Goal: Information Seeking & Learning: Check status

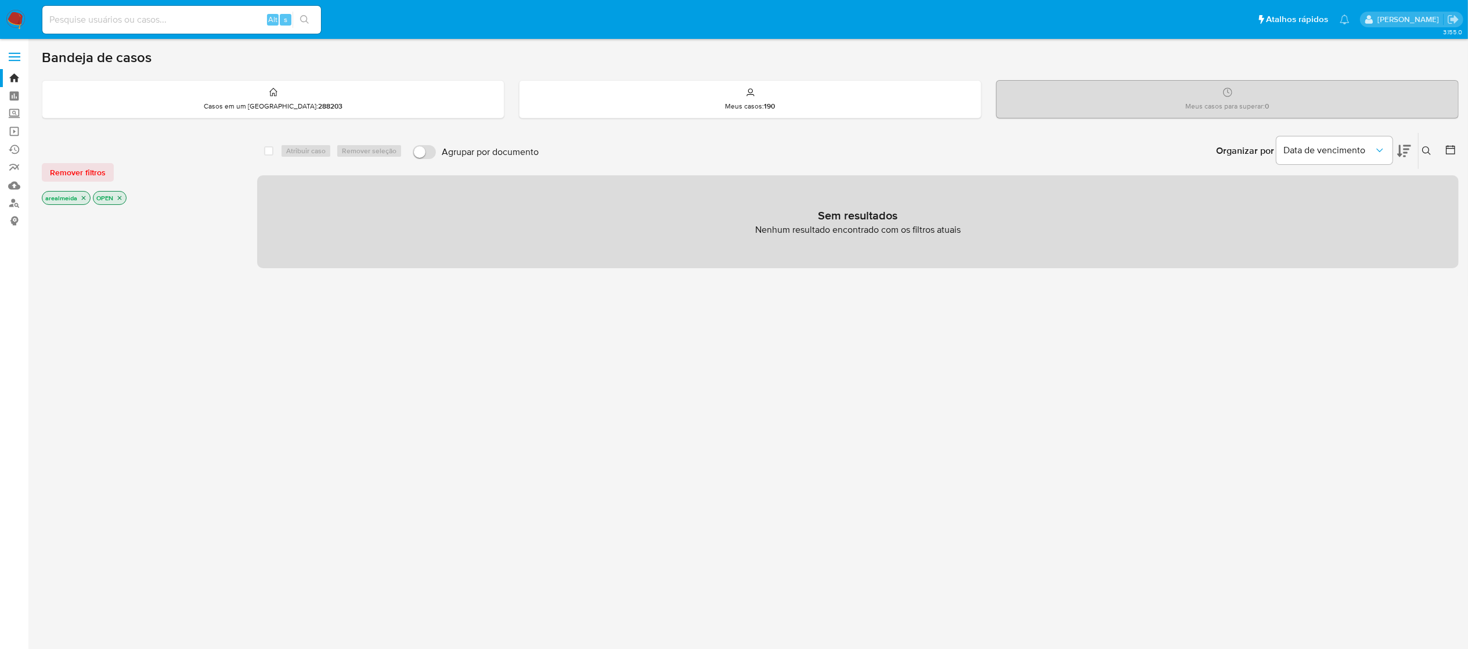
click at [86, 197] on icon "close-filter" at bounding box center [83, 197] width 7 height 7
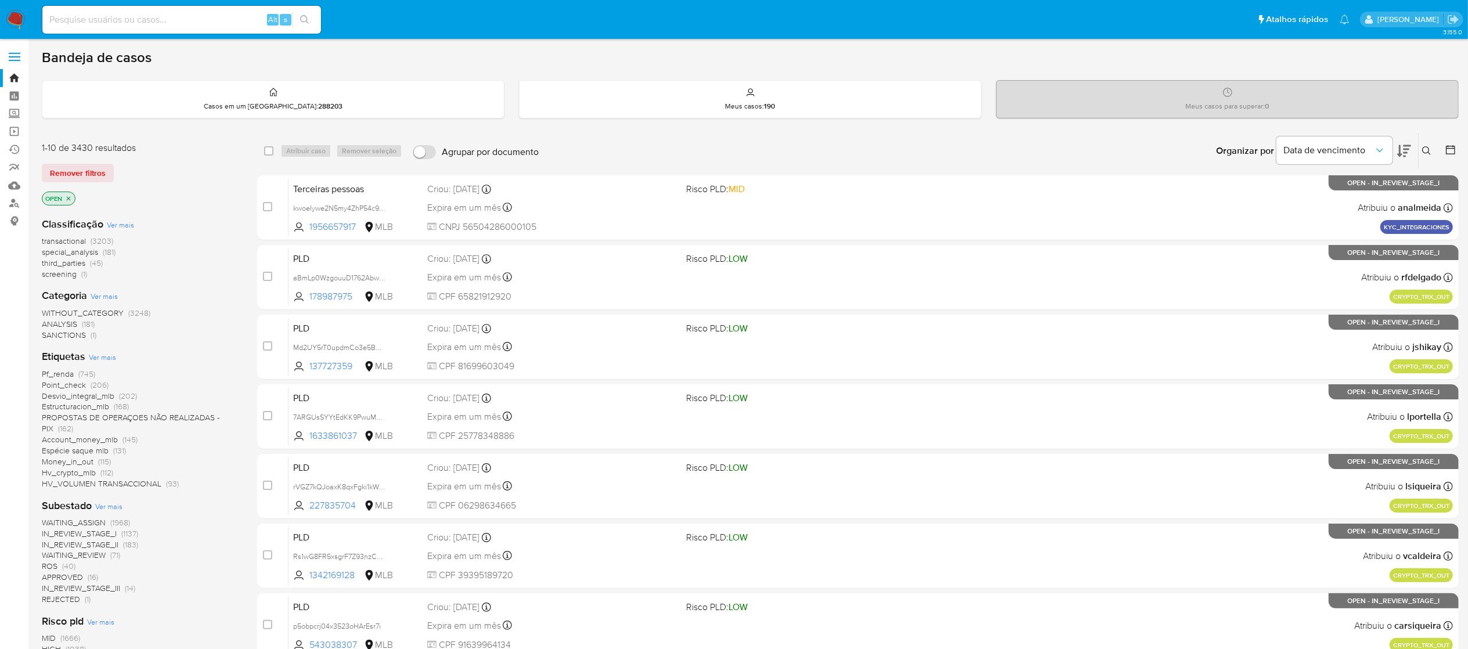
click at [70, 197] on icon "close-filter" at bounding box center [68, 198] width 7 height 7
click at [1447, 148] on icon at bounding box center [1451, 150] width 12 height 12
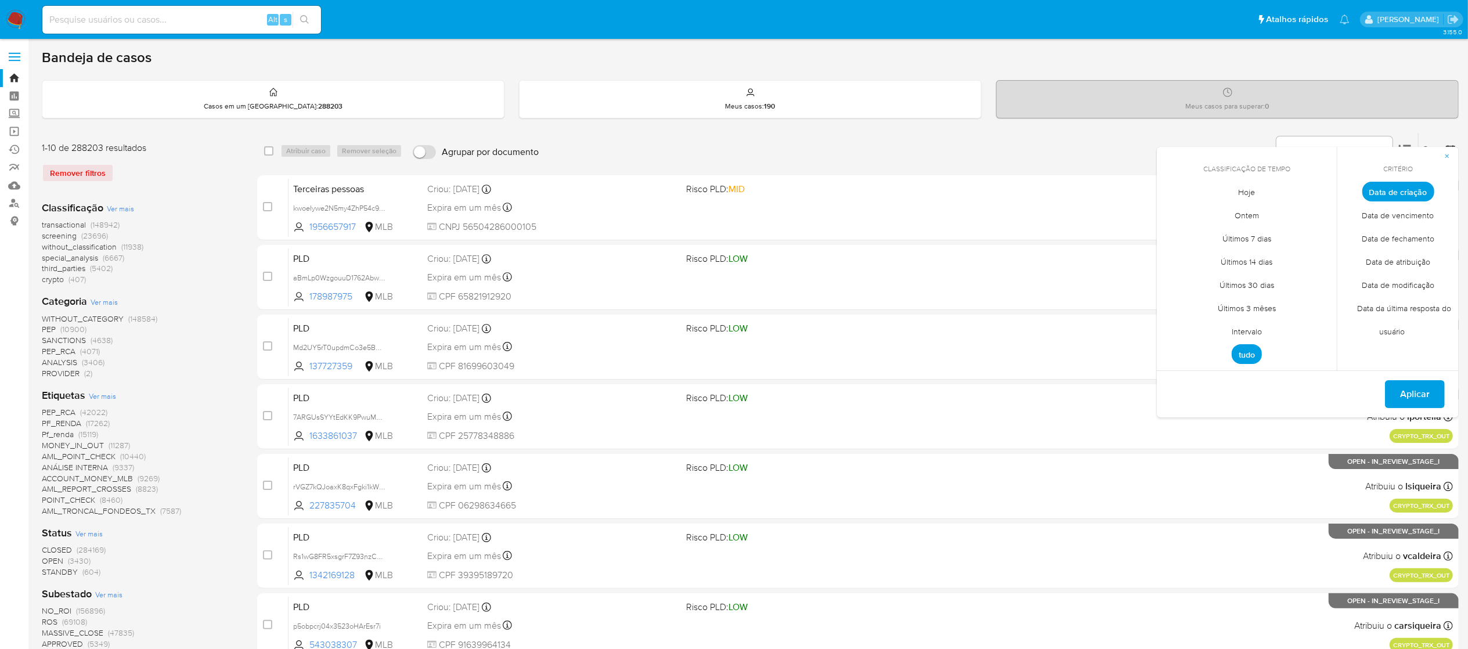
click at [1244, 327] on span "Intervalo" at bounding box center [1246, 332] width 55 height 24
click at [1171, 212] on icon "Mes anterior" at bounding box center [1175, 213] width 14 height 14
click at [1198, 258] on button "1" at bounding box center [1200, 256] width 19 height 19
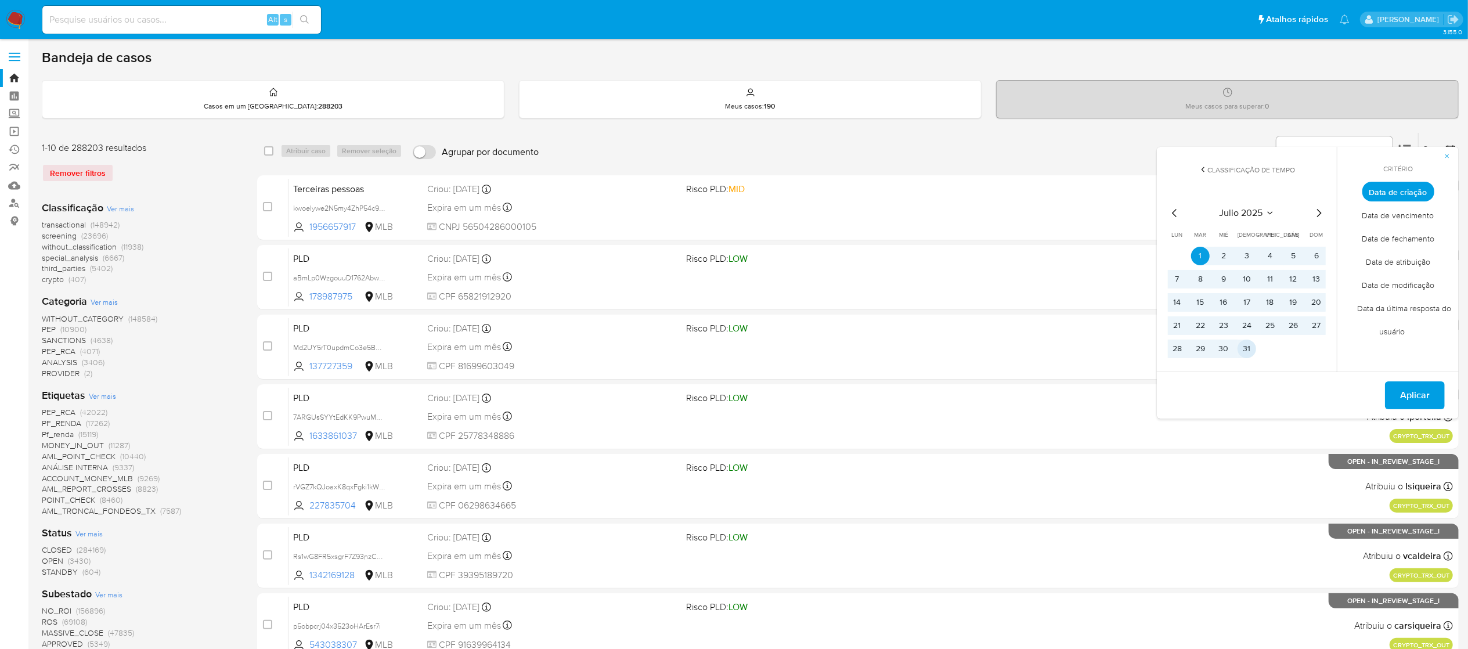
click at [1248, 348] on button "31" at bounding box center [1246, 349] width 19 height 19
click at [1386, 211] on span "Data de vencimento" at bounding box center [1398, 216] width 96 height 24
click at [1416, 389] on span "Aplicar" at bounding box center [1415, 395] width 30 height 26
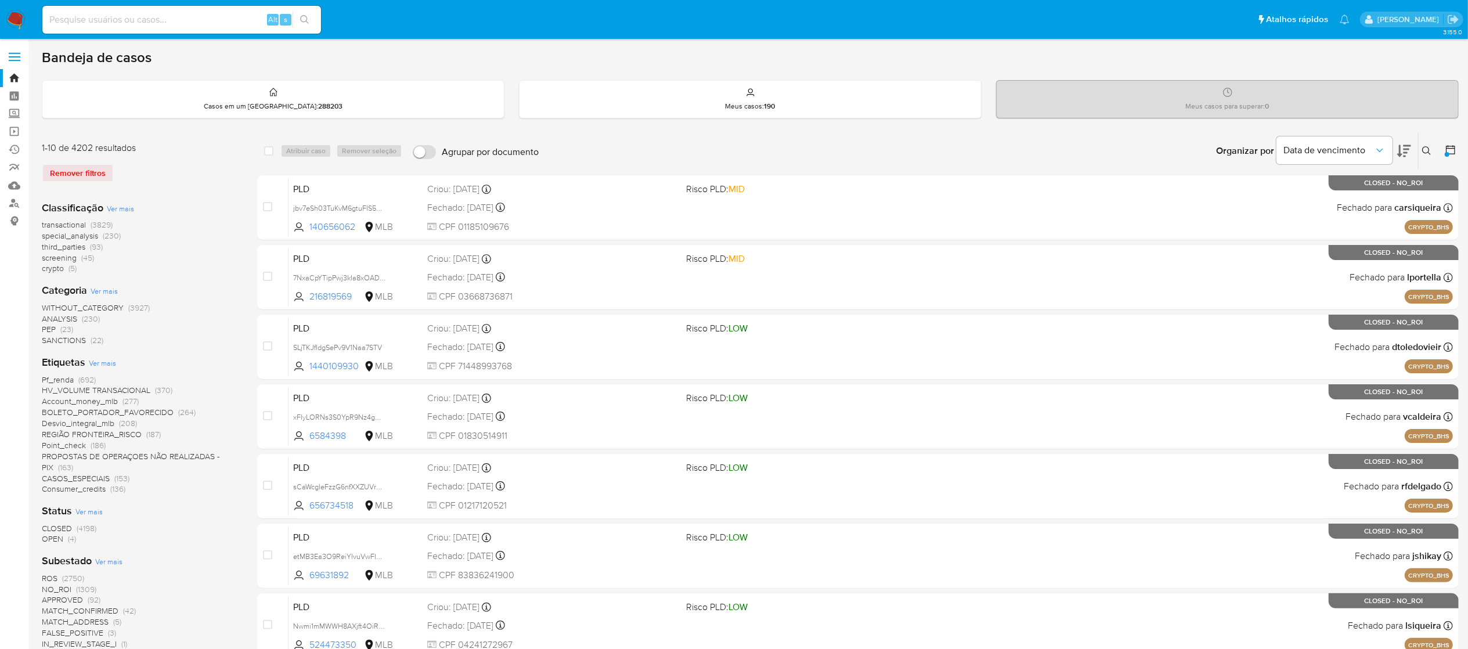
click at [1445, 150] on icon at bounding box center [1451, 150] width 12 height 12
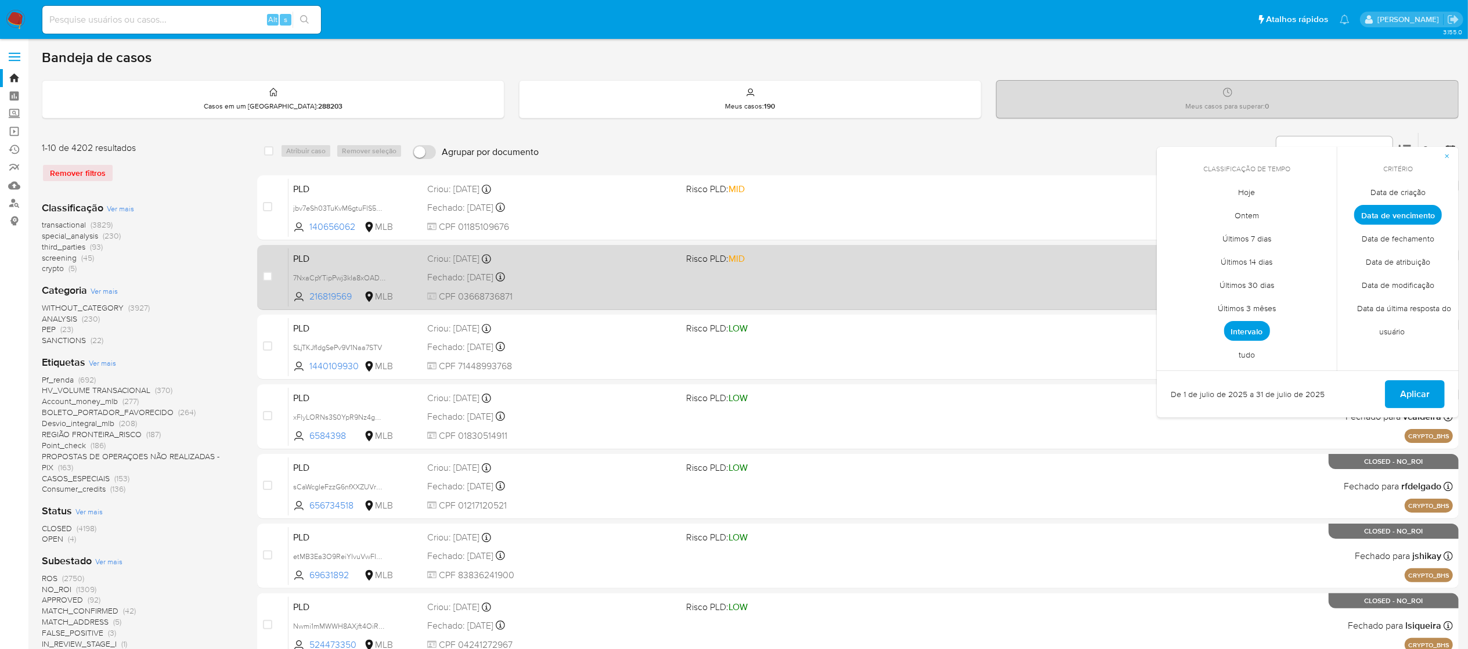
click at [994, 250] on div "PLD 7NxaCpYTipPwj3kIa8xOADNE 216819569 MLB Risco PLD: MID Criou: 16/06/2025 Cri…" at bounding box center [870, 277] width 1164 height 59
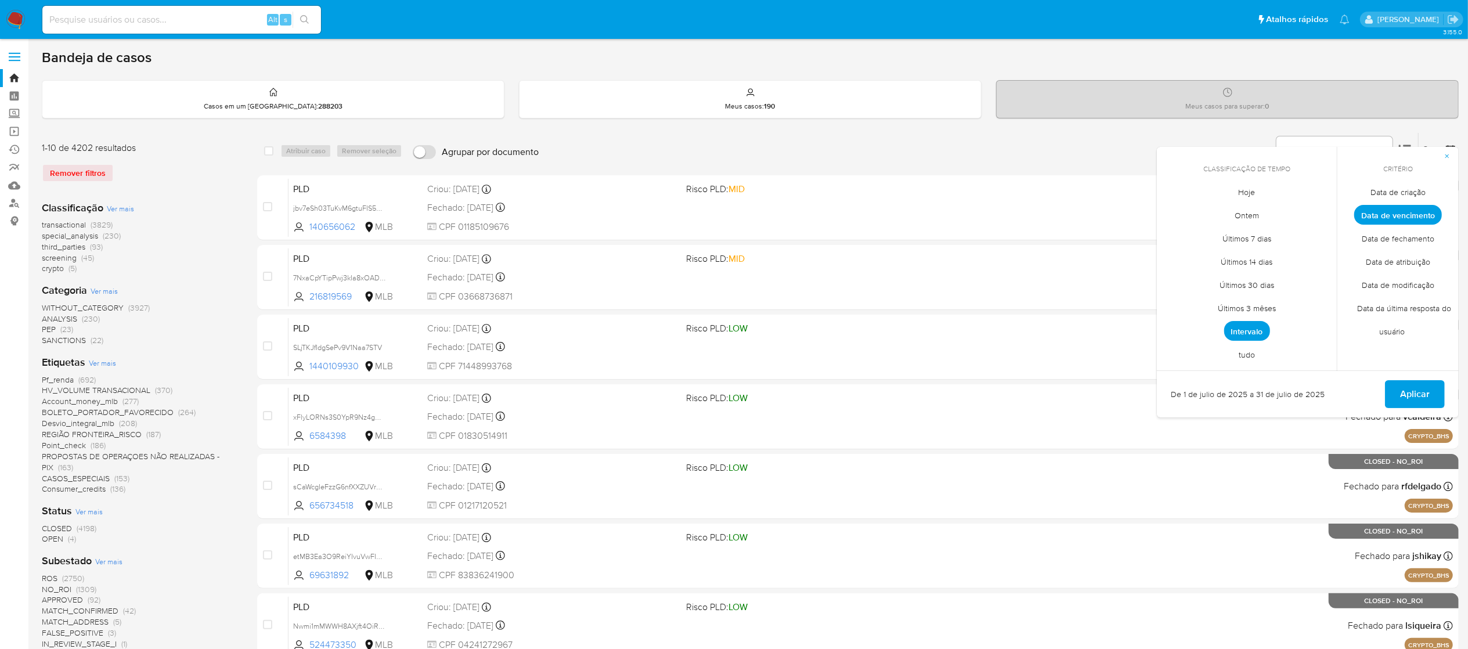
click at [1394, 189] on span "Data de criação" at bounding box center [1398, 192] width 80 height 24
click at [1238, 325] on span "Intervalo" at bounding box center [1247, 331] width 46 height 20
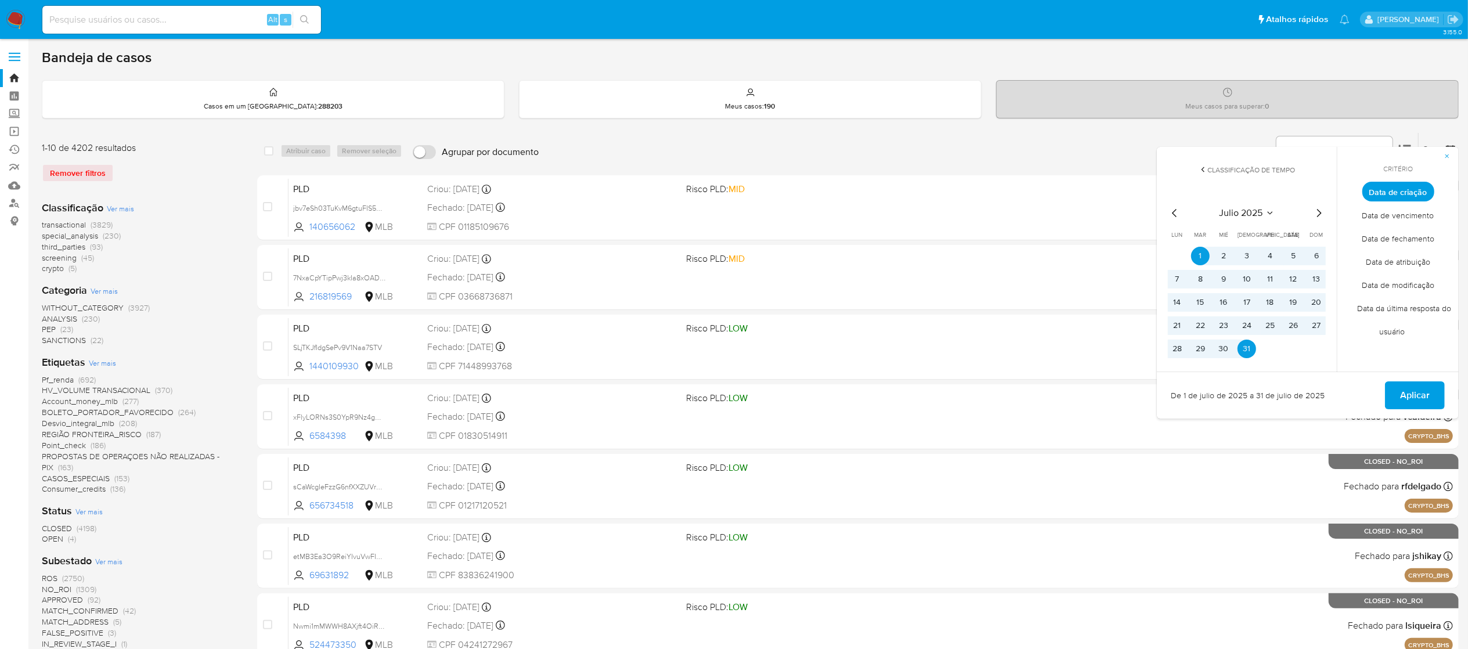
click at [1411, 397] on span "Aplicar" at bounding box center [1415, 395] width 30 height 26
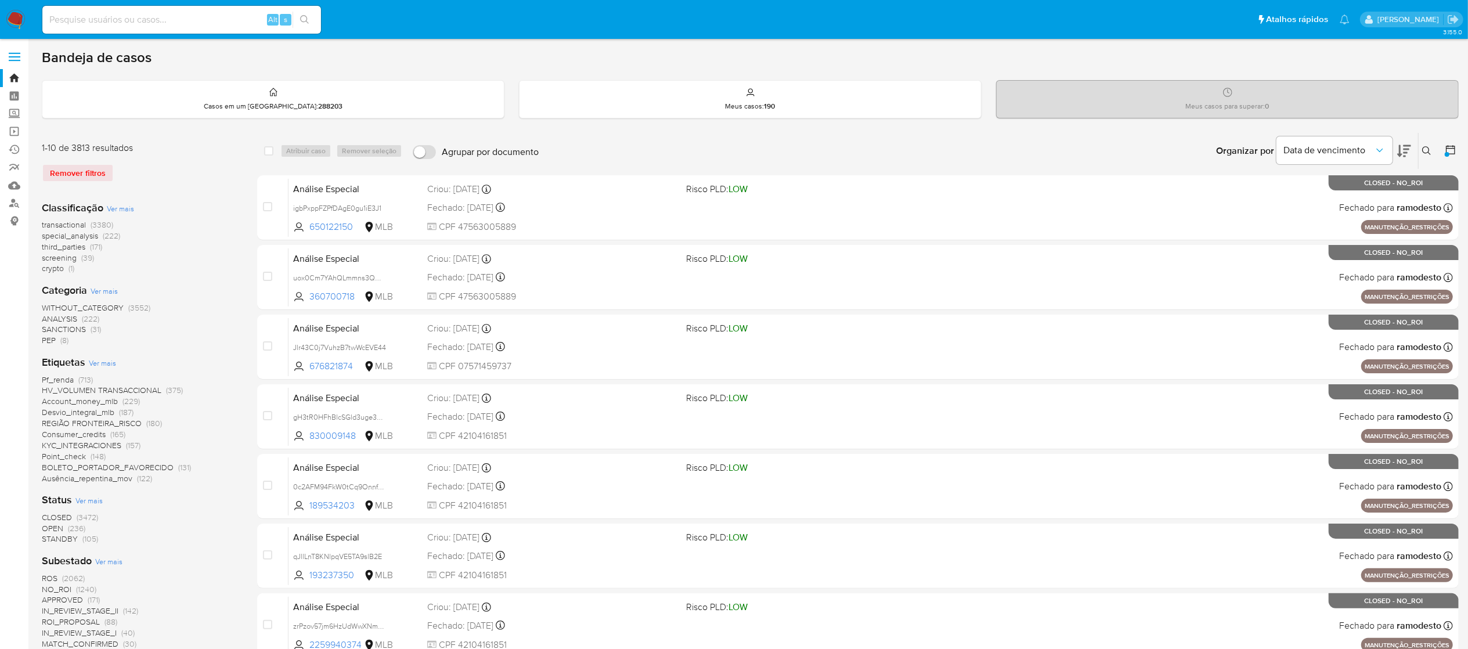
click at [44, 526] on span "OPEN" at bounding box center [52, 528] width 21 height 12
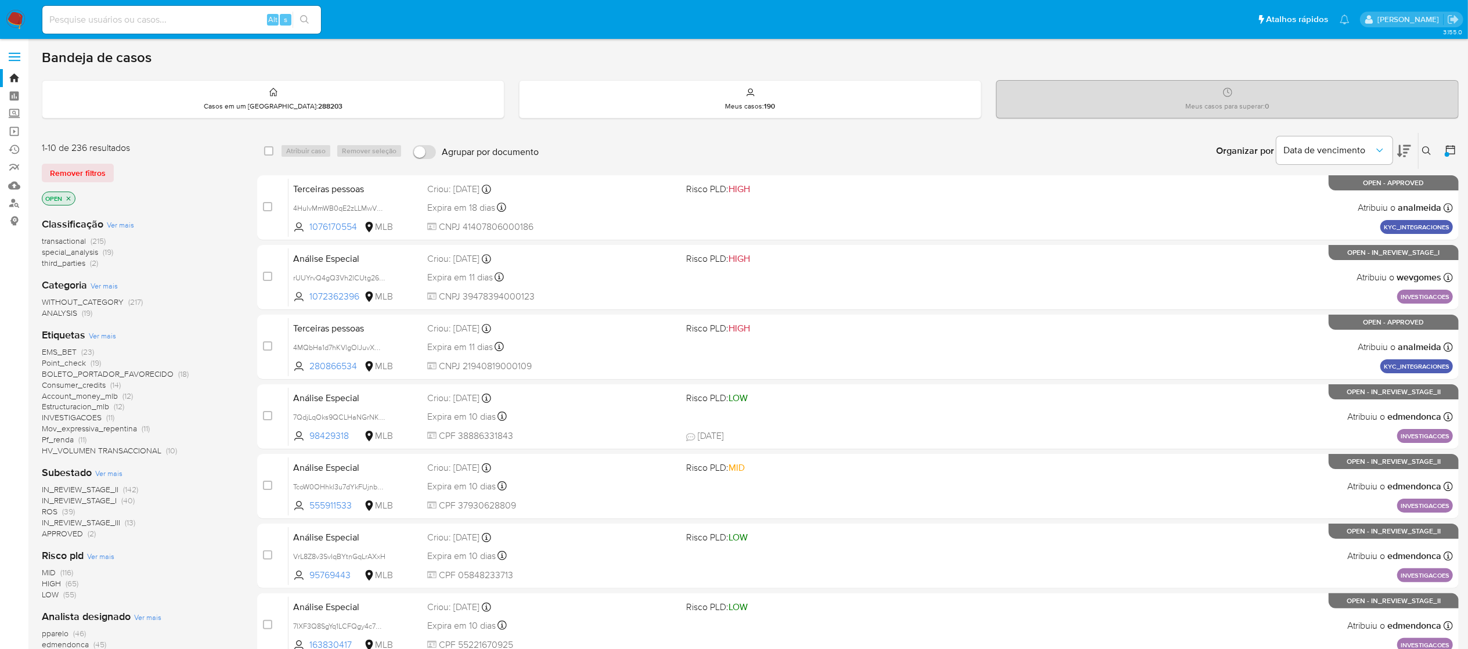
click at [72, 241] on span "transactional" at bounding box center [64, 241] width 44 height 12
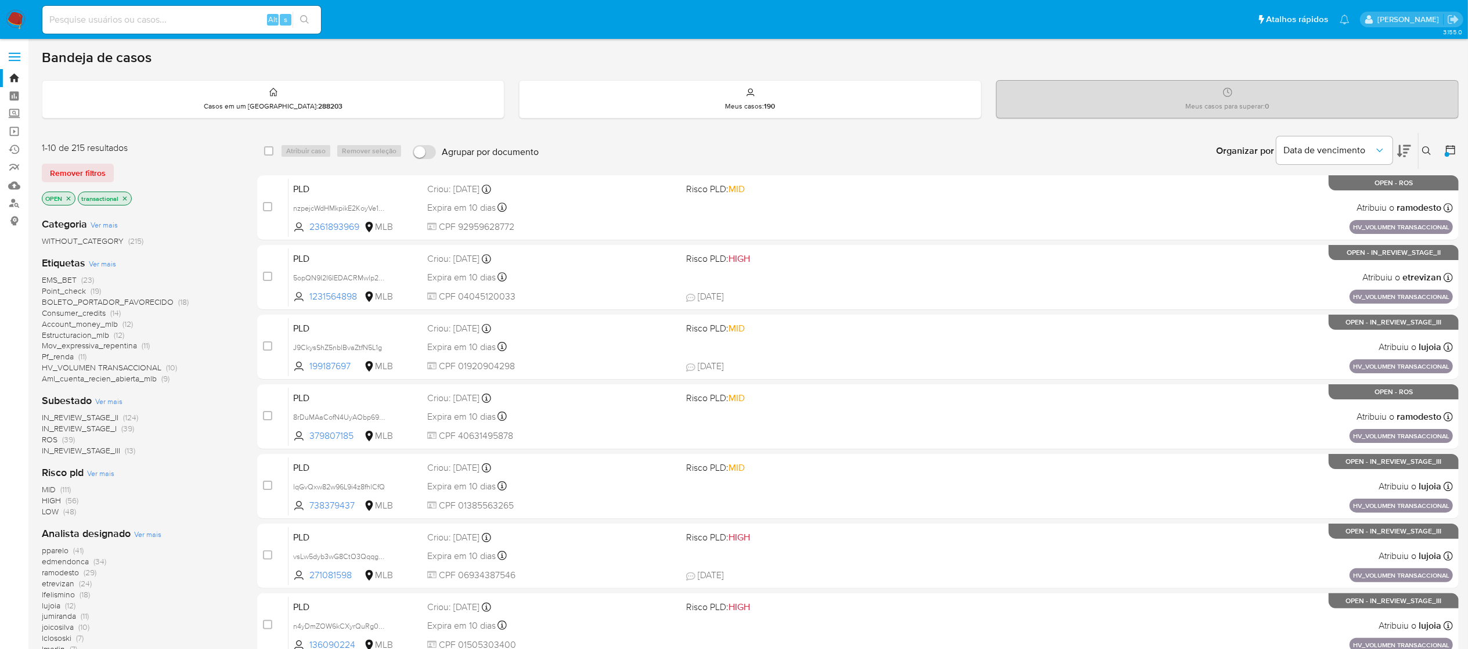
click at [86, 427] on span "IN_REVIEW_STAGE_I" at bounding box center [79, 428] width 75 height 12
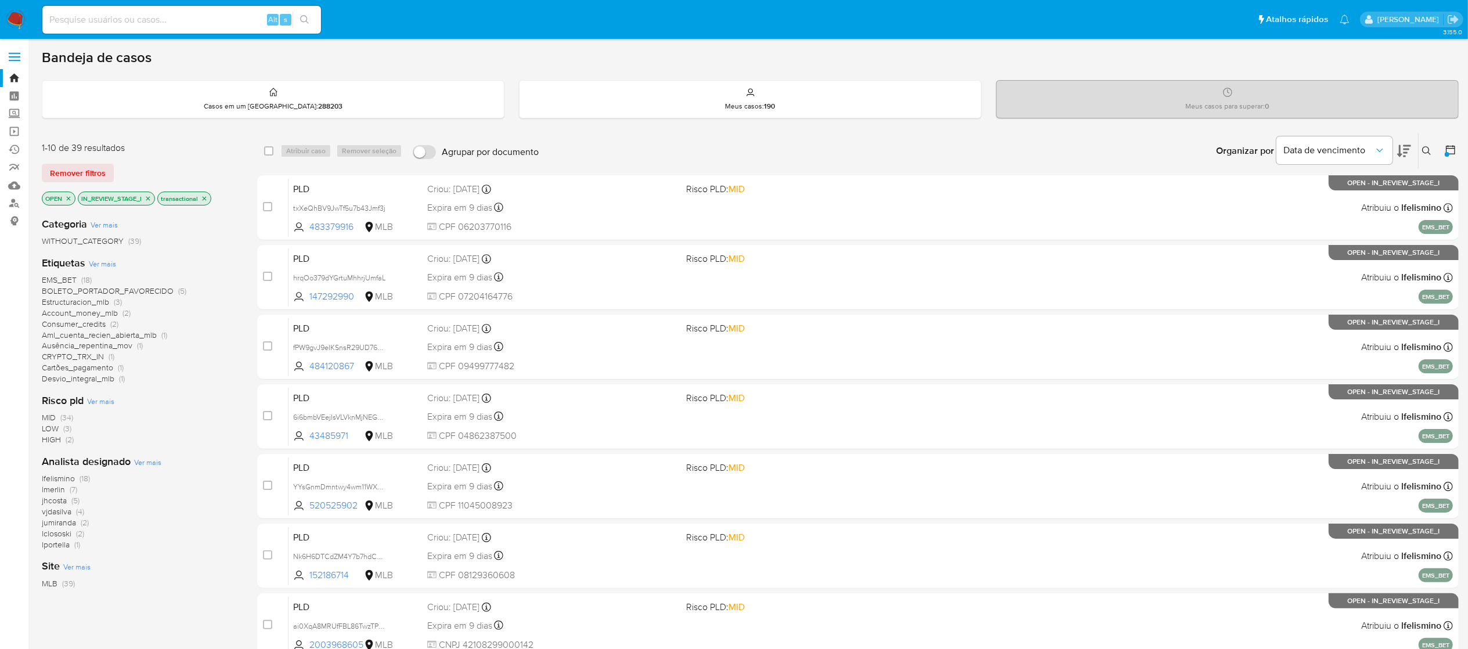
click at [1453, 150] on icon at bounding box center [1451, 150] width 12 height 12
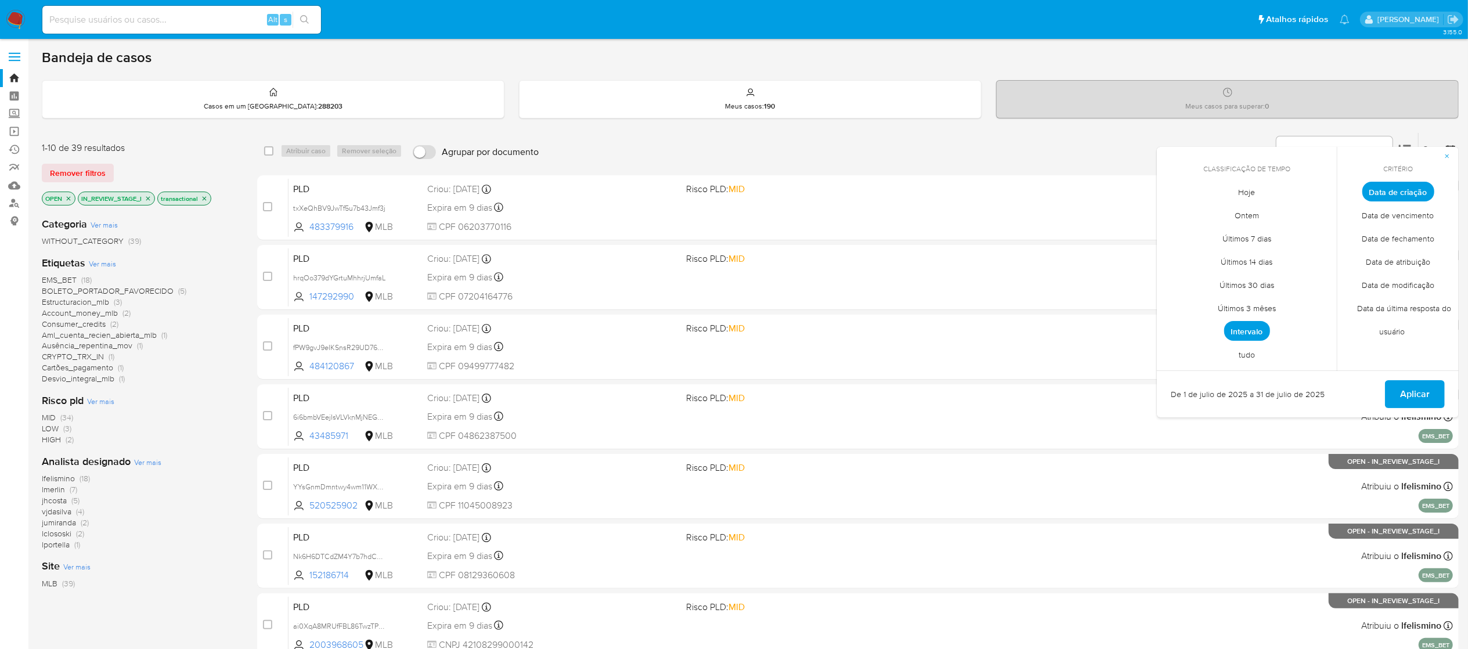
click at [1391, 187] on span "Data de criação" at bounding box center [1398, 192] width 72 height 20
click at [1243, 325] on span "Intervalo" at bounding box center [1247, 331] width 46 height 20
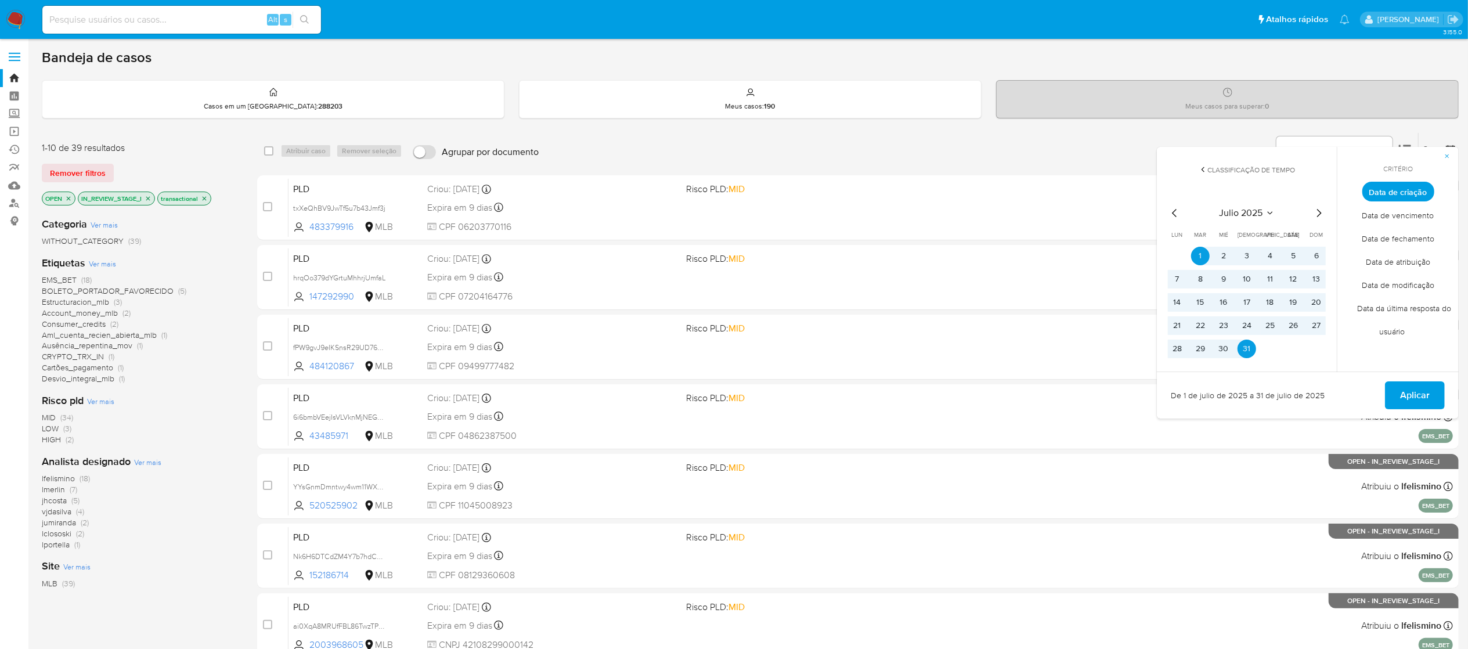
click at [1321, 216] on icon "Mes siguiente" at bounding box center [1319, 213] width 14 height 14
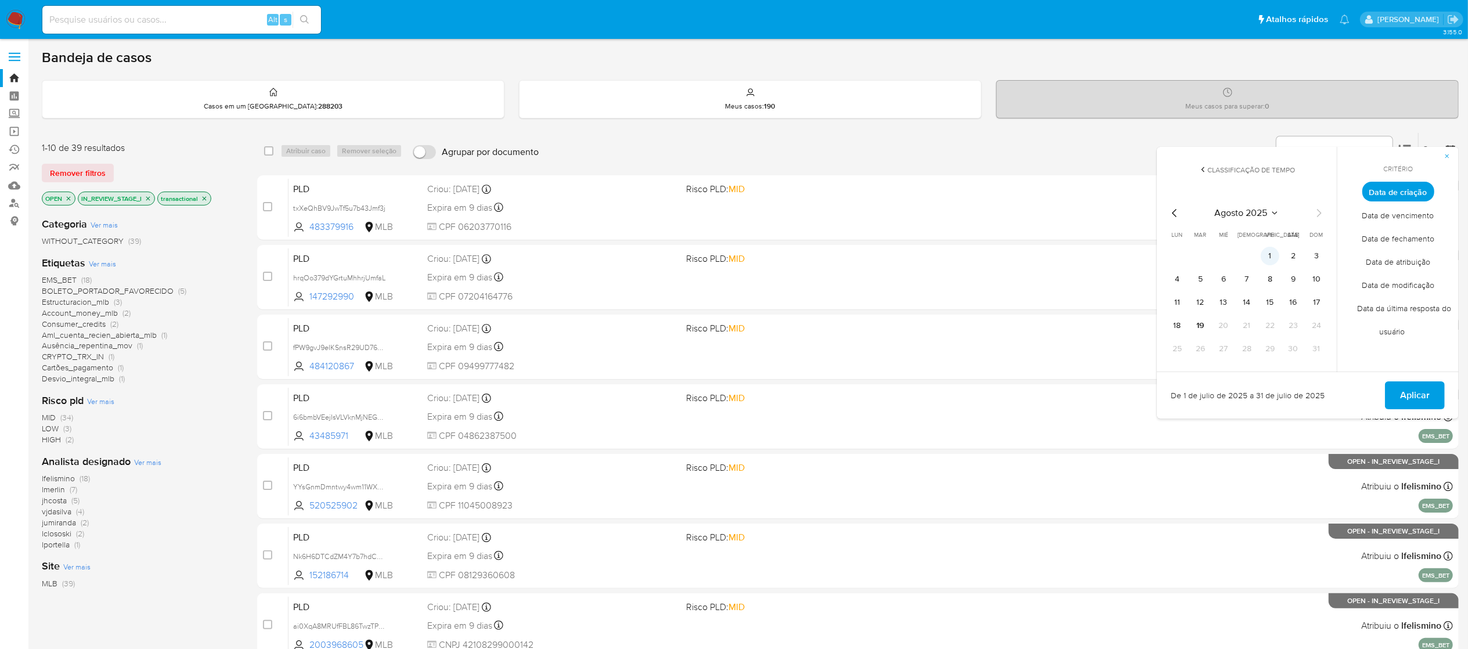
click at [1269, 257] on button "1" at bounding box center [1270, 256] width 19 height 19
click at [1200, 326] on button "19" at bounding box center [1200, 325] width 19 height 19
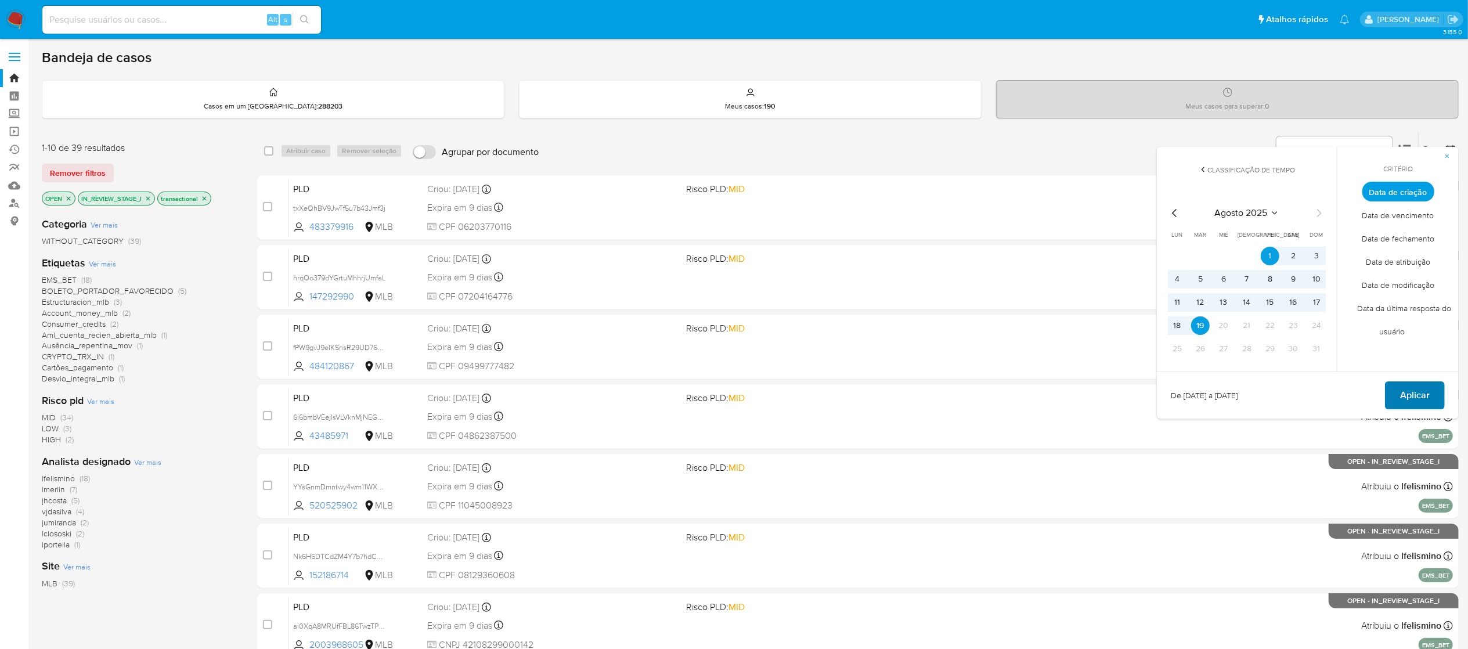
click at [1411, 398] on span "Aplicar" at bounding box center [1415, 395] width 30 height 26
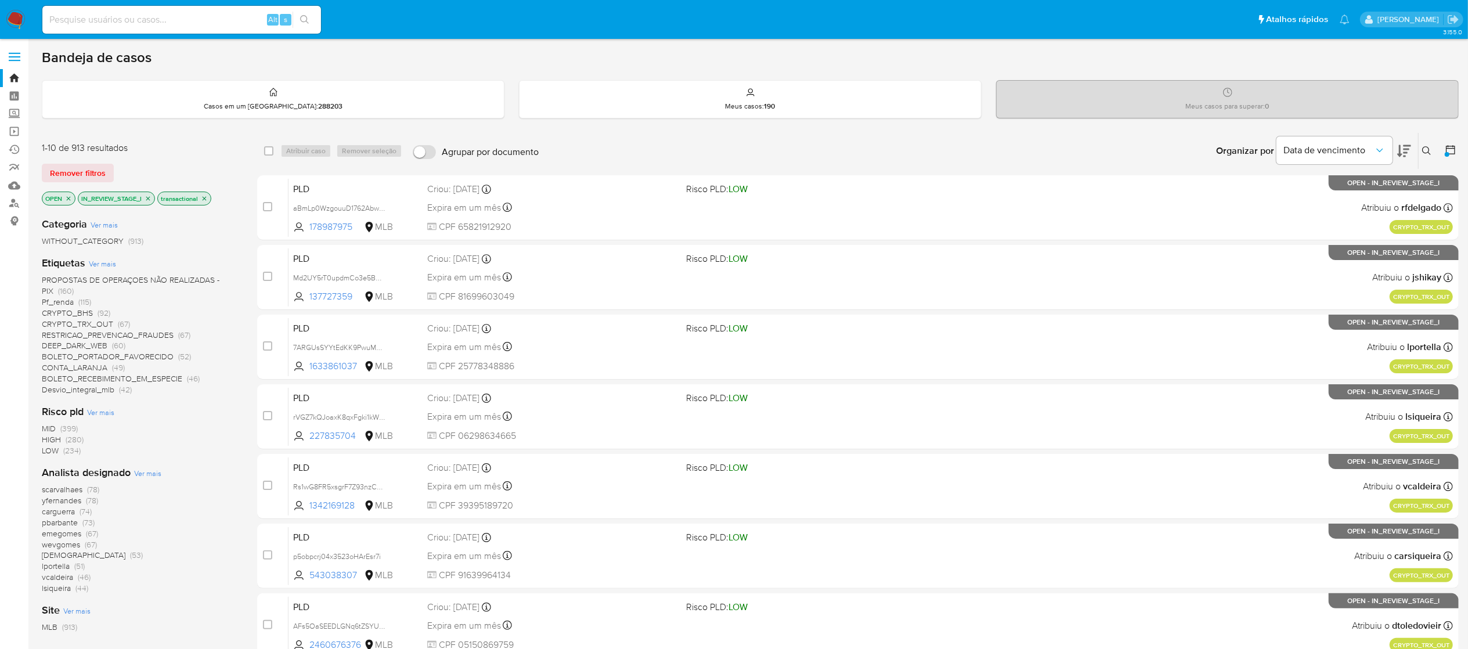
click at [147, 197] on icon "close-filter" at bounding box center [148, 198] width 7 height 7
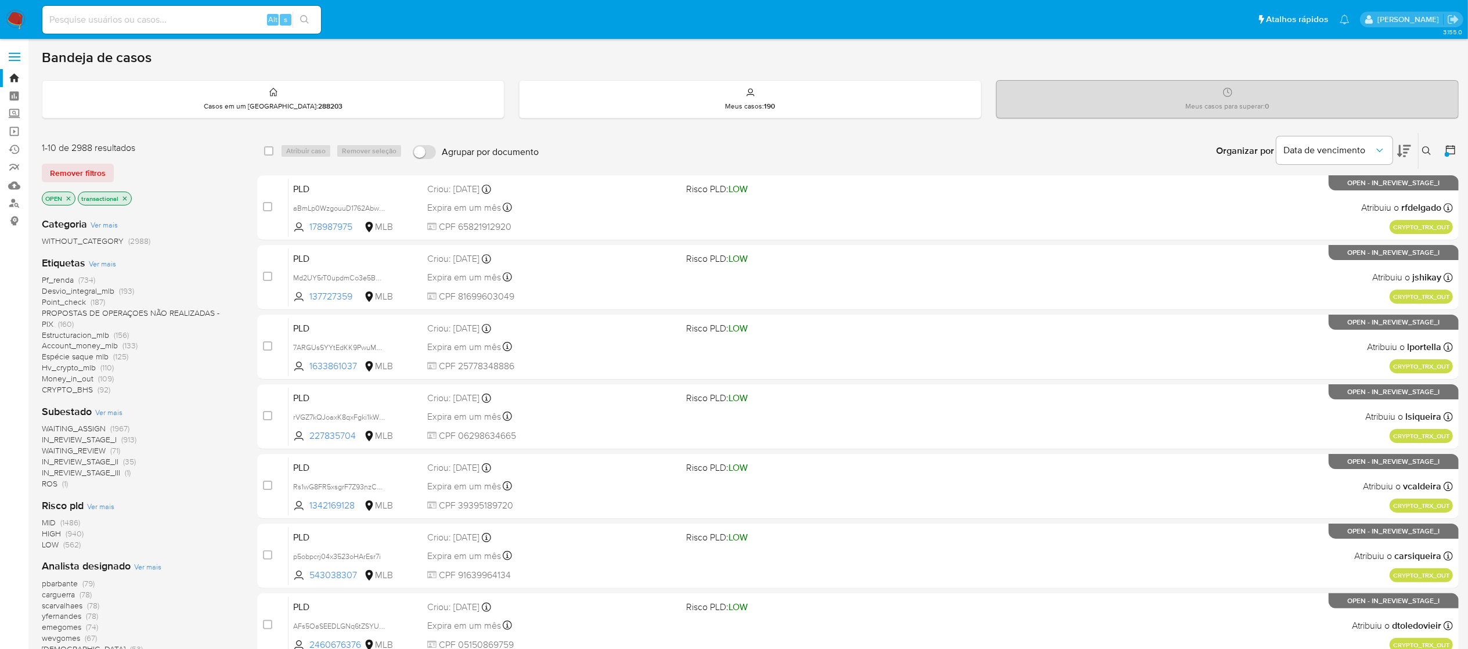
click at [98, 427] on span "WAITING_ASSIGN" at bounding box center [74, 428] width 64 height 12
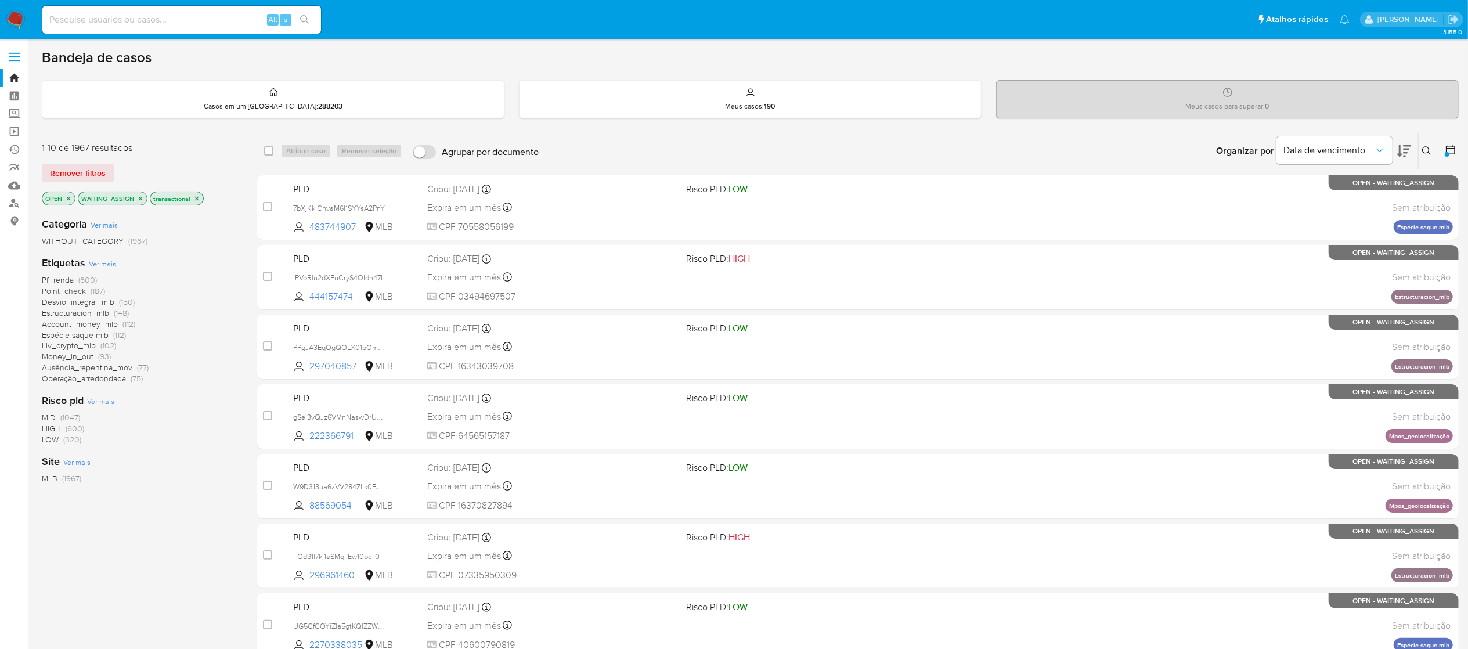
click at [130, 464] on div "Site Ver mais MLB (1967)" at bounding box center [140, 469] width 197 height 30
click at [143, 197] on icon "close-filter" at bounding box center [140, 198] width 7 height 7
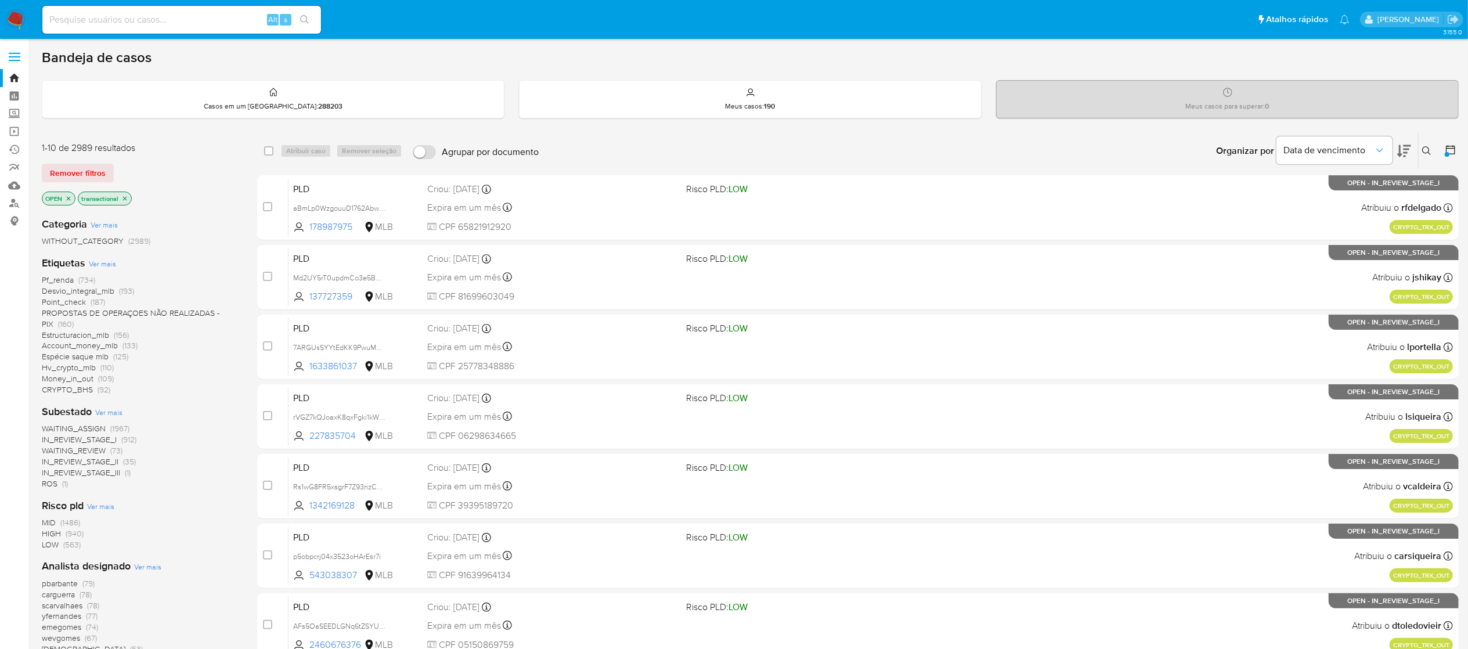
click at [125, 199] on icon "close-filter" at bounding box center [124, 198] width 7 height 7
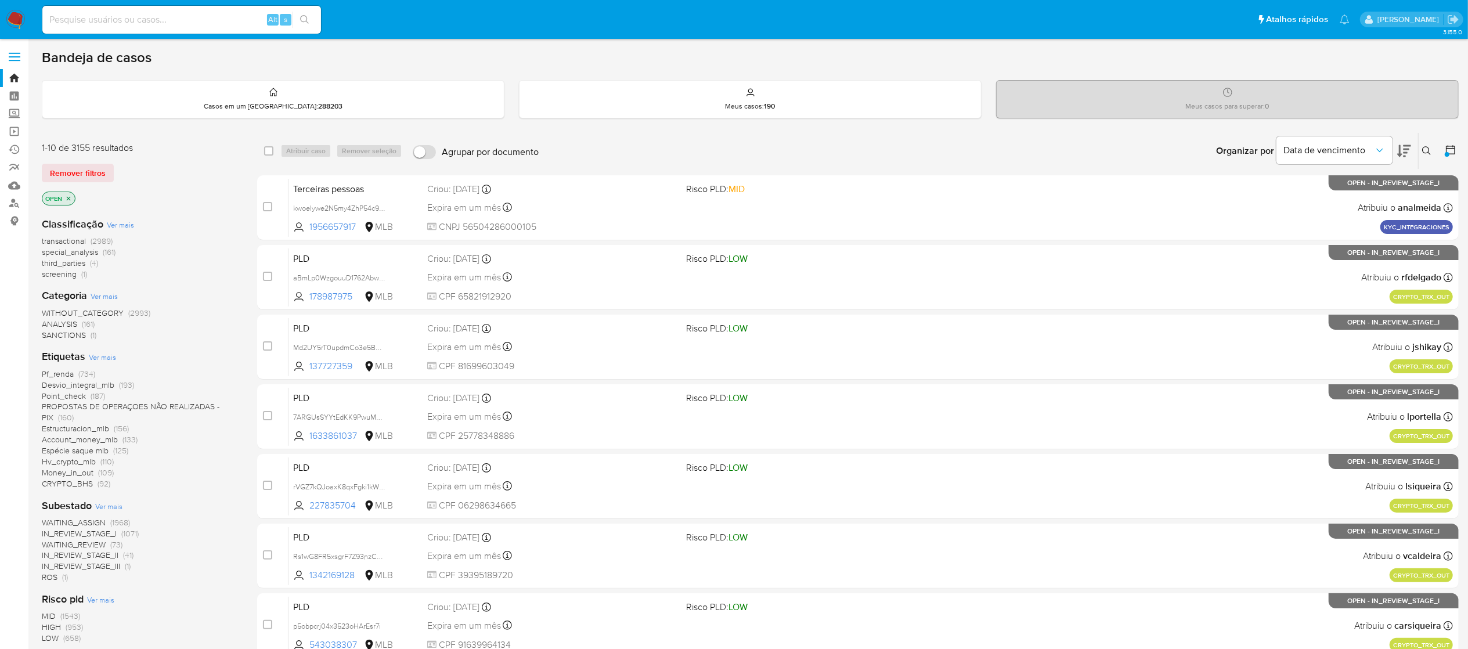
click at [43, 241] on span "transactional" at bounding box center [64, 241] width 44 height 12
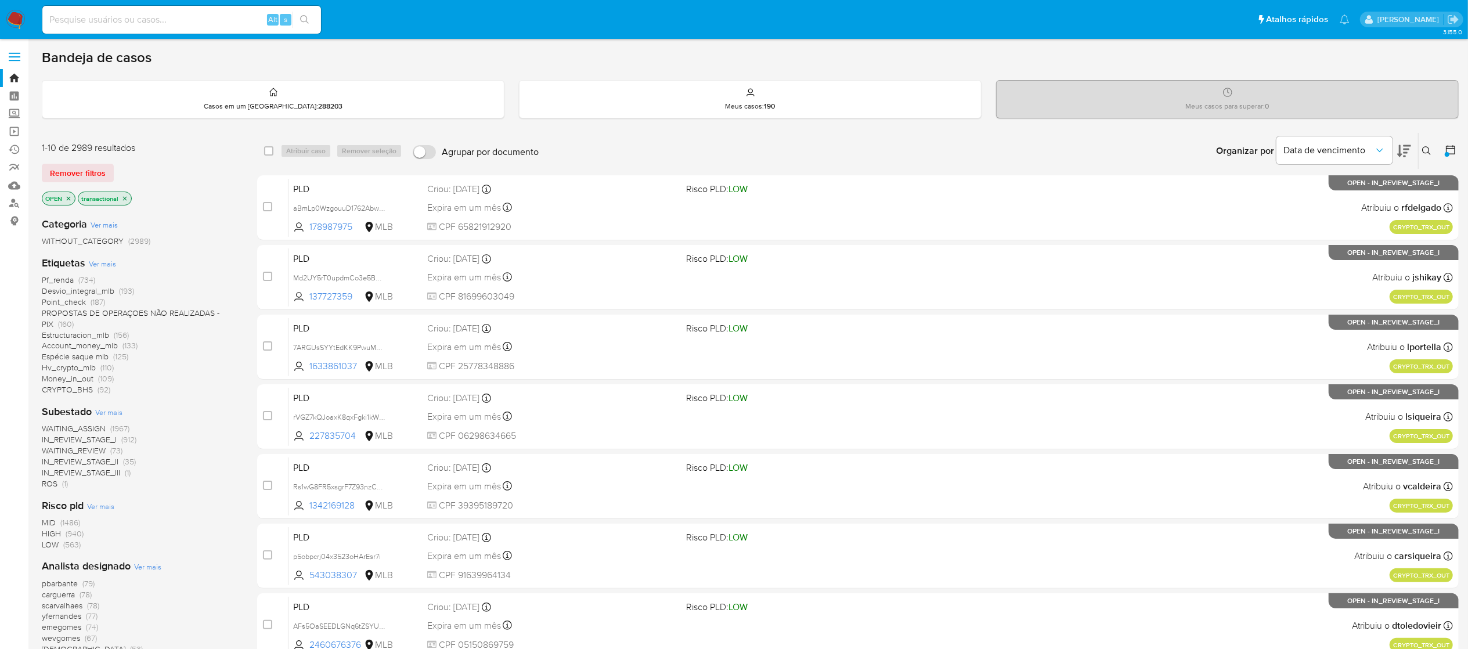
click at [1447, 148] on icon at bounding box center [1450, 149] width 9 height 9
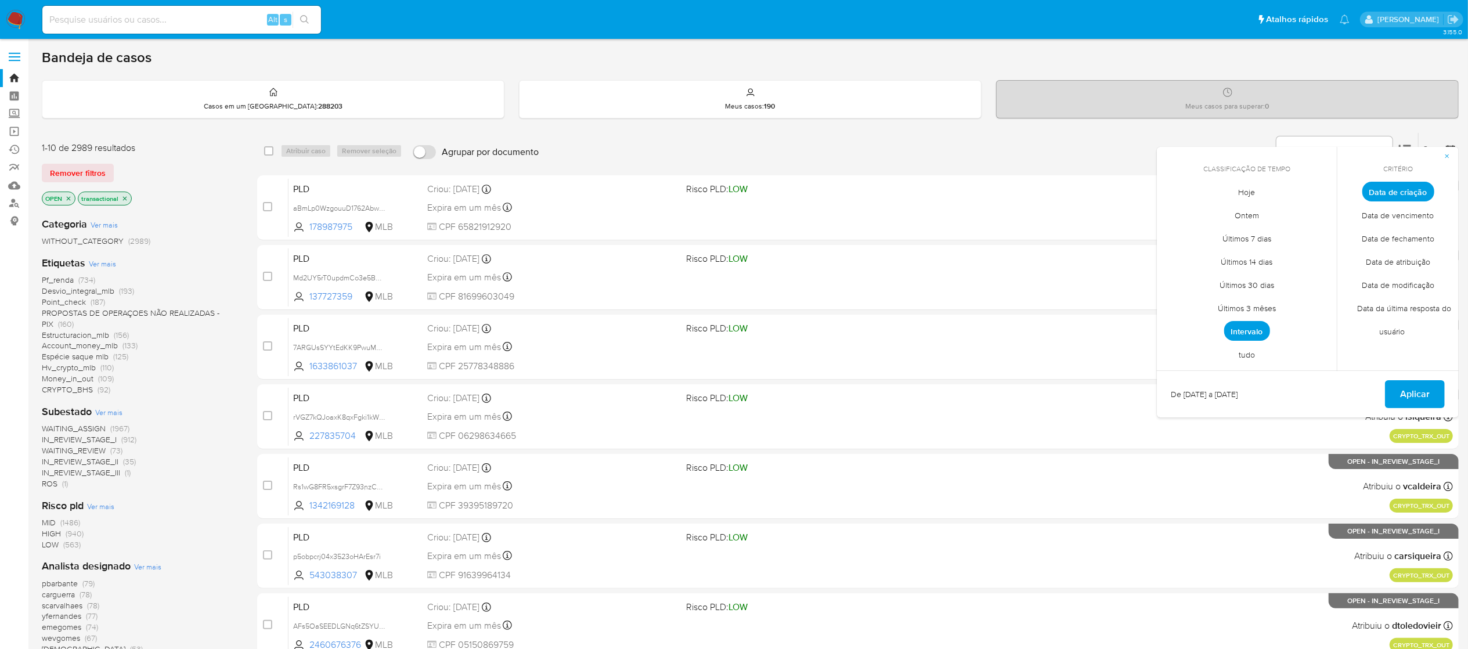
click at [1240, 328] on span "Intervalo" at bounding box center [1247, 331] width 46 height 20
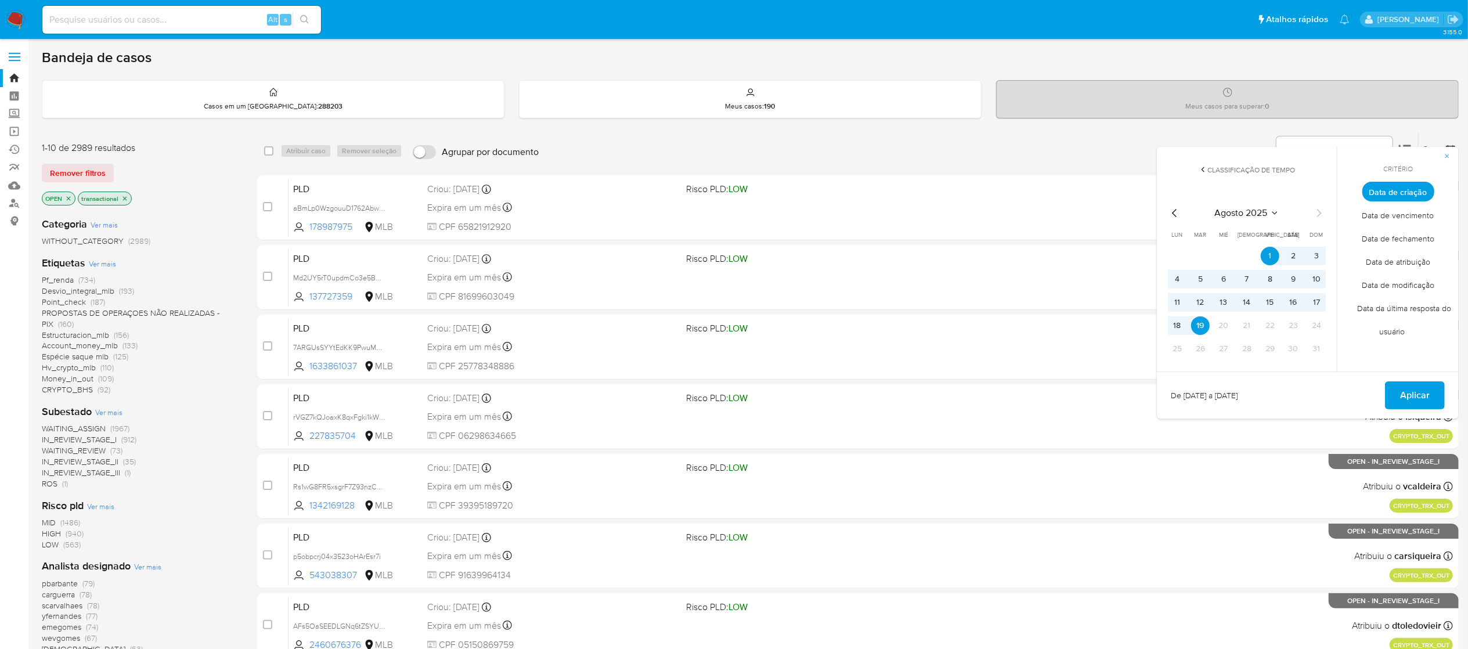
click at [1171, 211] on icon "Mes anterior" at bounding box center [1175, 213] width 14 height 14
click at [1201, 252] on button "1" at bounding box center [1200, 256] width 19 height 19
drag, startPoint x: 1238, startPoint y: 349, endPoint x: 1257, endPoint y: 357, distance: 20.3
click at [1240, 349] on button "31" at bounding box center [1246, 349] width 19 height 19
click at [1402, 403] on span "Aplicar" at bounding box center [1415, 395] width 30 height 26
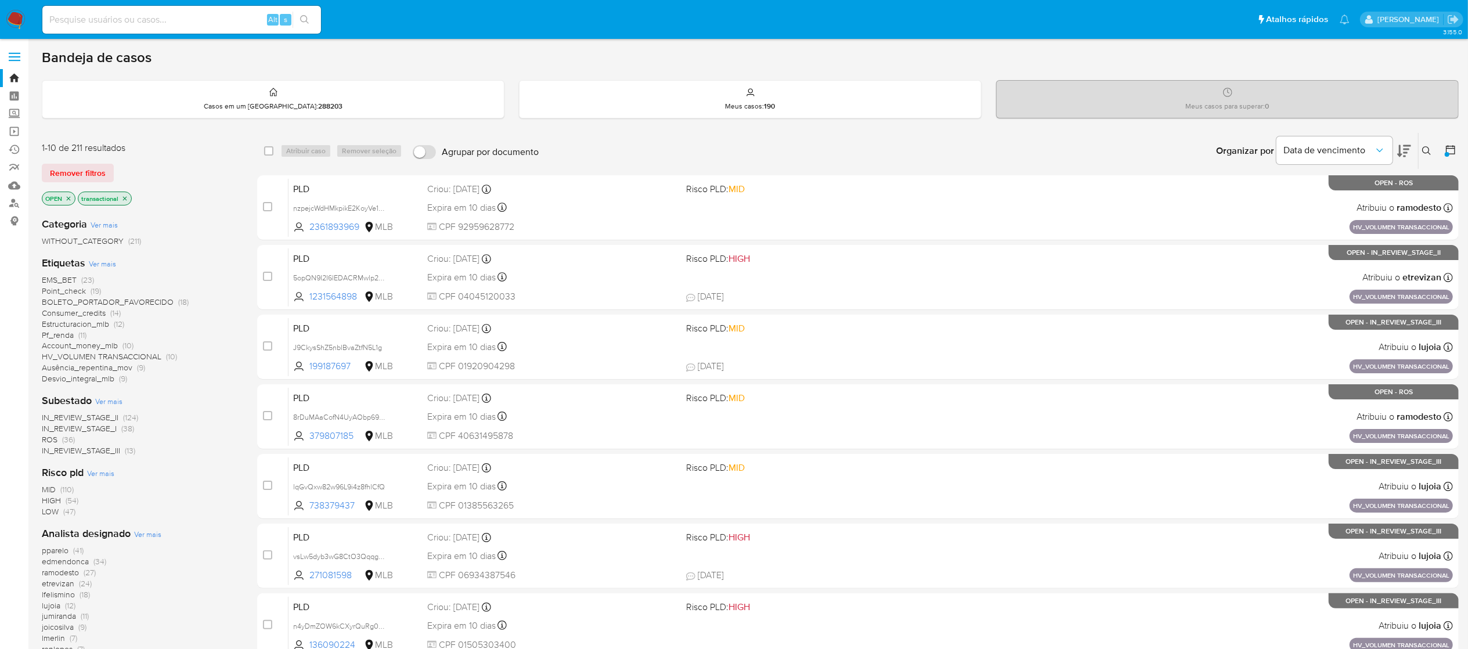
click at [104, 431] on span "IN_REVIEW_STAGE_I" at bounding box center [79, 428] width 75 height 12
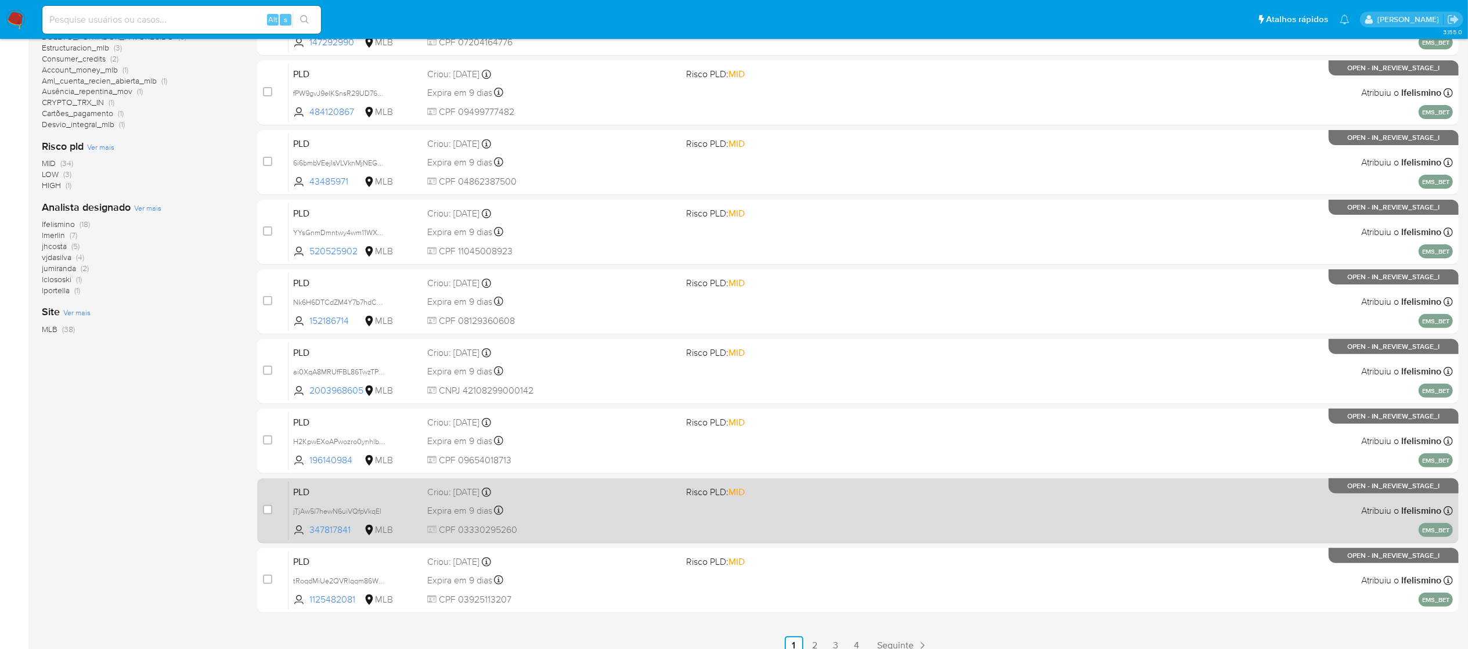
scroll to position [267, 0]
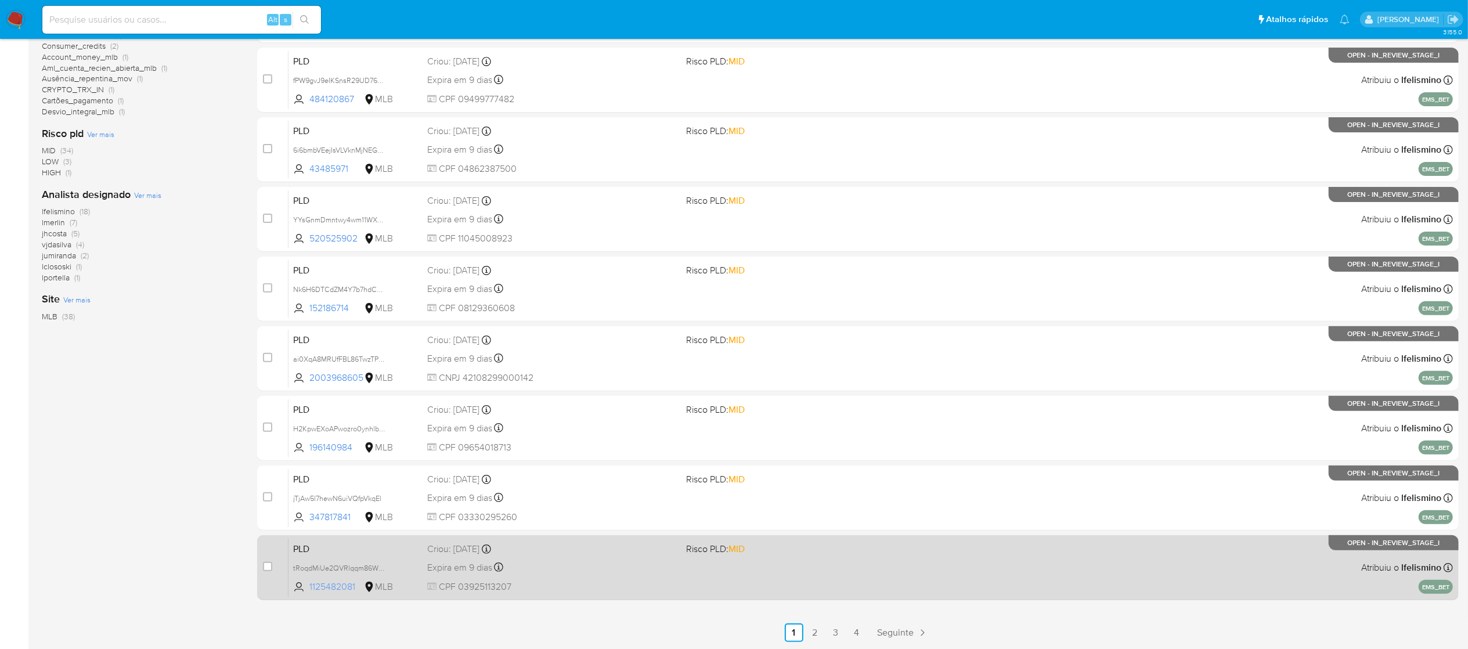
drag, startPoint x: 320, startPoint y: 190, endPoint x: 346, endPoint y: 588, distance: 399.0
click at [346, 588] on div "case-item-checkbox Incapaz de atribuir o caso PLD txXeQhBV9JwTf5u7b43Jmf3j 4833…" at bounding box center [857, 254] width 1201 height 692
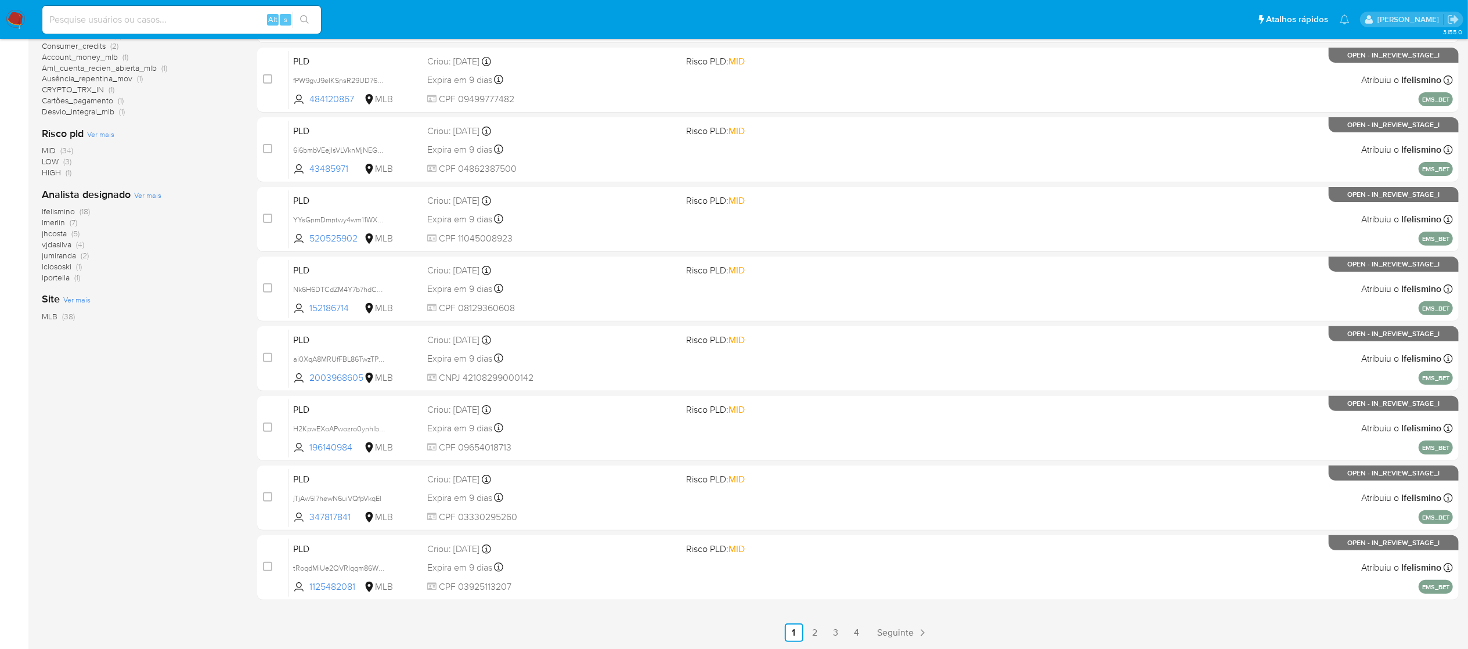
click at [197, 388] on div "1-10 de 38 resultados Remover filtros OPEN IN_REVIEW_STAGE_I transactional Cate…" at bounding box center [140, 253] width 197 height 777
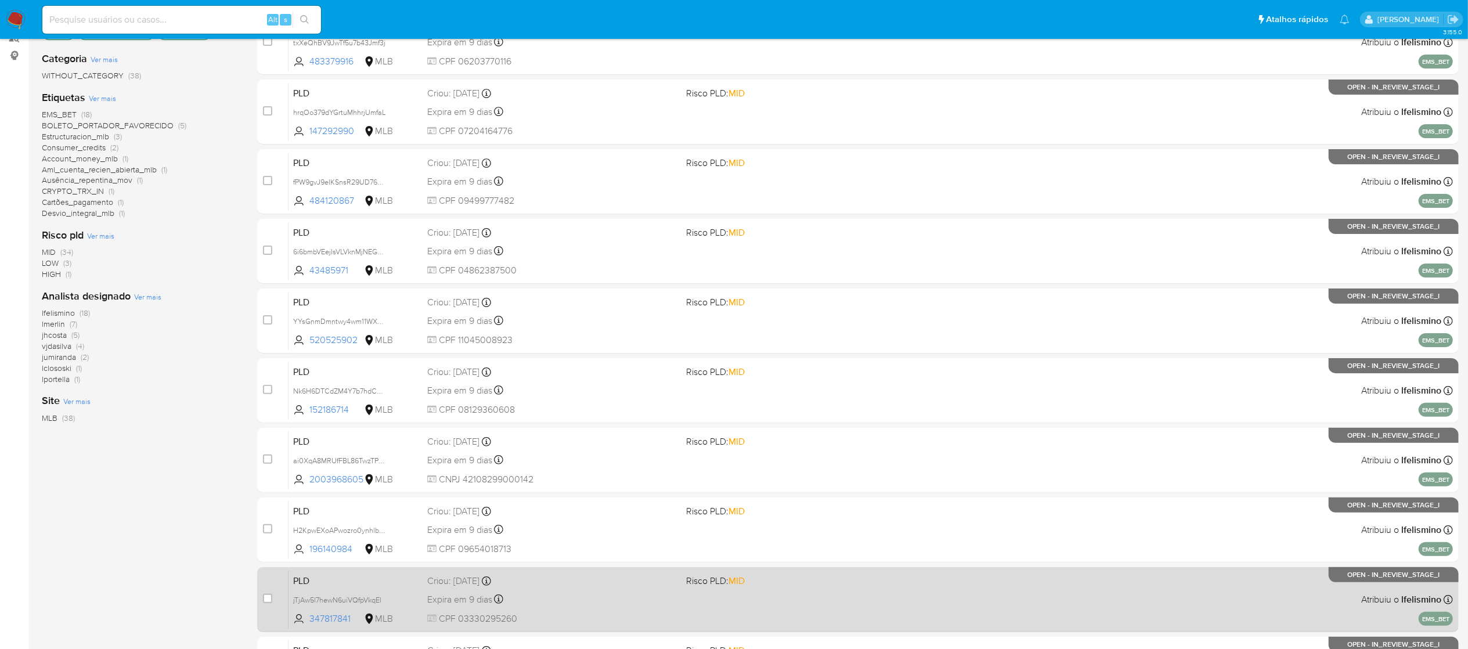
scroll to position [267, 0]
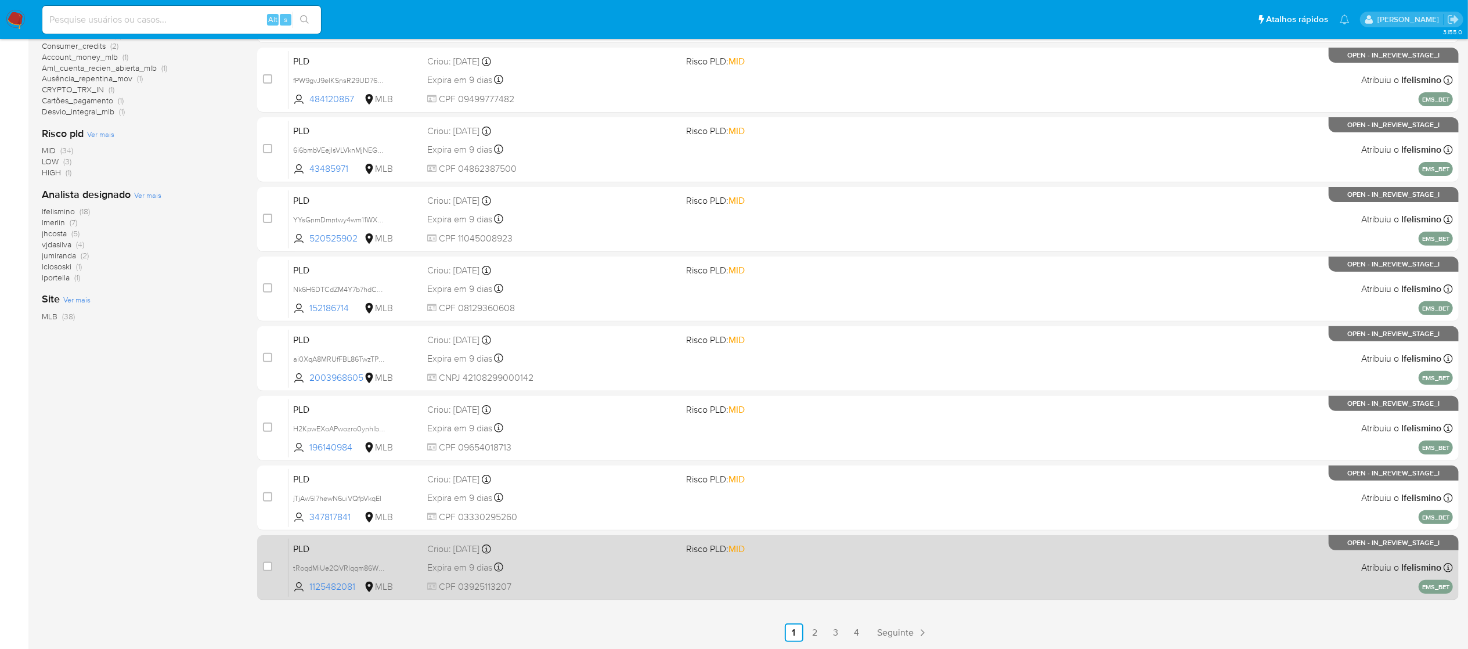
drag, startPoint x: 283, startPoint y: 211, endPoint x: 382, endPoint y: 543, distance: 346.9
click at [383, 543] on div "case-item-checkbox Incapaz de atribuir o caso PLD txXeQhBV9JwTf5u7b43Jmf3j 4833…" at bounding box center [857, 254] width 1201 height 692
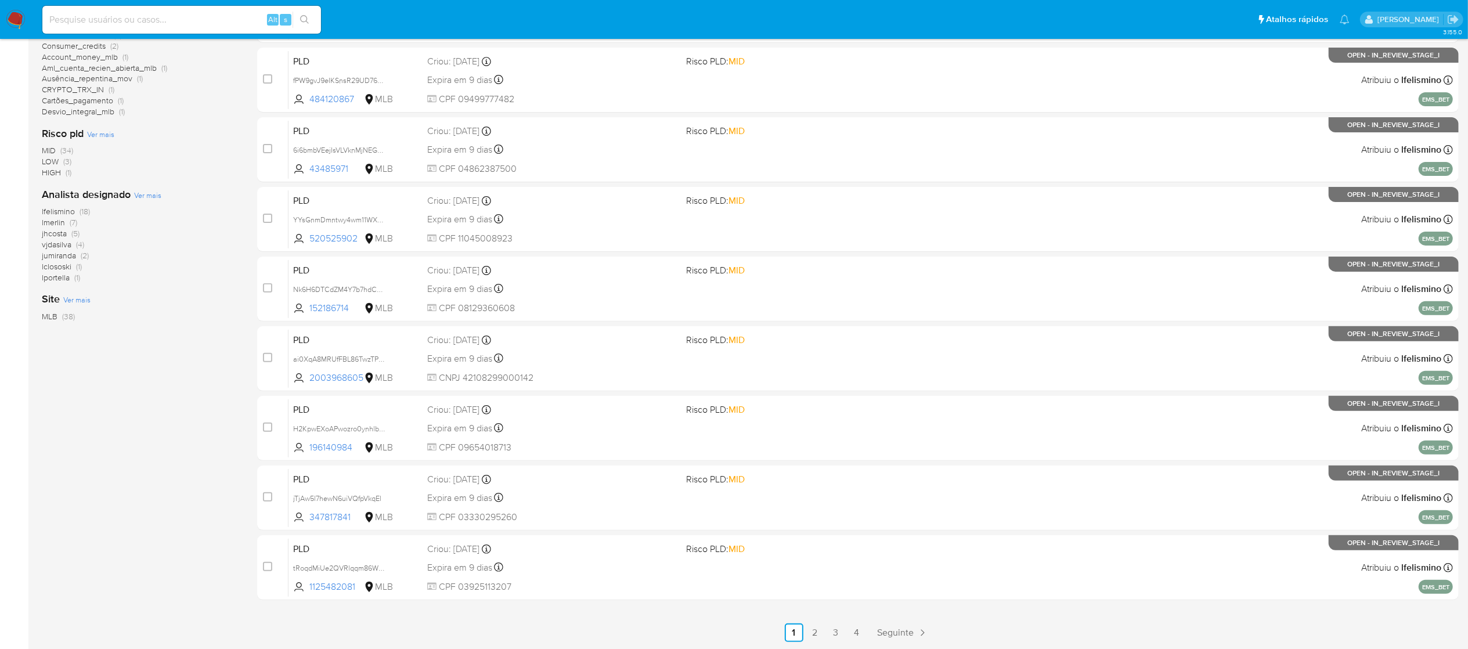
click at [605, 633] on ul "Anterior 1 2 3 4 Seguinte" at bounding box center [857, 632] width 1201 height 19
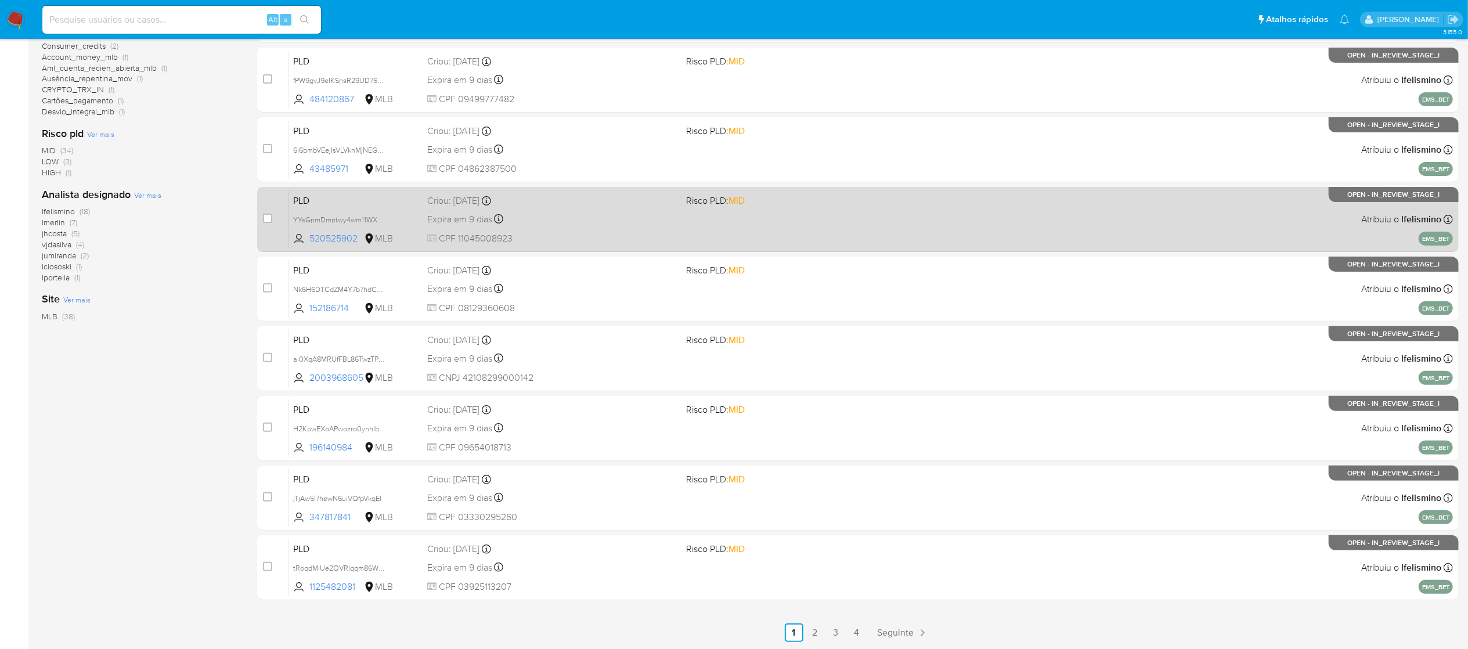
scroll to position [0, 0]
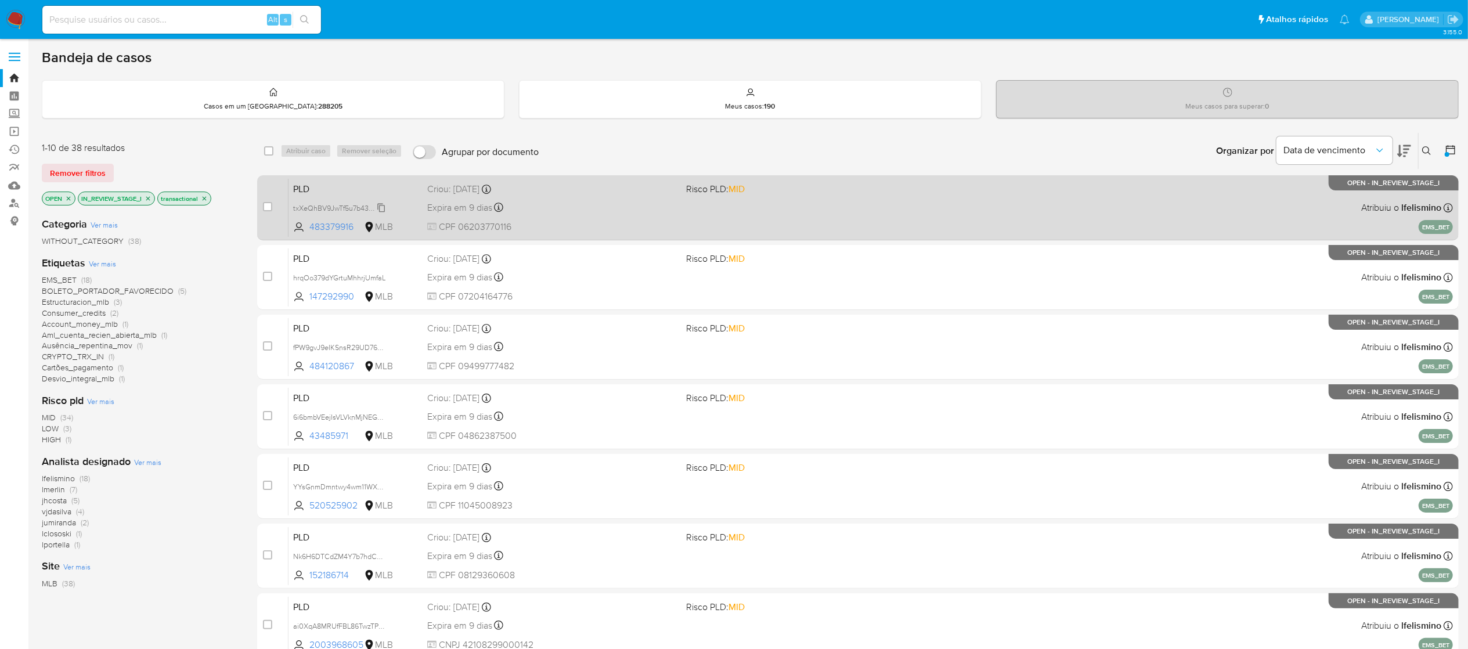
click at [381, 204] on span "txXeQhBV9JwTf5u7b43Jmf3j" at bounding box center [339, 207] width 92 height 13
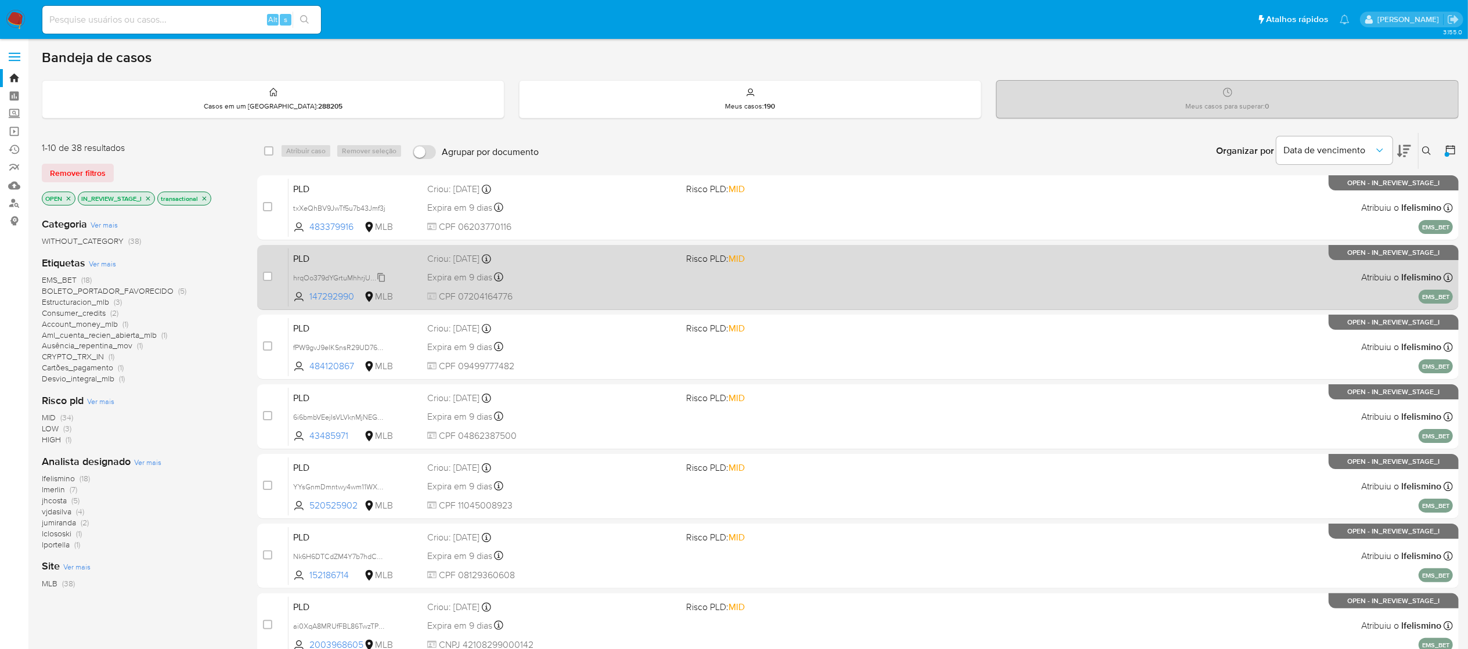
click at [383, 273] on span "hrqOo379dYGrtuMhhrjUmfaL" at bounding box center [339, 276] width 92 height 13
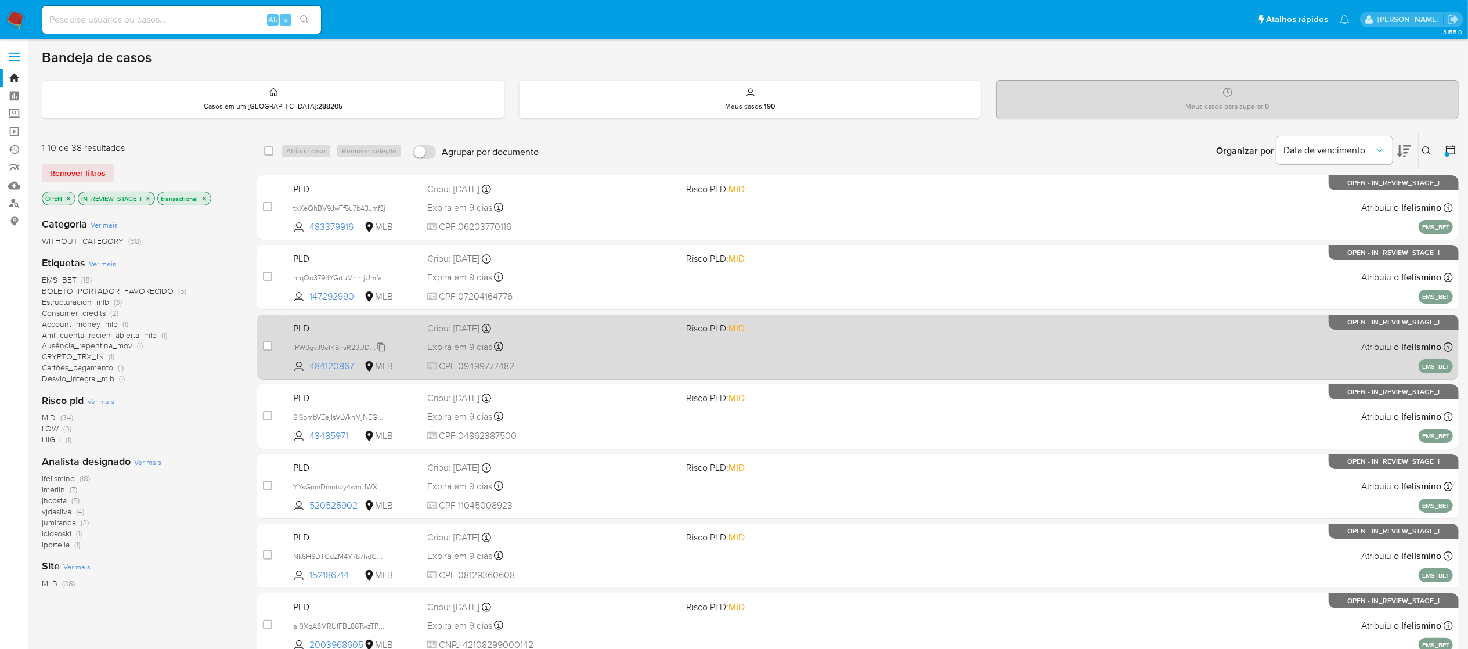
click at [383, 346] on span "fPW9gvJ9eIKSnsR29UD76935" at bounding box center [341, 346] width 96 height 13
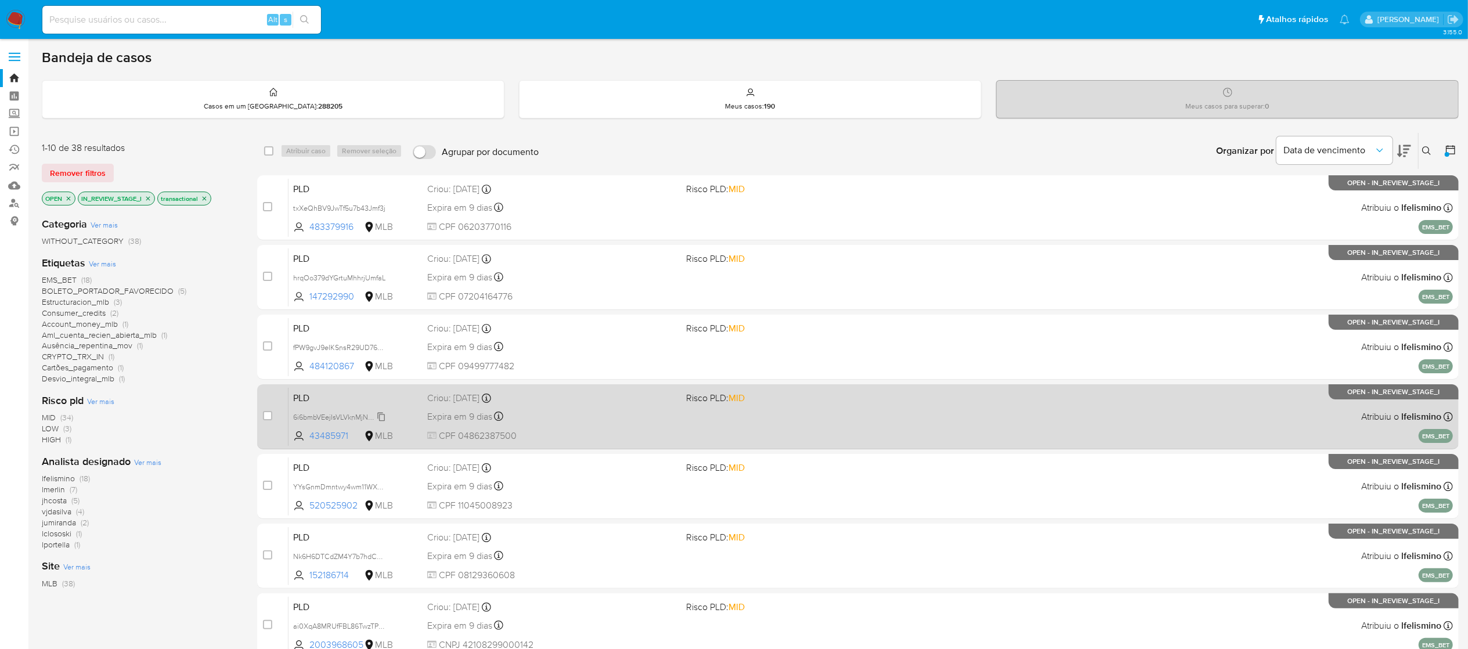
click at [383, 411] on span "6i6bmbVEejIsVLVknMjNEGYR" at bounding box center [339, 416] width 93 height 13
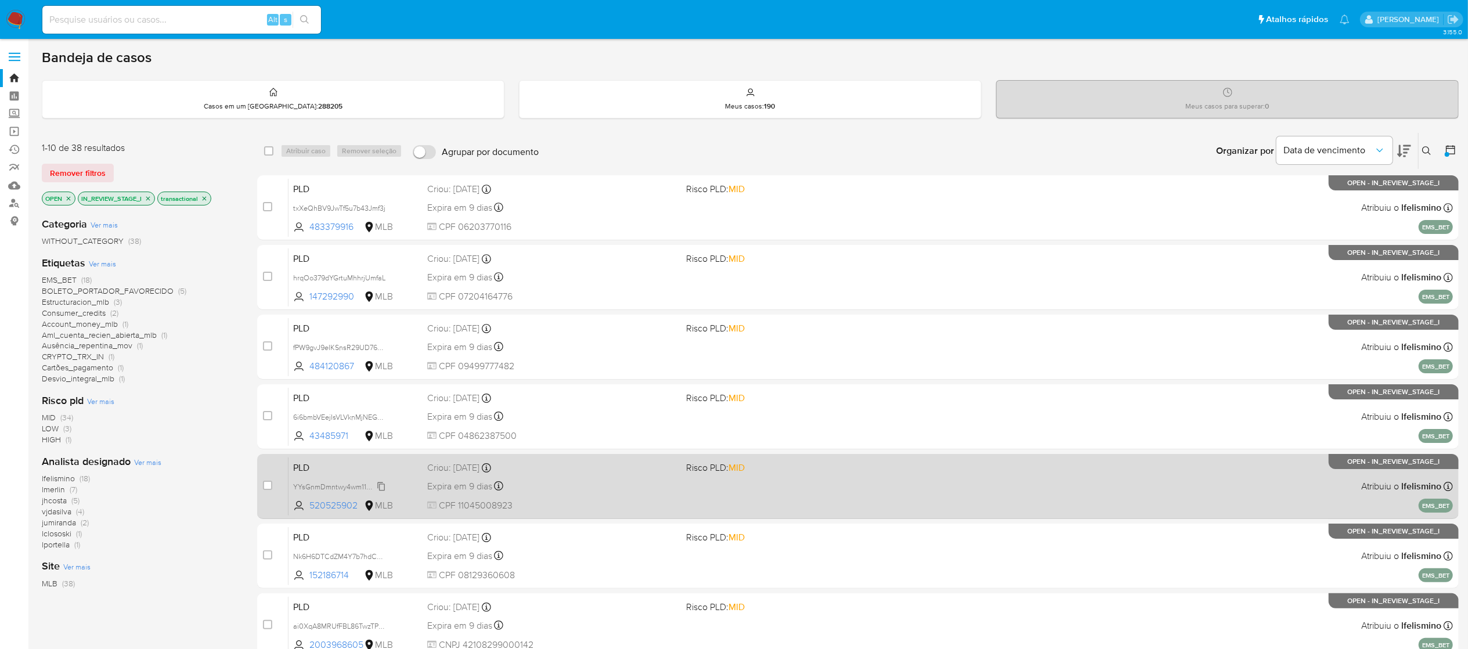
click at [382, 482] on span "YYsGnmDmntwy4wm11WXWX0gm" at bounding box center [348, 485] width 110 height 13
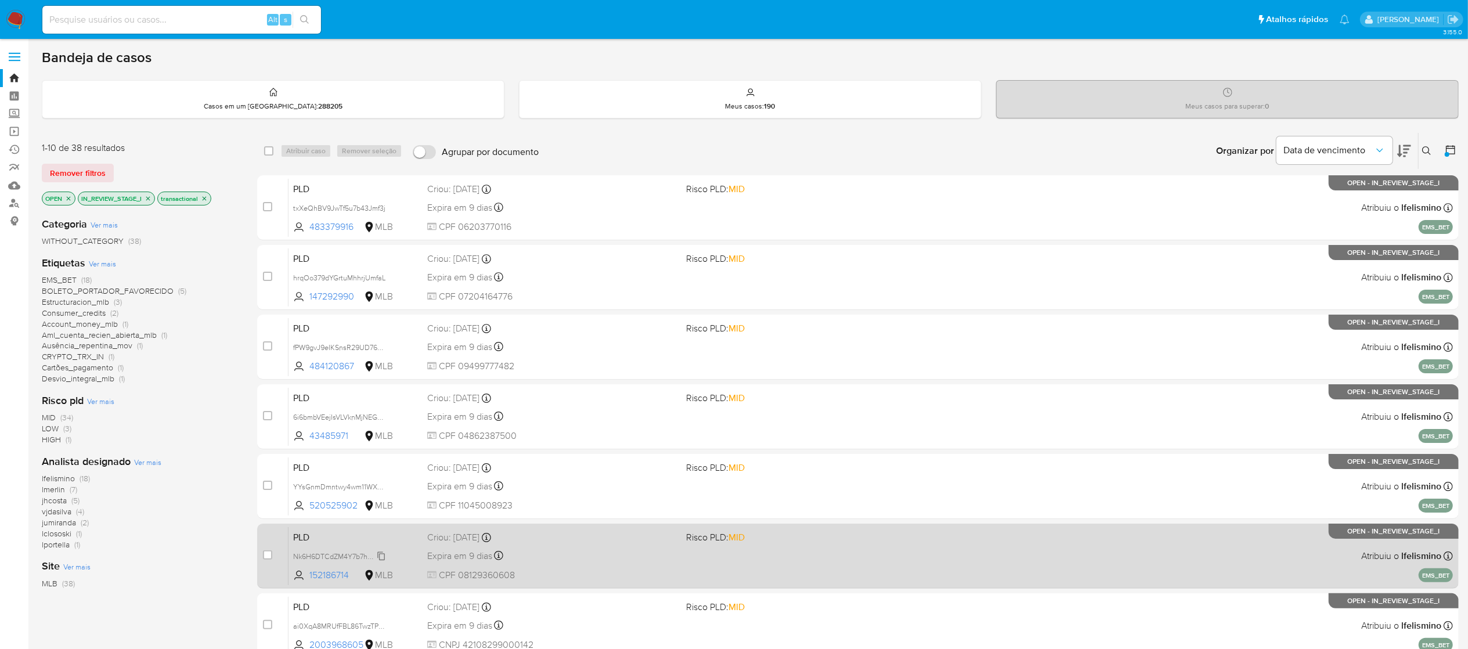
click at [383, 554] on span "Nk6H6DTCdZM4Y7b7hdCQN4nq" at bounding box center [346, 555] width 107 height 13
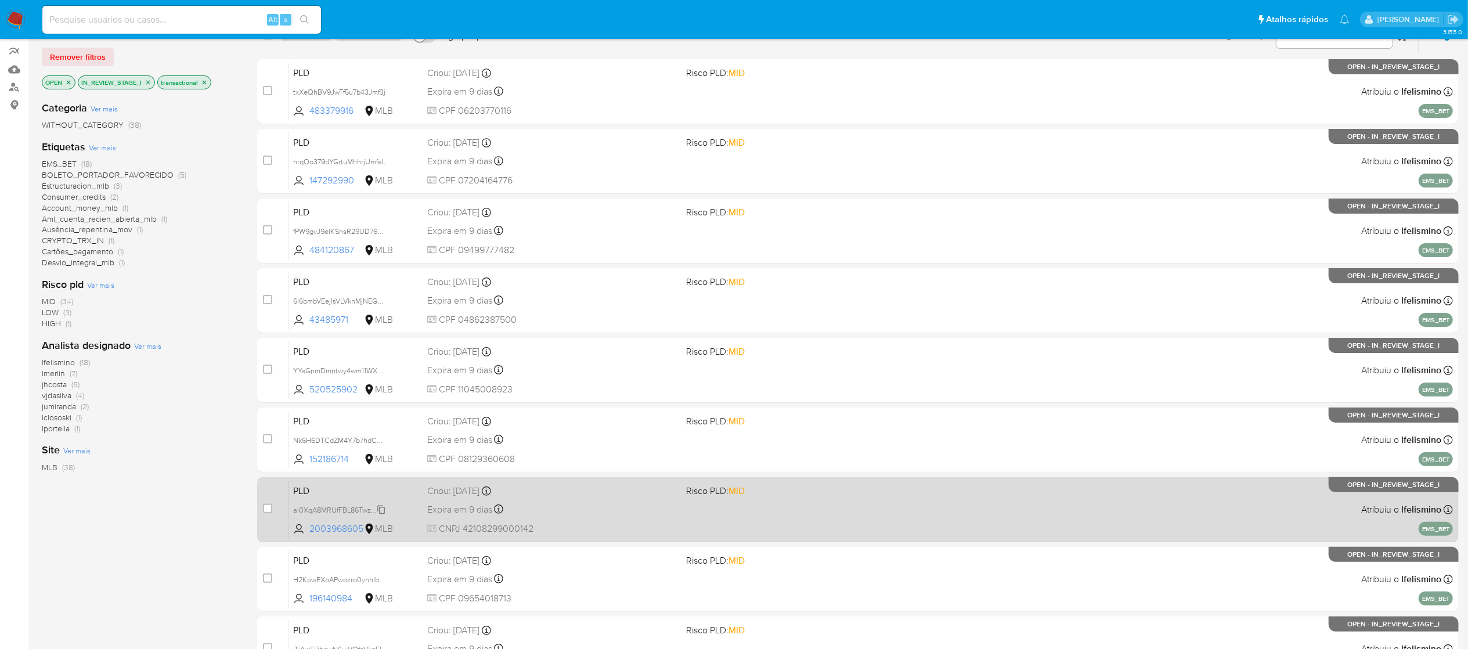
click at [380, 508] on span "ai0XqA8MRUfFBL86TwzTPb3G" at bounding box center [342, 509] width 99 height 13
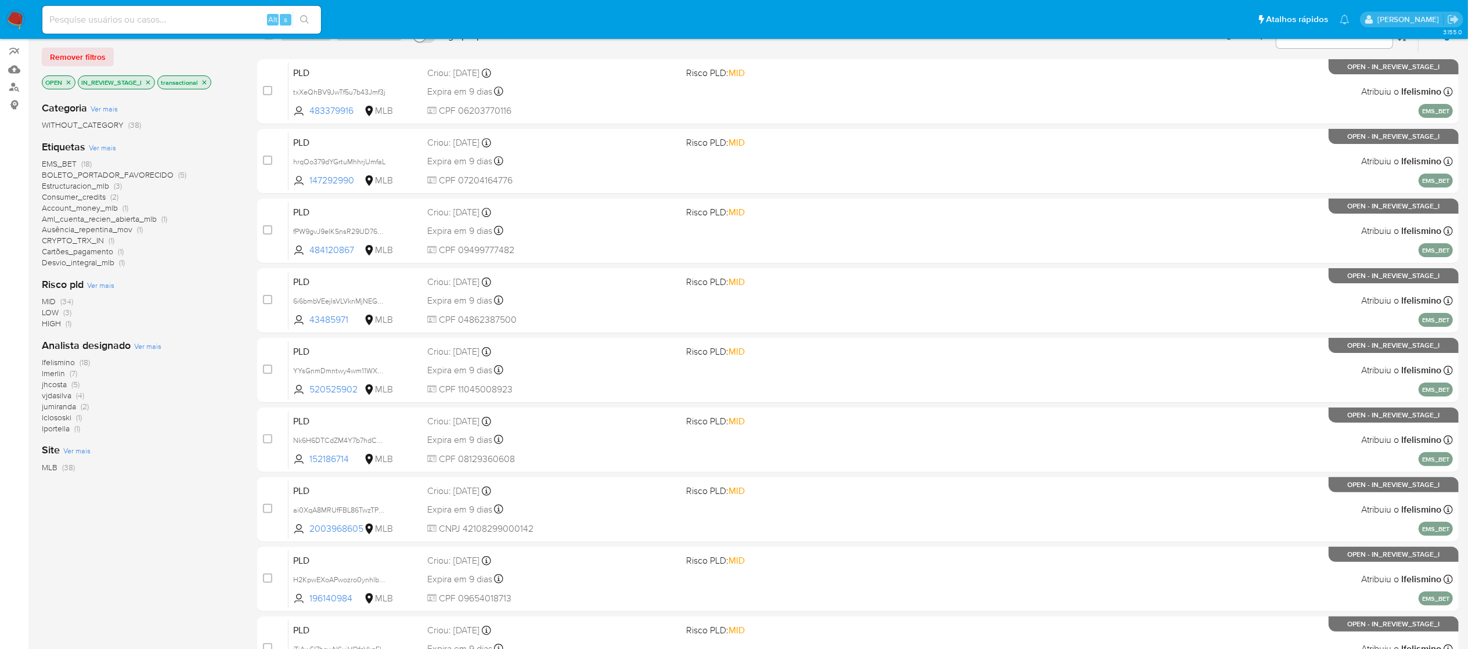
click at [198, 424] on div "lfelismino (18) lmerlin (7) jhcosta (5) vjdasilva (4) jumiranda (2) lclososki (…" at bounding box center [140, 395] width 197 height 77
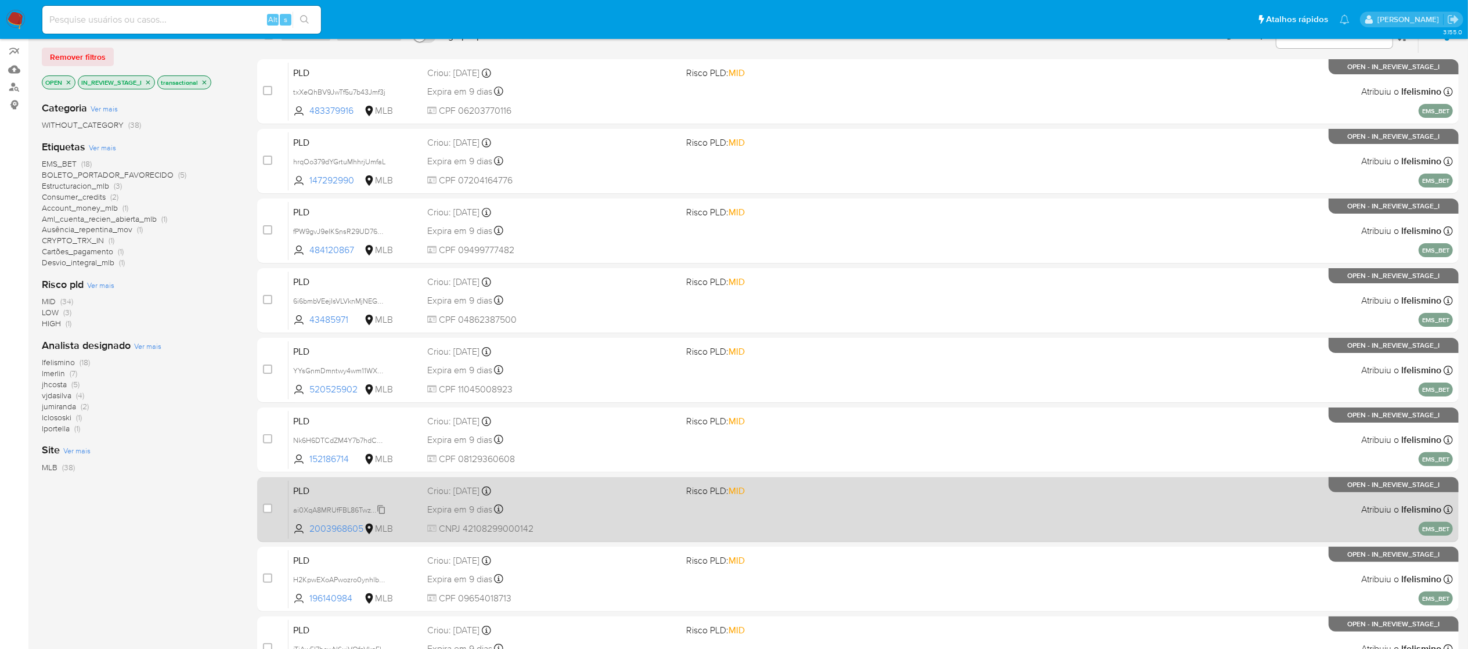
click at [381, 508] on span "ai0XqA8MRUfFBL86TwzTPb3G" at bounding box center [342, 509] width 99 height 13
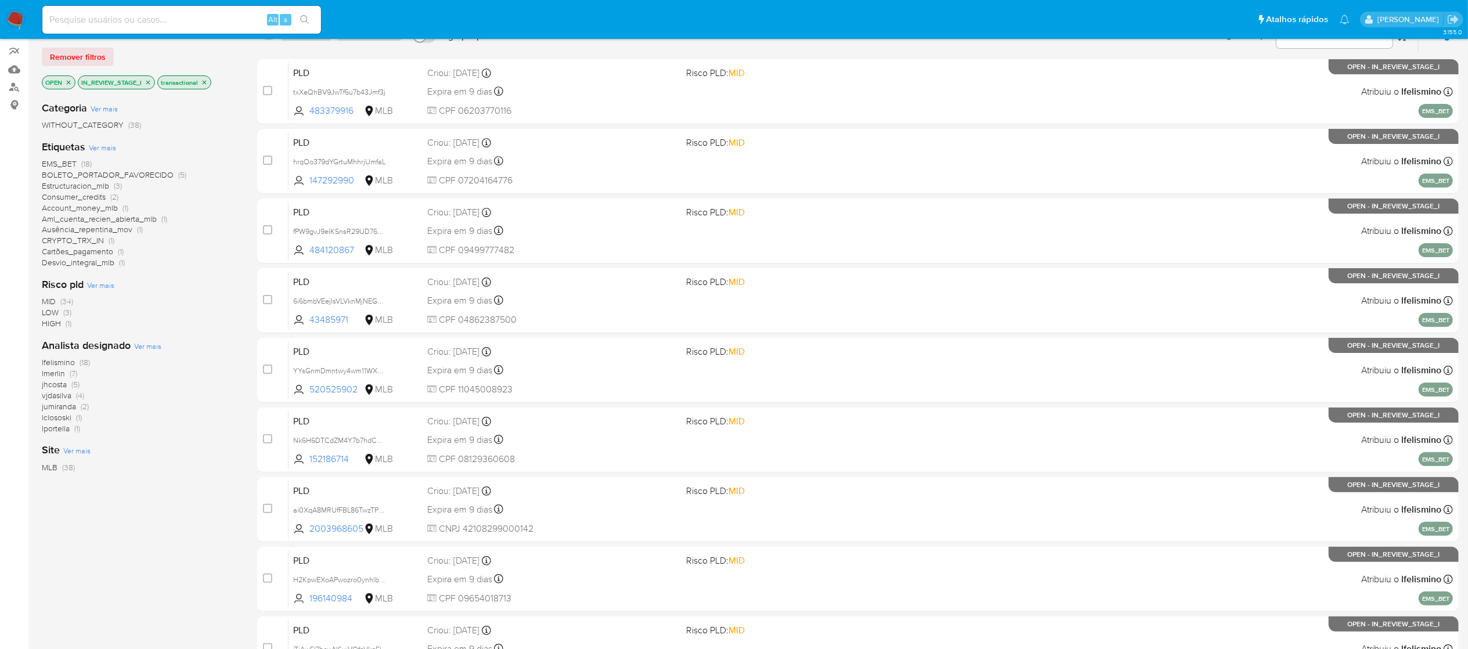
click at [200, 368] on div "lfelismino (18) lmerlin (7) jhcosta (5) vjdasilva (4) jumiranda (2) lclososki (…" at bounding box center [140, 395] width 197 height 77
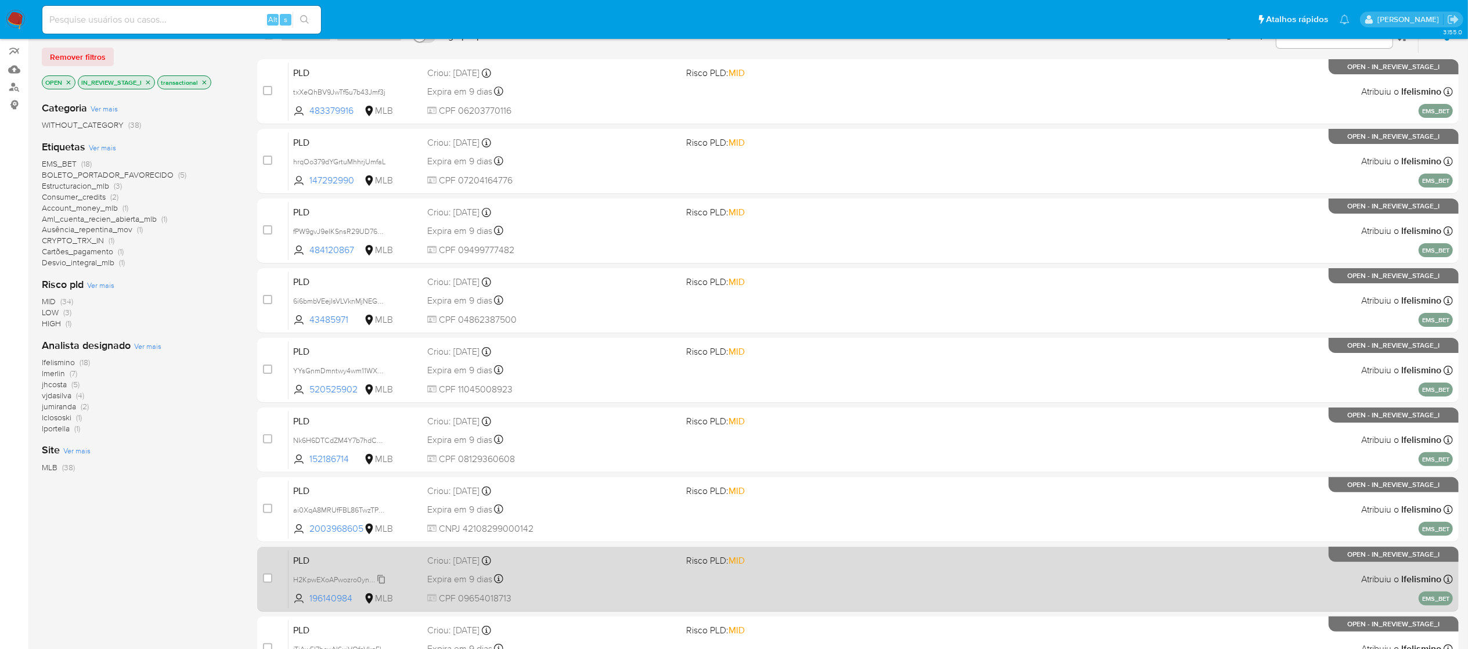
click at [384, 578] on span "H2KpwEXoAPwozro0ynhlbinm" at bounding box center [341, 578] width 97 height 13
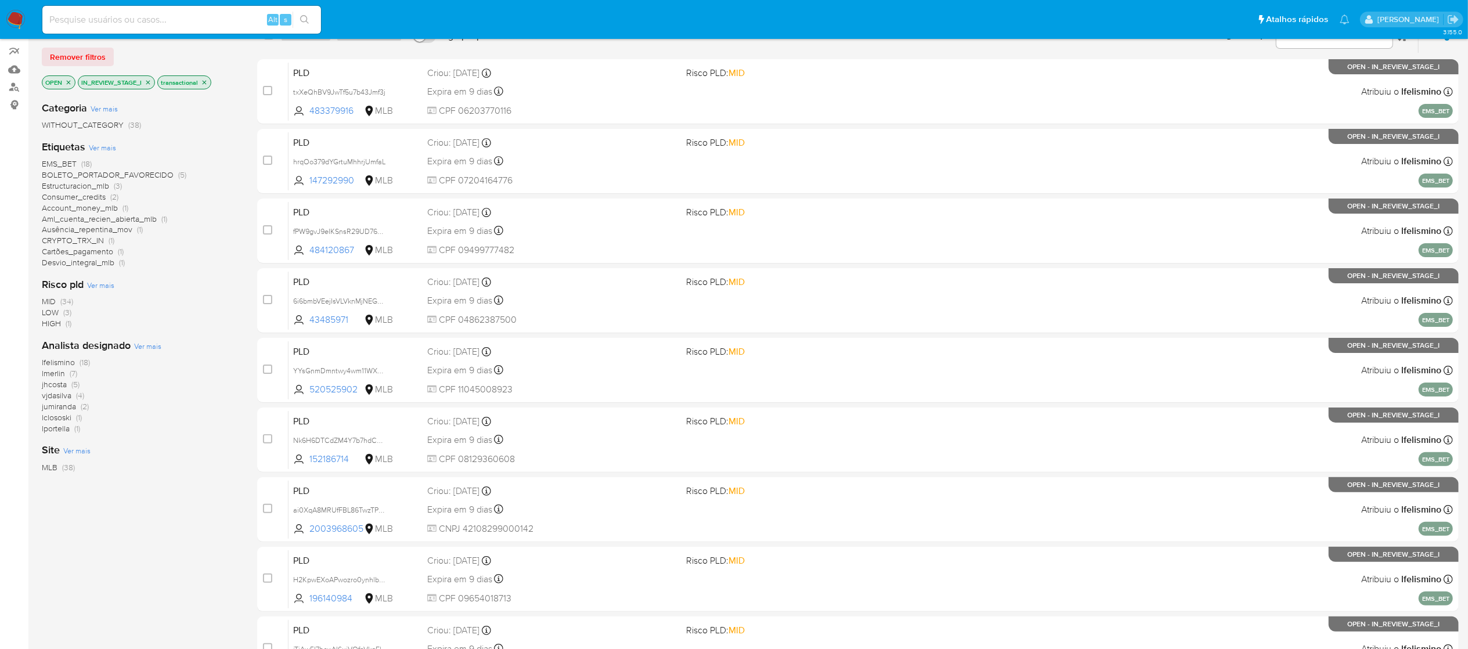
click at [168, 434] on div "Categoria Ver mais WITHOUT_CATEGORY (38) Etiquetas Ver mais EMS_BET (18) BOLETO…" at bounding box center [140, 289] width 197 height 395
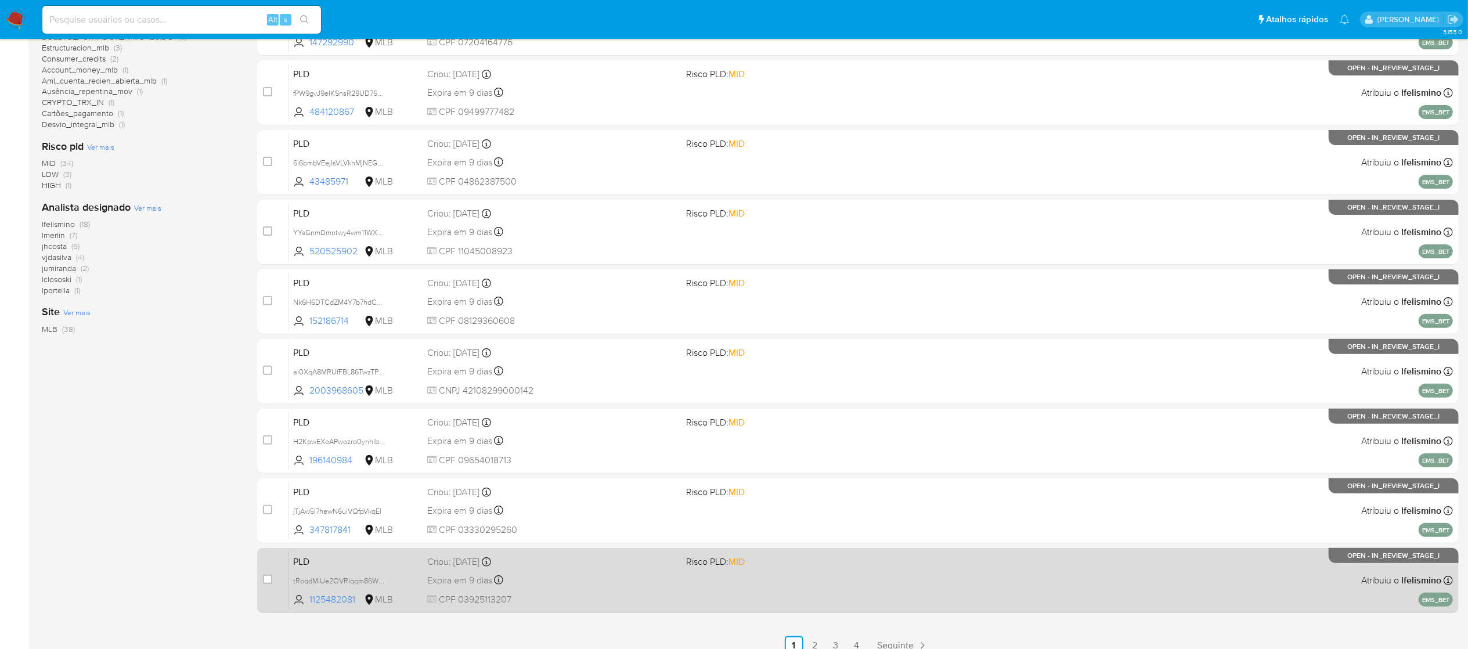
scroll to position [267, 0]
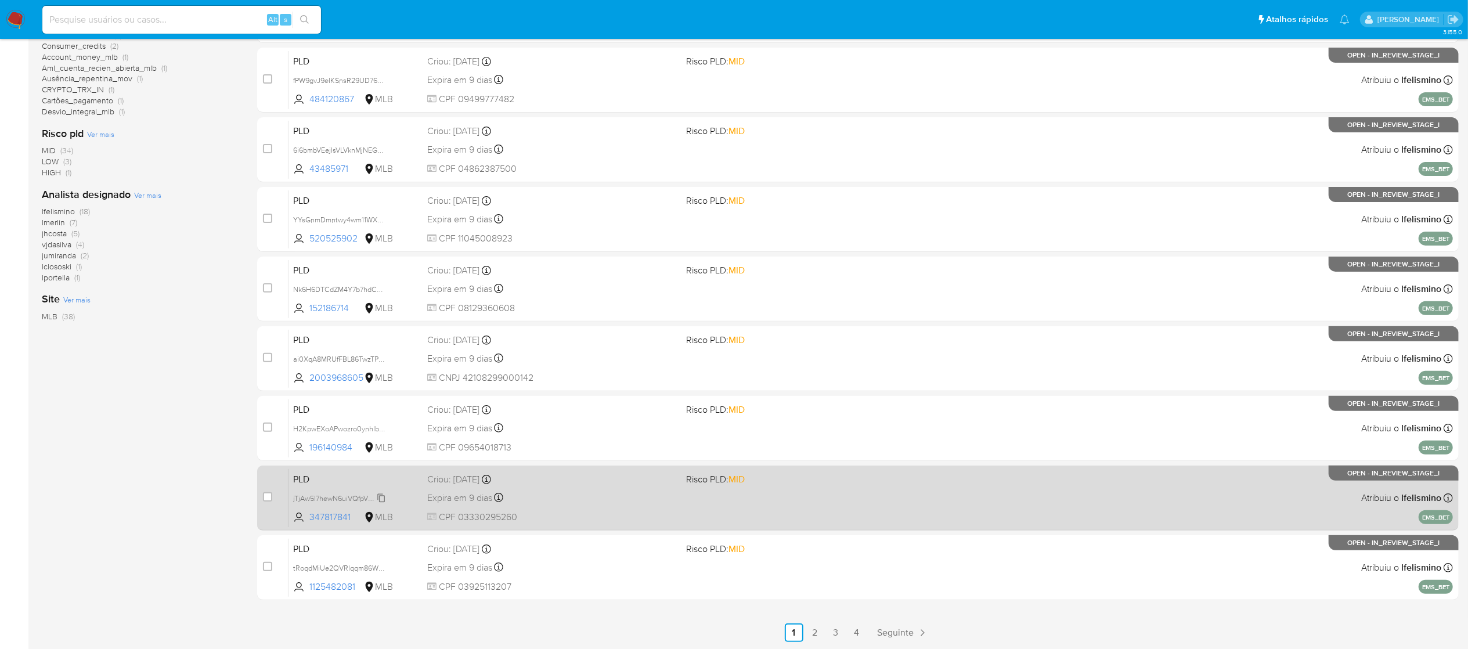
click at [381, 496] on span "jTjAw5l7hewN6uiVQfpVkqEl" at bounding box center [337, 497] width 88 height 13
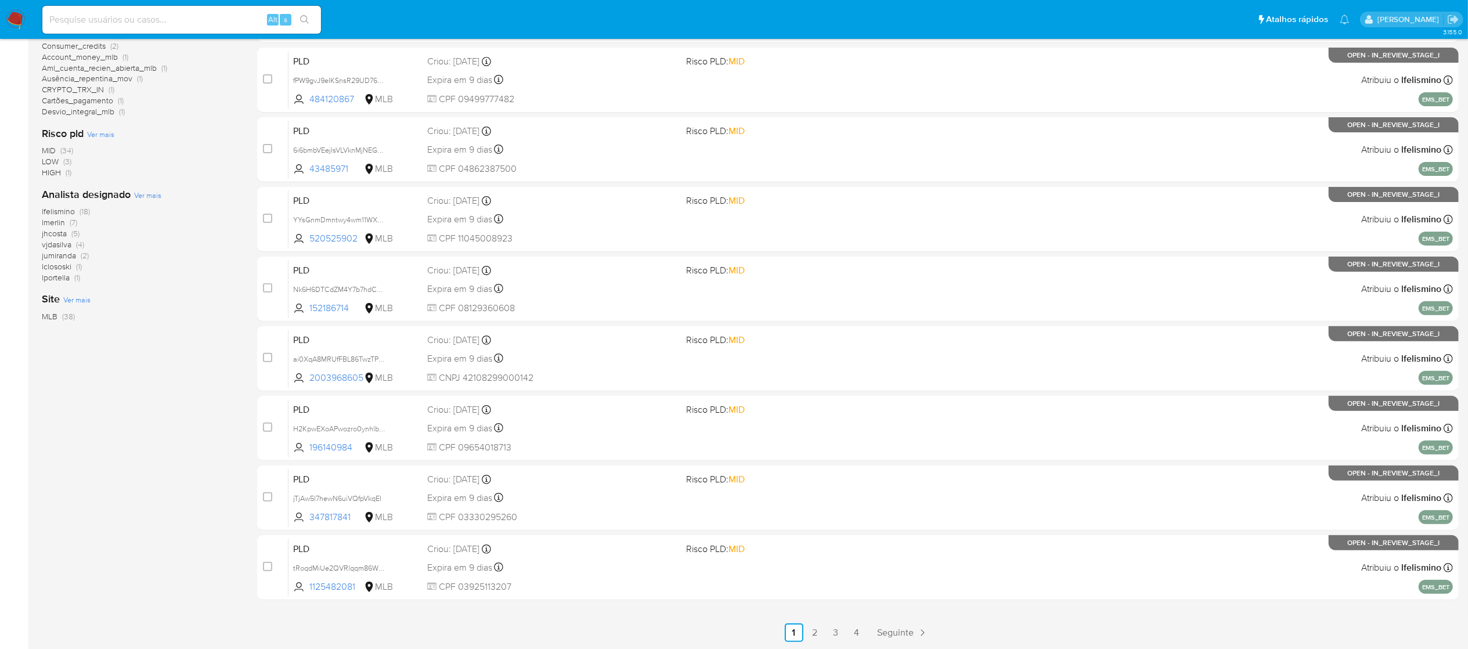
drag, startPoint x: 145, startPoint y: 380, endPoint x: 237, endPoint y: 435, distance: 108.3
click at [145, 380] on div "1-10 de 38 resultados Remover filtros OPEN IN_REVIEW_STAGE_I transactional Cate…" at bounding box center [140, 253] width 197 height 777
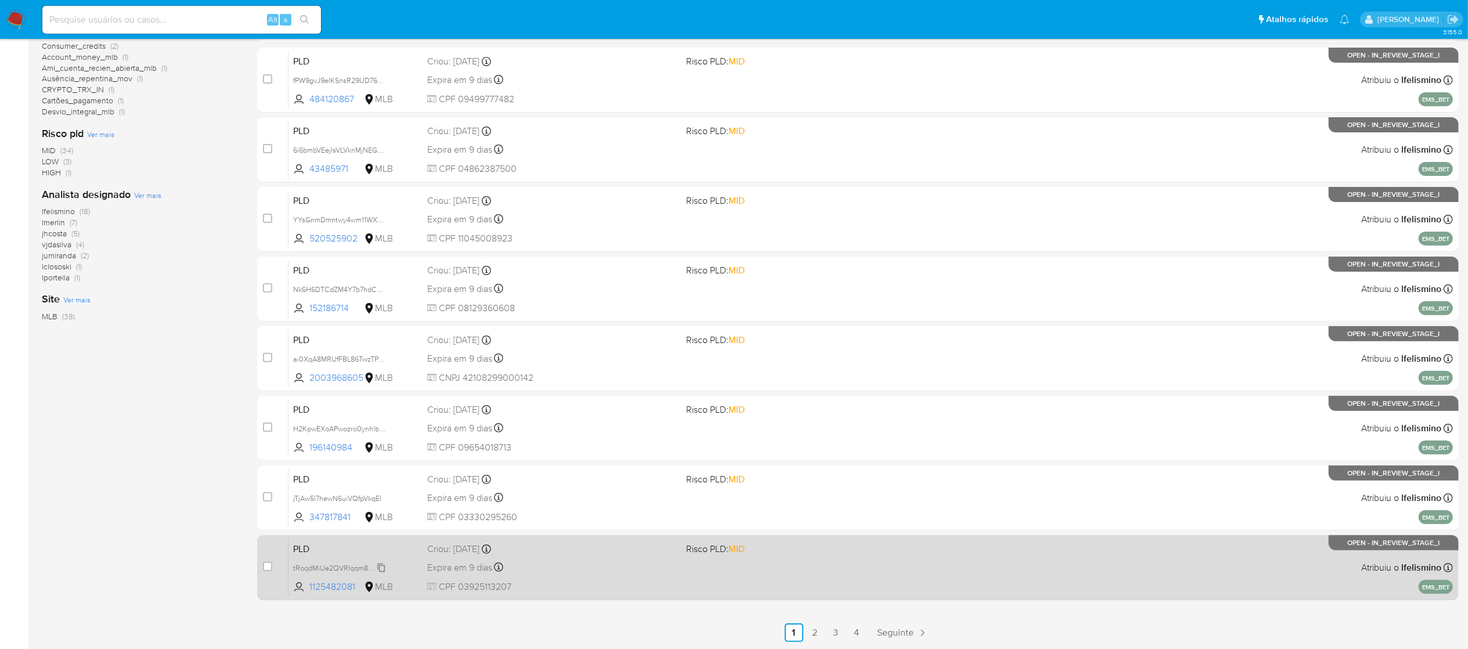
click at [381, 566] on span "tRoqdMiUe2QVRlqqm86WChT2" at bounding box center [344, 567] width 102 height 13
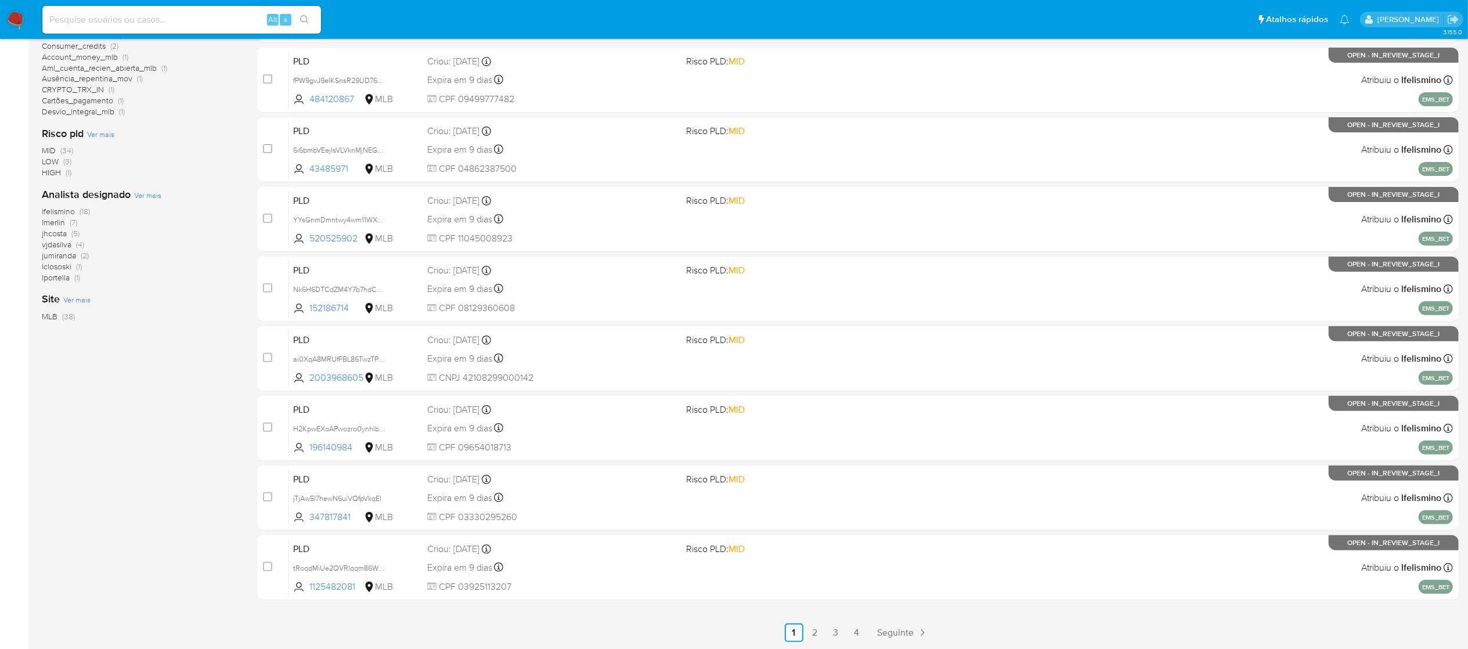
click at [161, 367] on div "1-10 de 38 resultados Remover filtros OPEN IN_REVIEW_STAGE_I transactional Cate…" at bounding box center [140, 253] width 197 height 777
click at [814, 631] on link "2" at bounding box center [815, 632] width 19 height 19
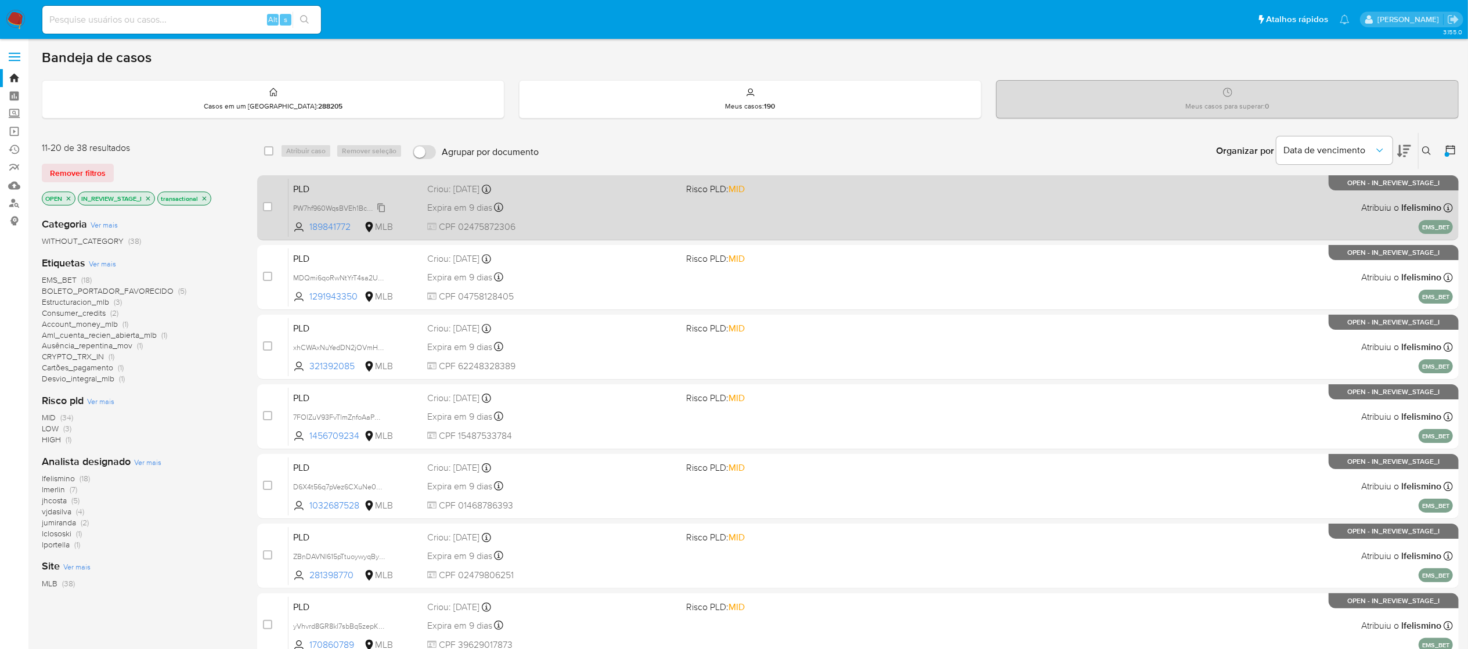
click at [382, 205] on span "PW7hf960WqsBVEh1BcOz4Qkb" at bounding box center [343, 207] width 100 height 13
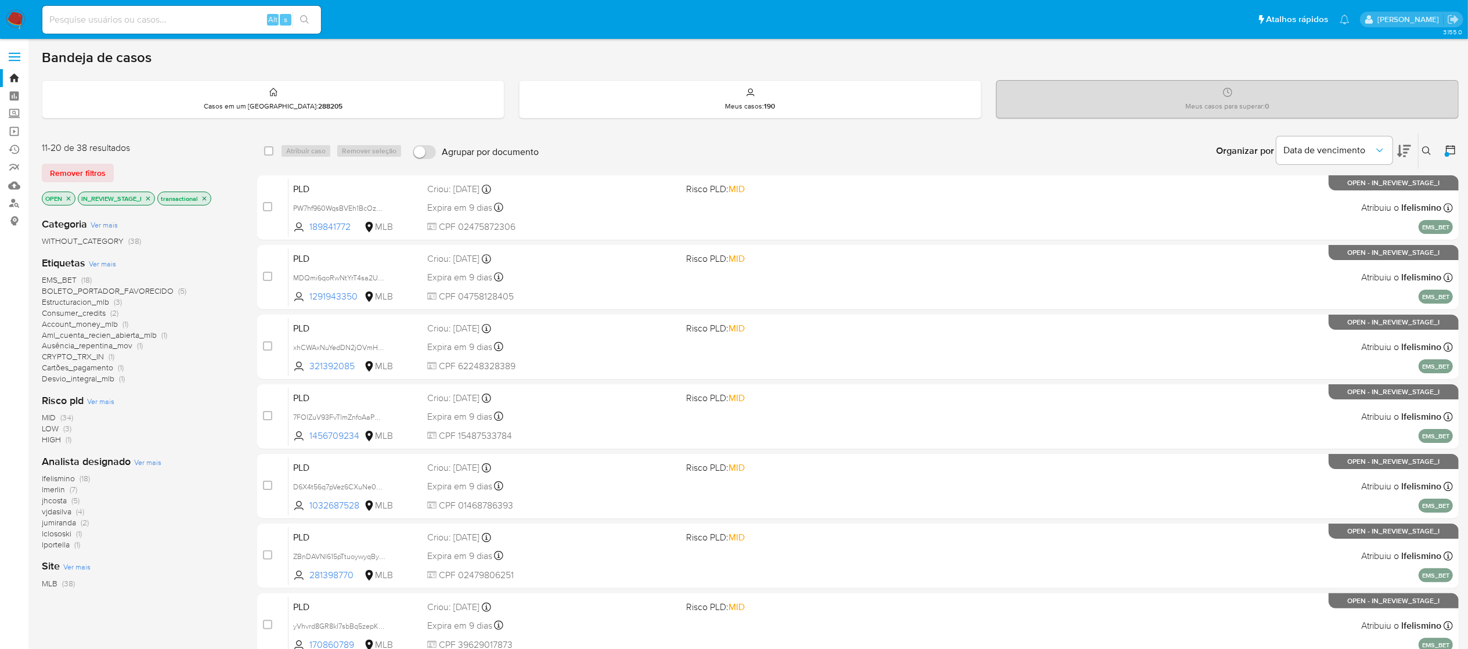
click at [189, 395] on div "Risco pld Ver mais MID (34) LOW (3) HIGH (1)" at bounding box center [140, 419] width 197 height 52
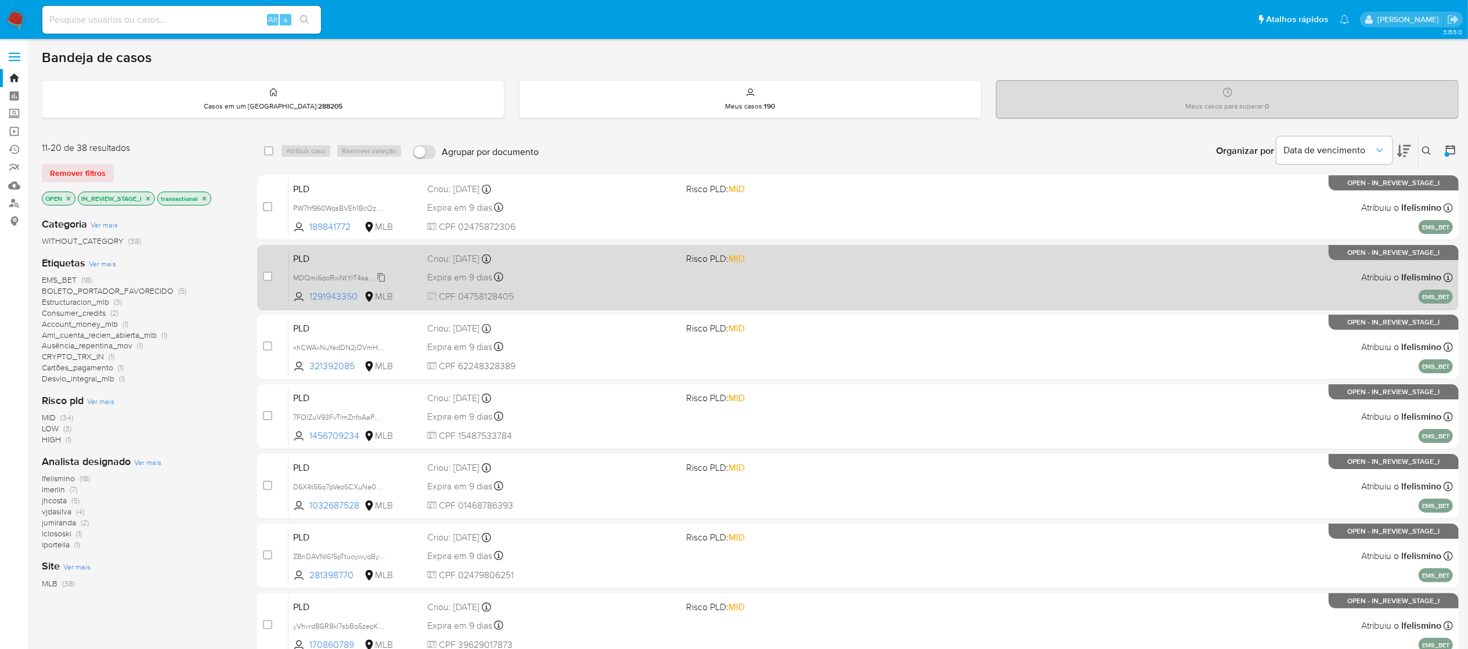
click at [383, 273] on span "MDQmi6qoRwNtYrT4sa2UdNFa" at bounding box center [344, 276] width 102 height 13
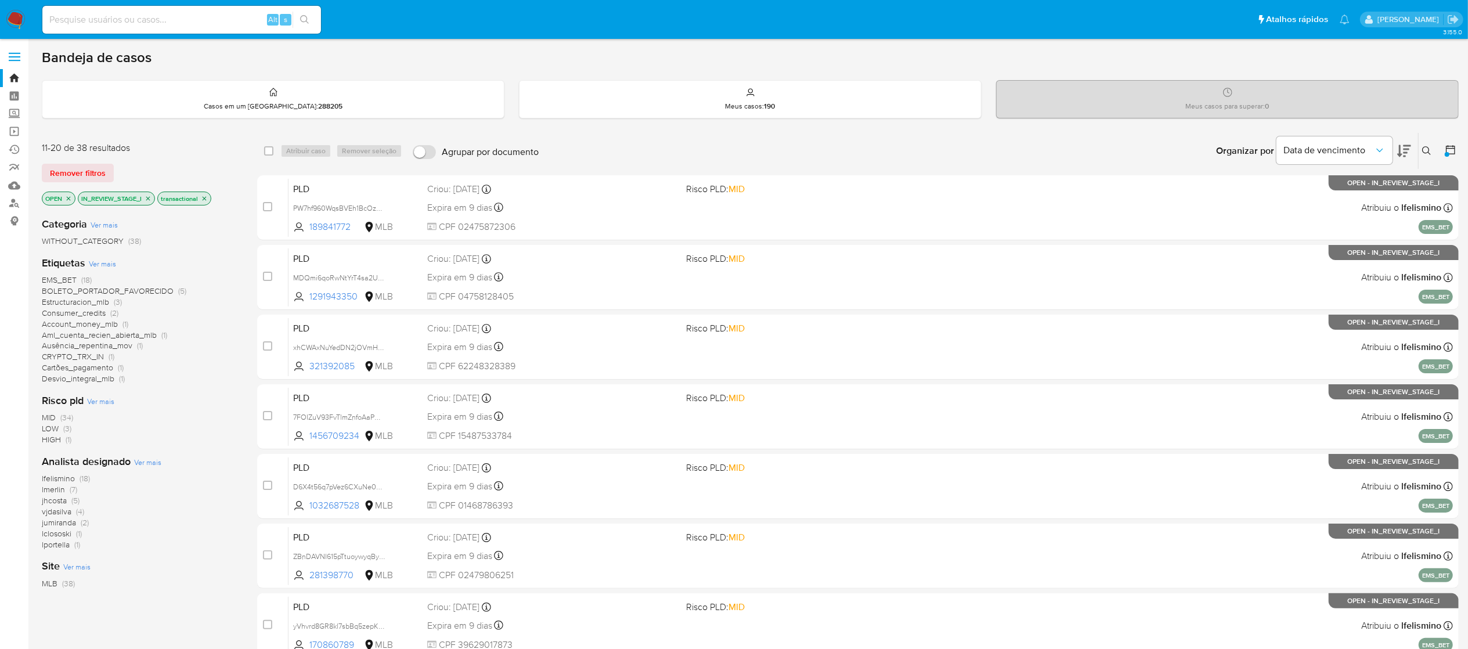
click at [181, 391] on div "Categoria Ver mais WITHOUT_CATEGORY (38) Etiquetas Ver mais EMS_BET (18) BOLETO…" at bounding box center [140, 405] width 197 height 395
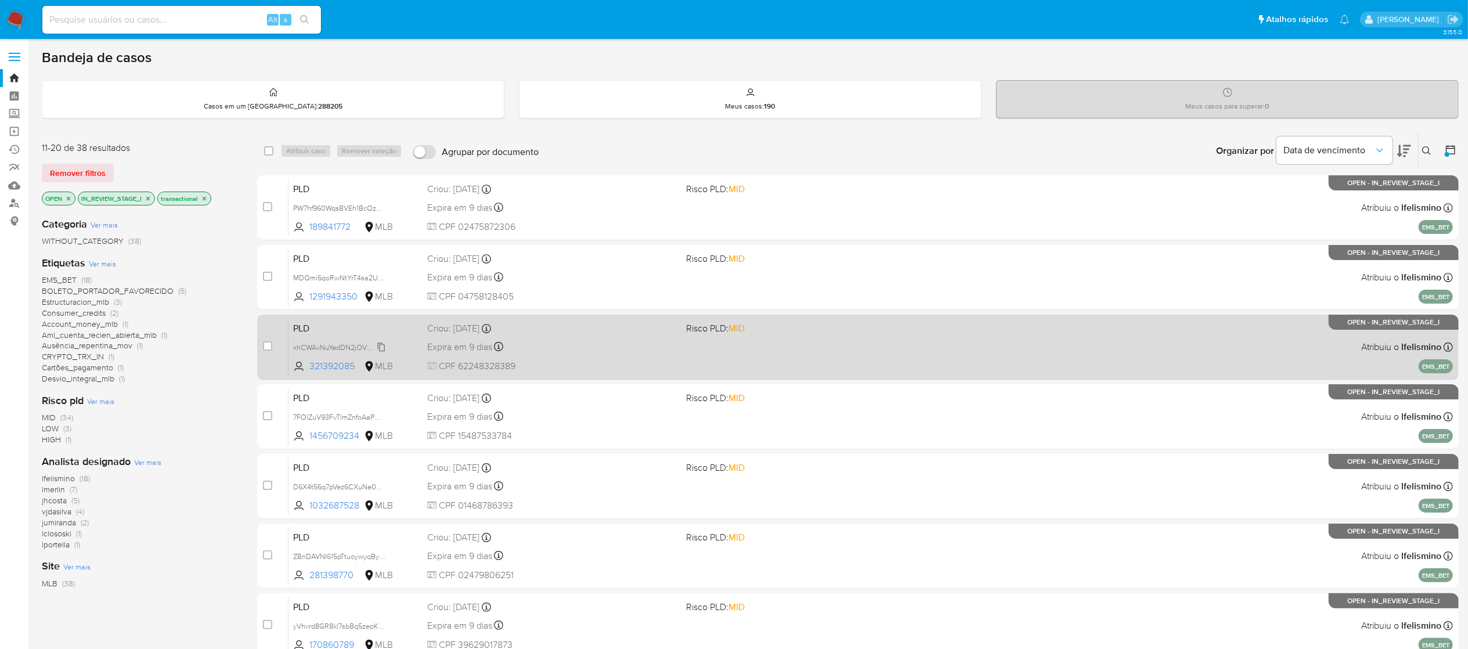
click at [384, 345] on span "xhCWAxNuYedDN2jOVmH8YN2V" at bounding box center [346, 346] width 107 height 13
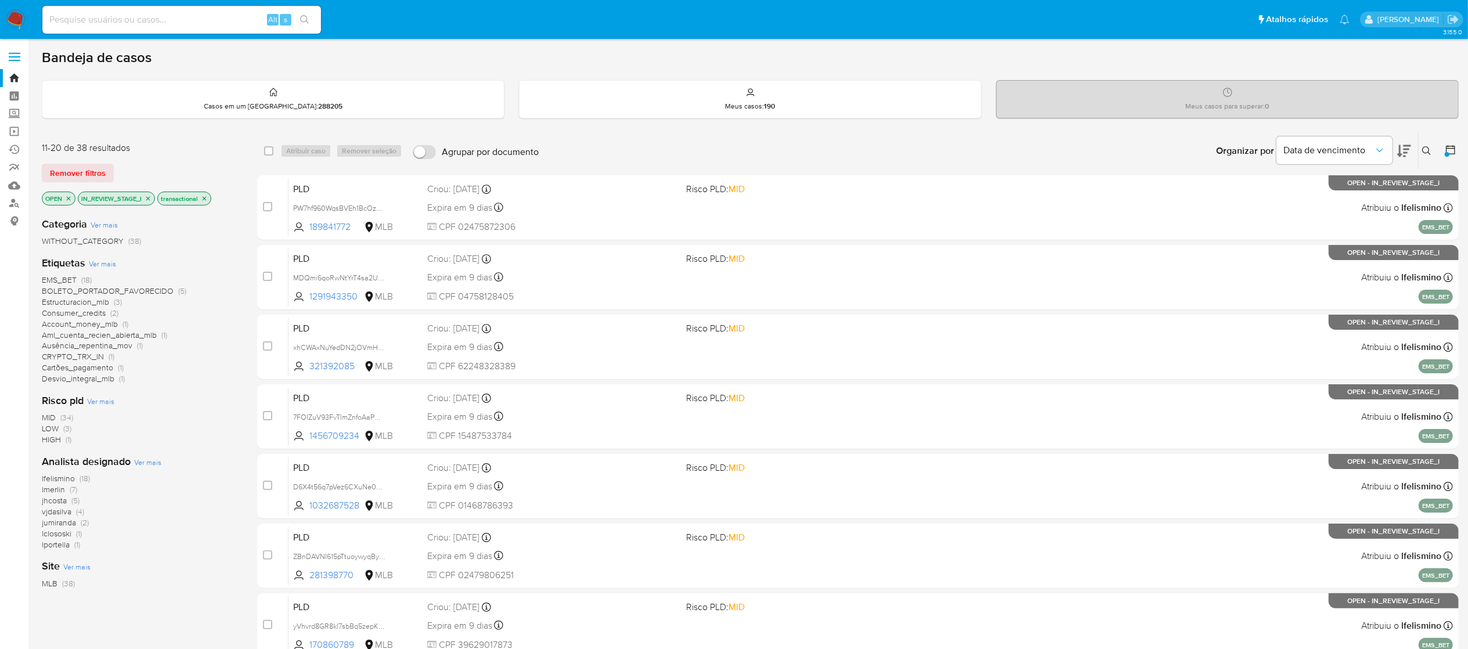
click at [205, 427] on div "MID (34) LOW (3) HIGH (1)" at bounding box center [140, 428] width 197 height 33
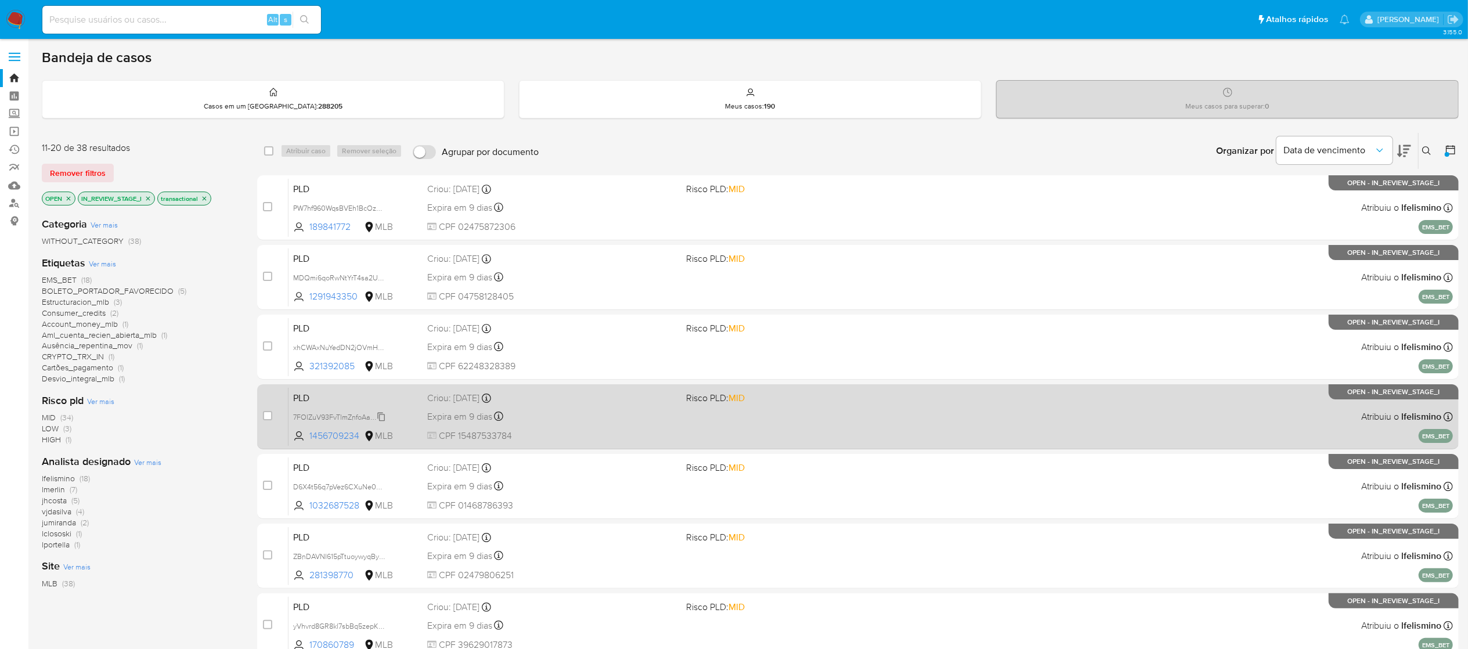
click at [382, 416] on span "7FOIZuV93FvTlmZnfoAaPm5b" at bounding box center [340, 416] width 95 height 13
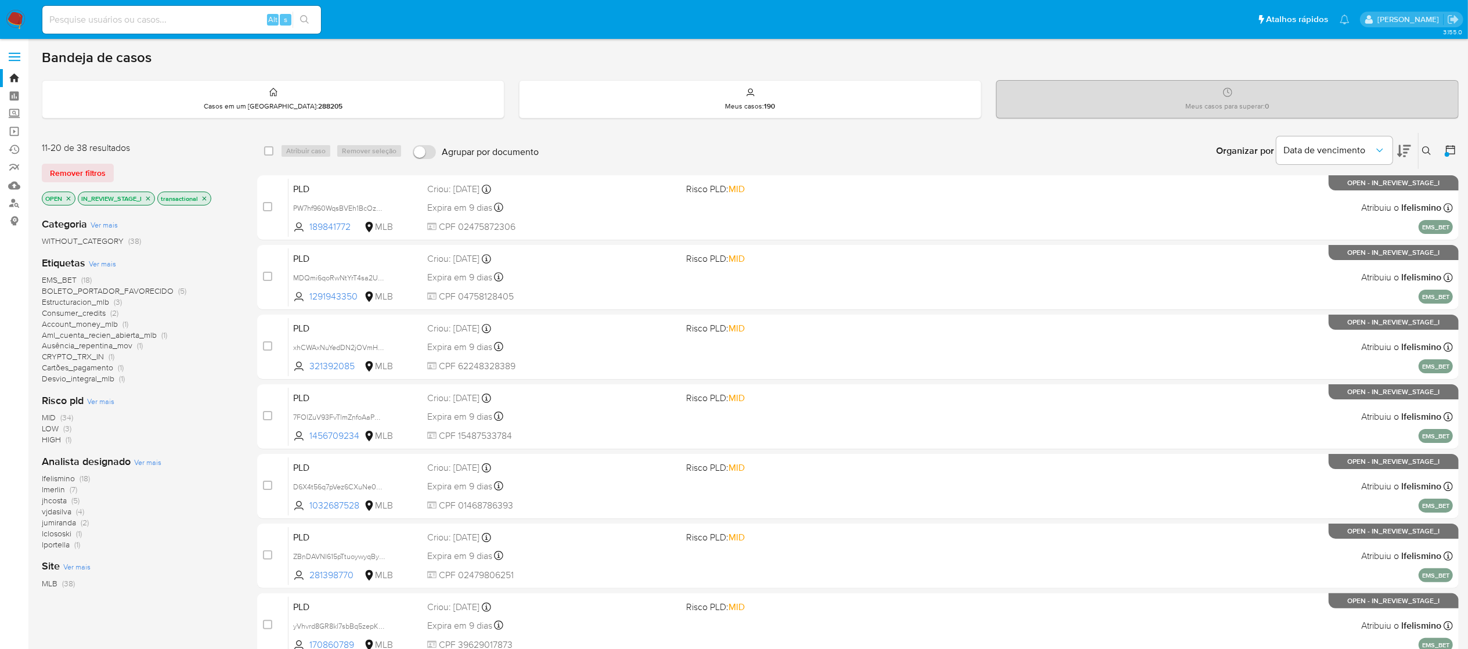
click at [198, 436] on div "MID (34) LOW (3) HIGH (1)" at bounding box center [140, 428] width 197 height 33
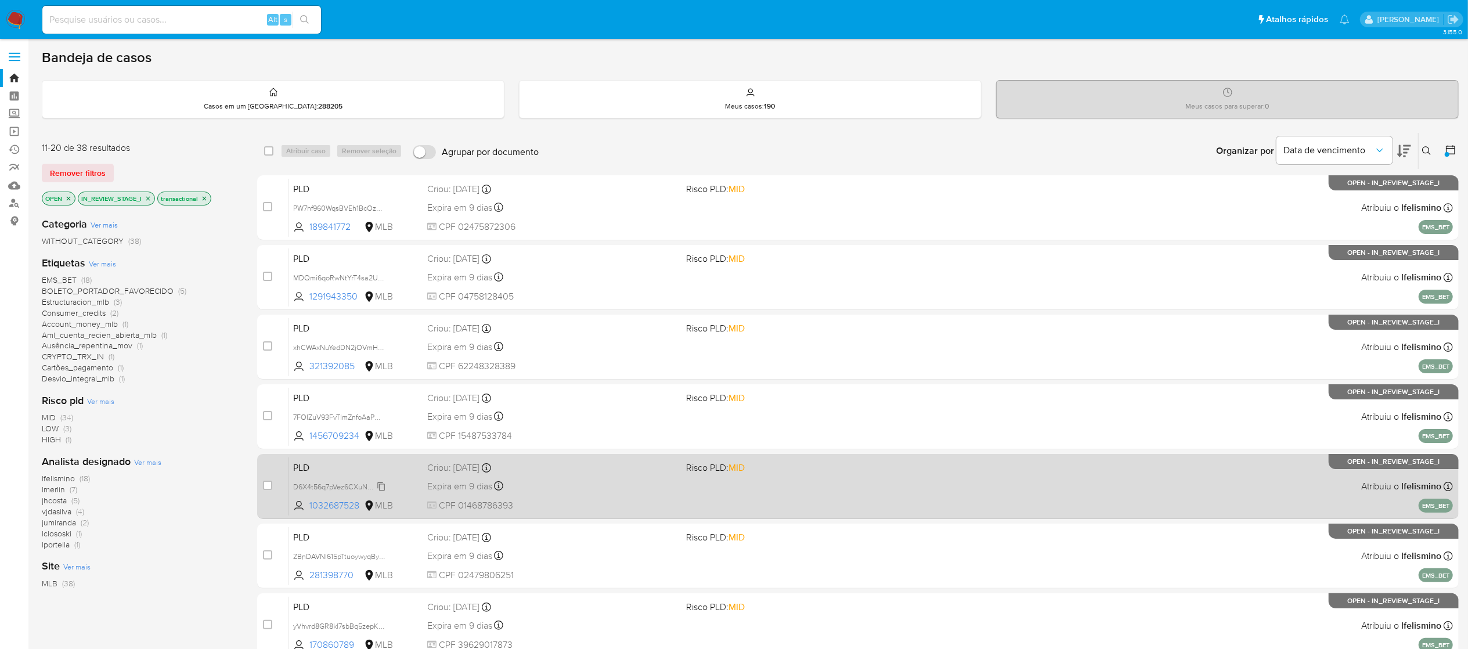
click at [384, 486] on span "D6X4t56q7pVez6CXuNe0Tis2" at bounding box center [341, 485] width 96 height 13
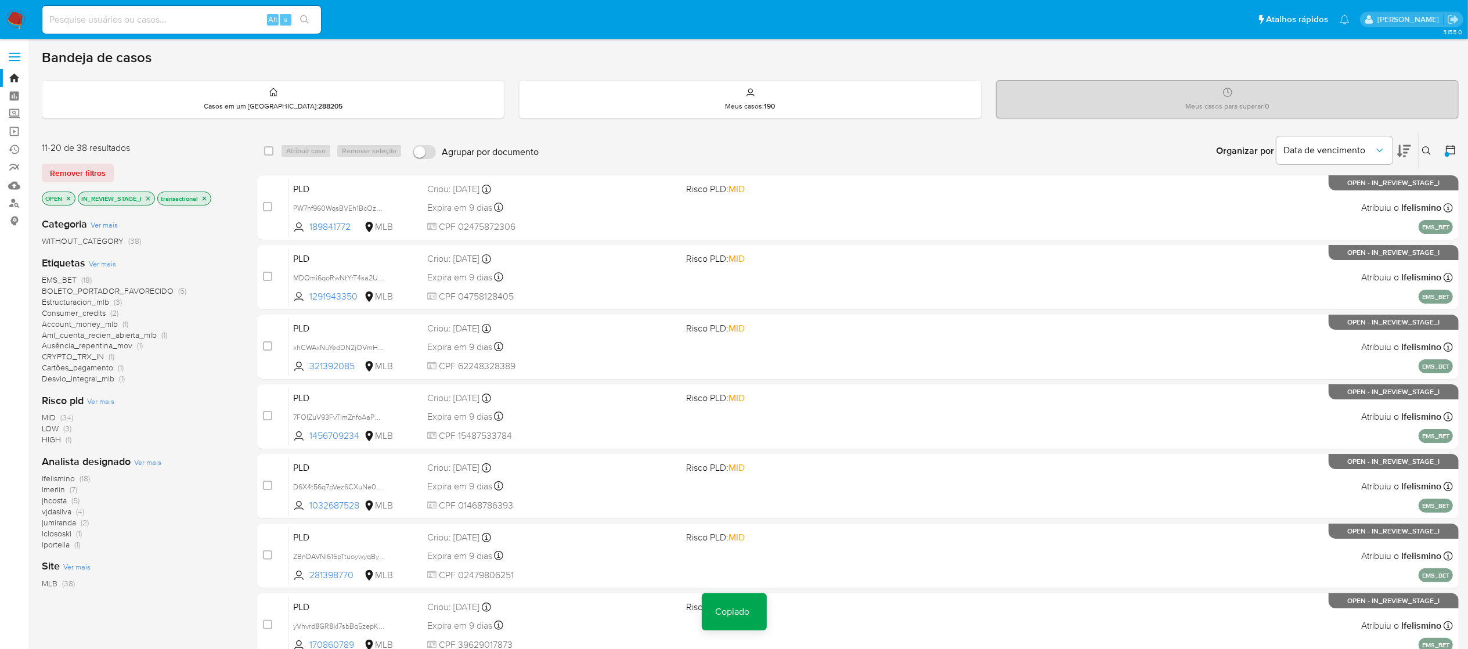
click at [194, 467] on div "Analista designado Ver mais lfelismino (18) lmerlin (7) jhcosta (5) vjdasilva (…" at bounding box center [140, 502] width 197 height 96
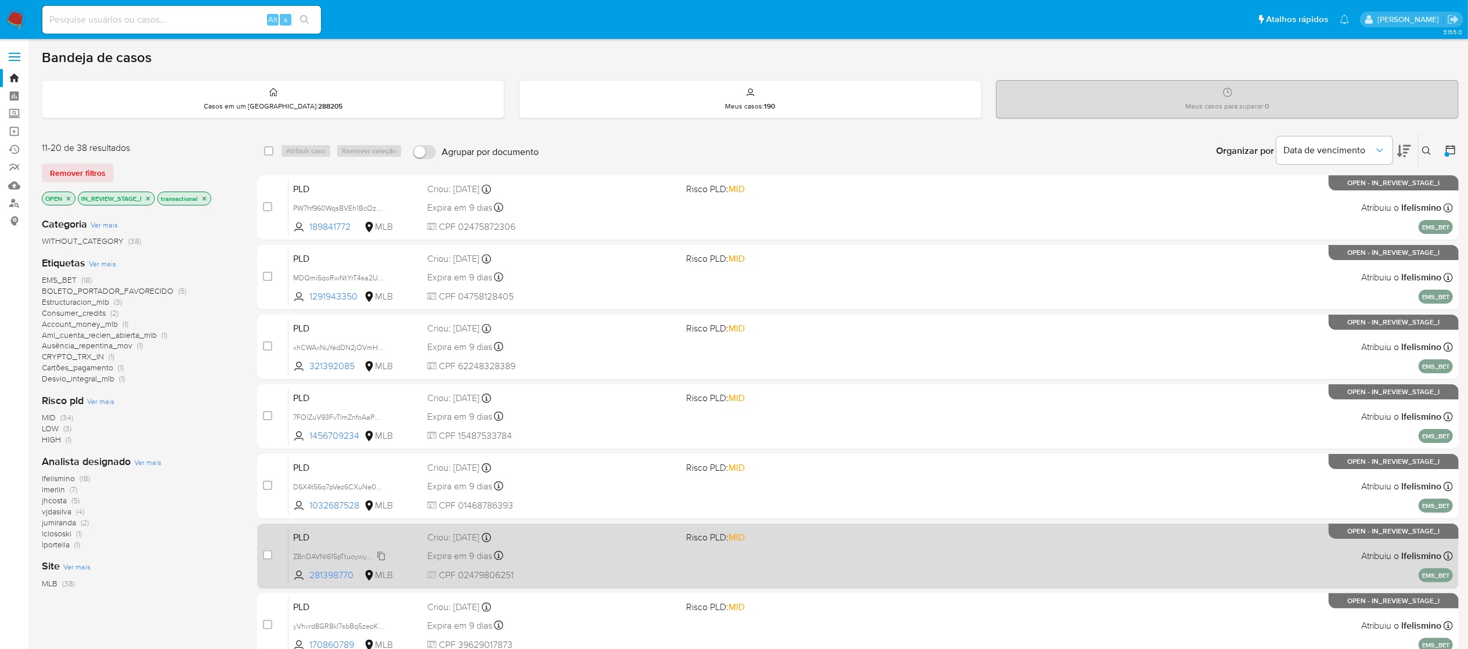
click at [381, 554] on span "ZBnDAVNI615pTtuoywyqByBK" at bounding box center [340, 555] width 95 height 13
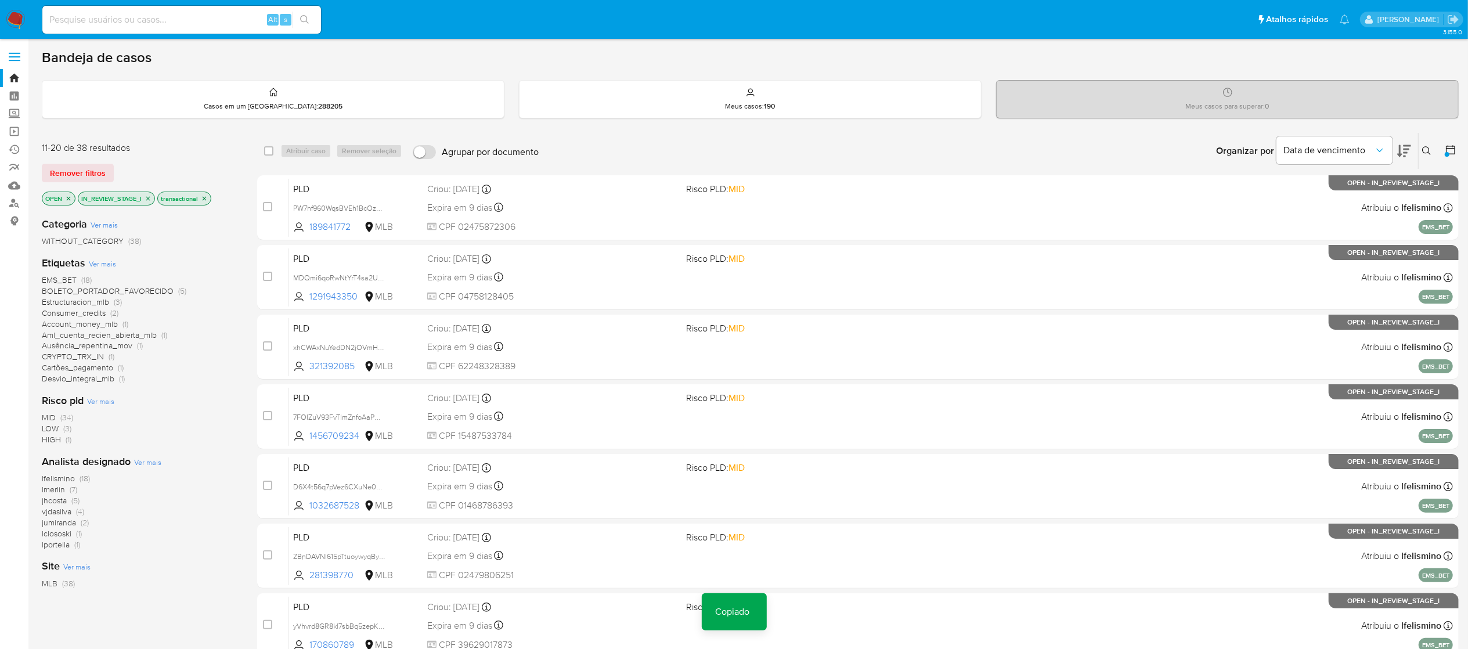
drag, startPoint x: 184, startPoint y: 473, endPoint x: 189, endPoint y: 476, distance: 6.0
click at [183, 473] on div "lfelismino (18) lmerlin (7) jhcosta (5) vjdasilva (4) jumiranda (2) lclososki (…" at bounding box center [140, 511] width 197 height 77
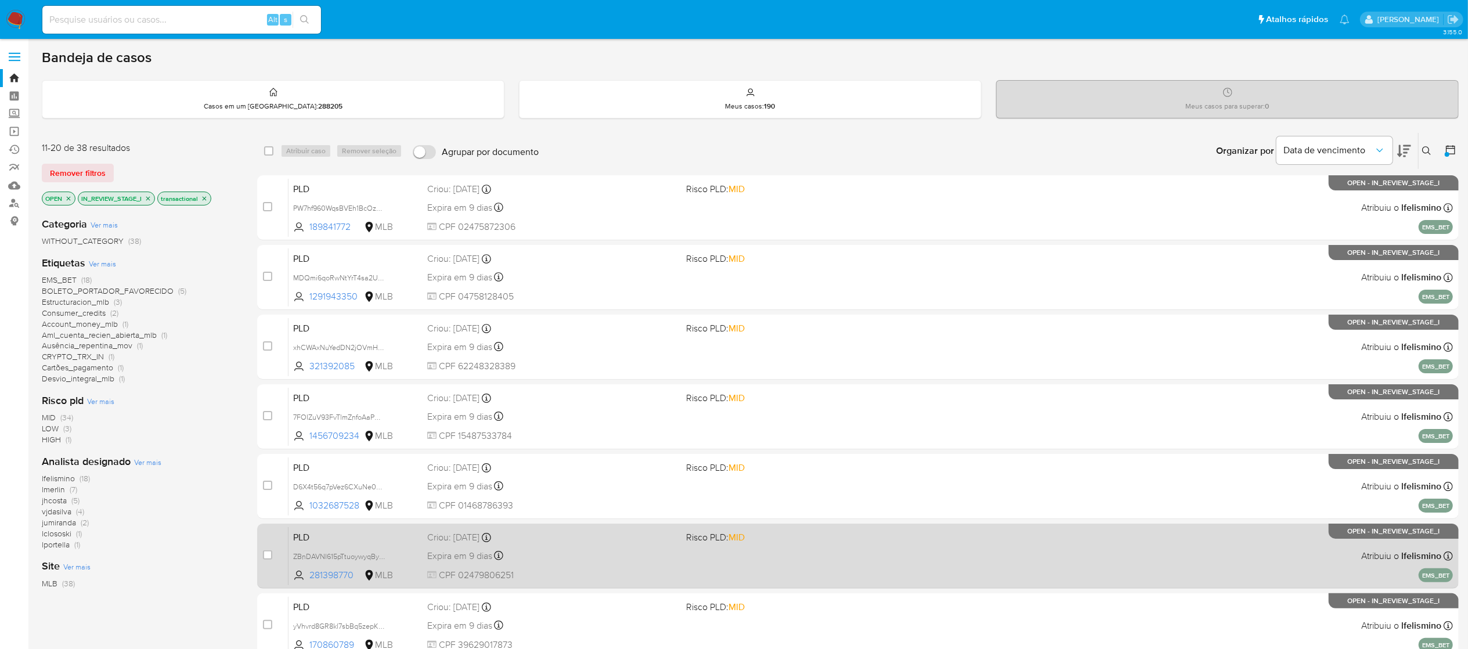
scroll to position [116, 0]
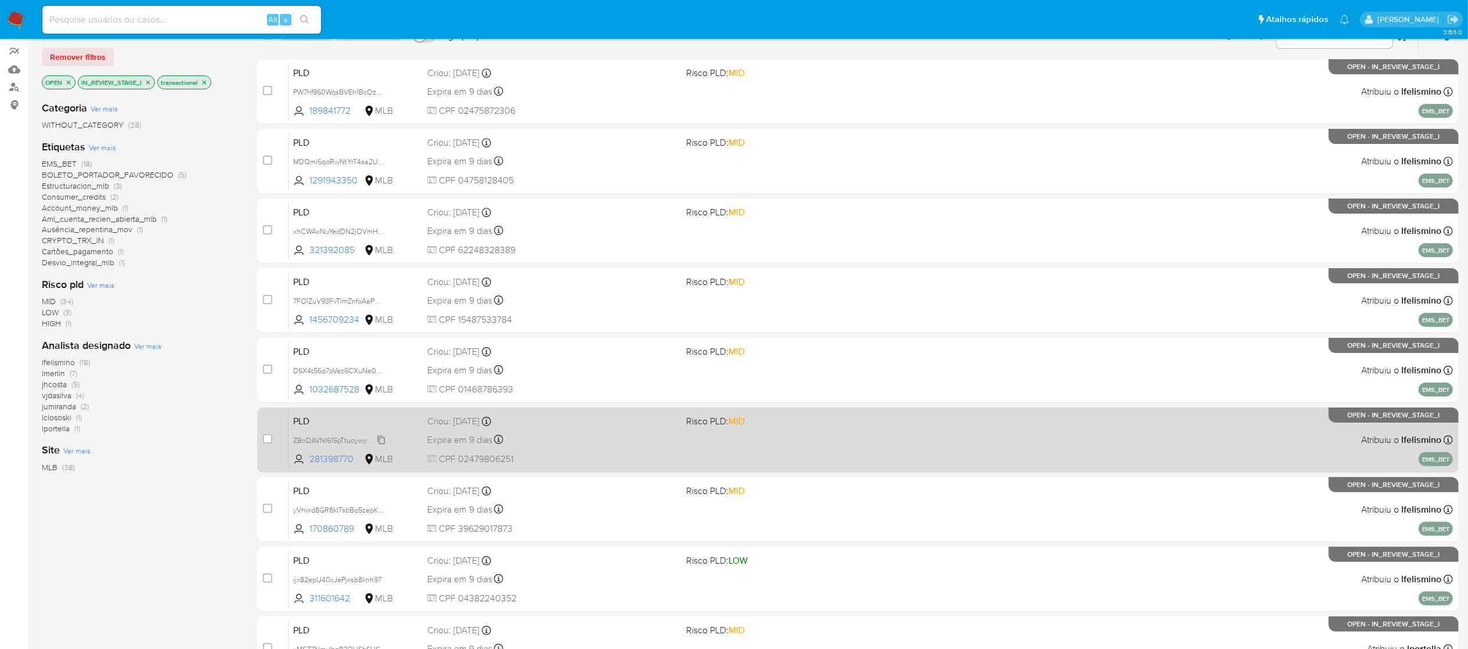
click at [382, 436] on span "ZBnDAVNI615pTtuoywyqByBK" at bounding box center [340, 439] width 95 height 13
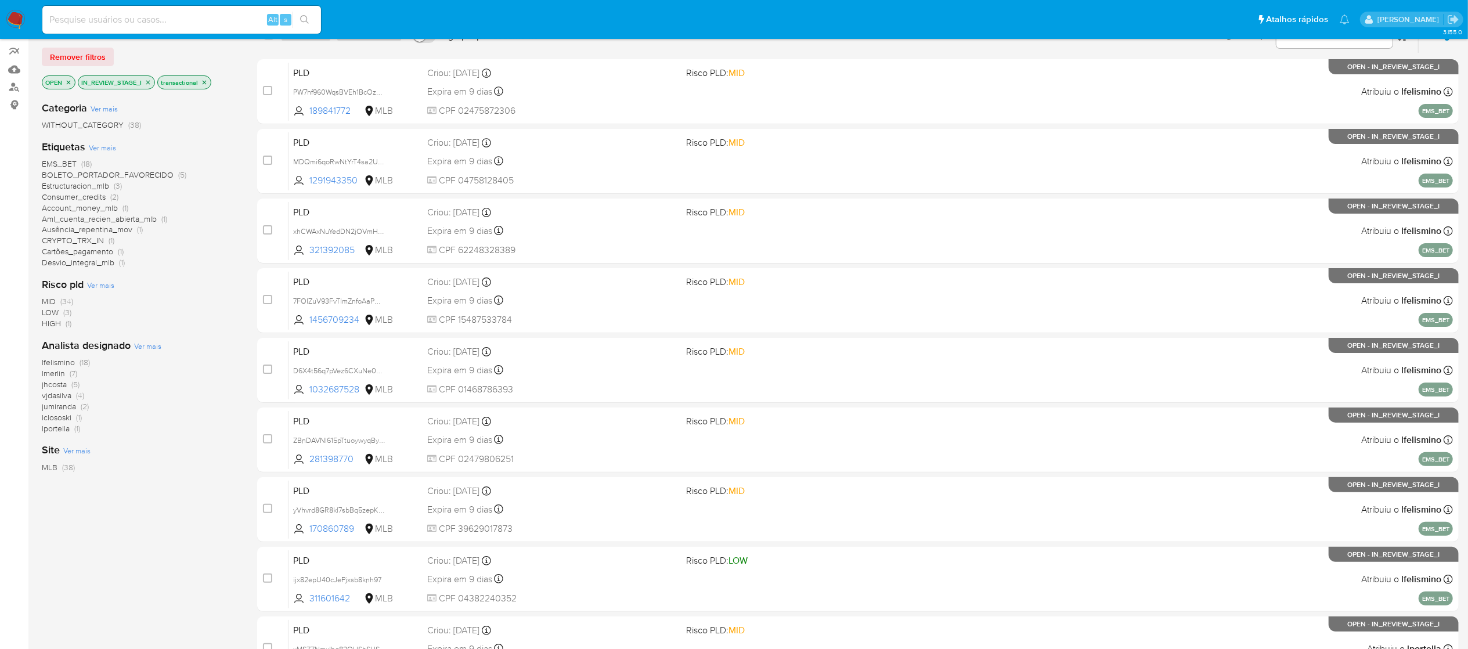
click at [221, 479] on div "Categoria Ver mais WITHOUT_CATEGORY (38) Etiquetas Ver mais EMS_BET (18) BOLETO…" at bounding box center [140, 289] width 197 height 395
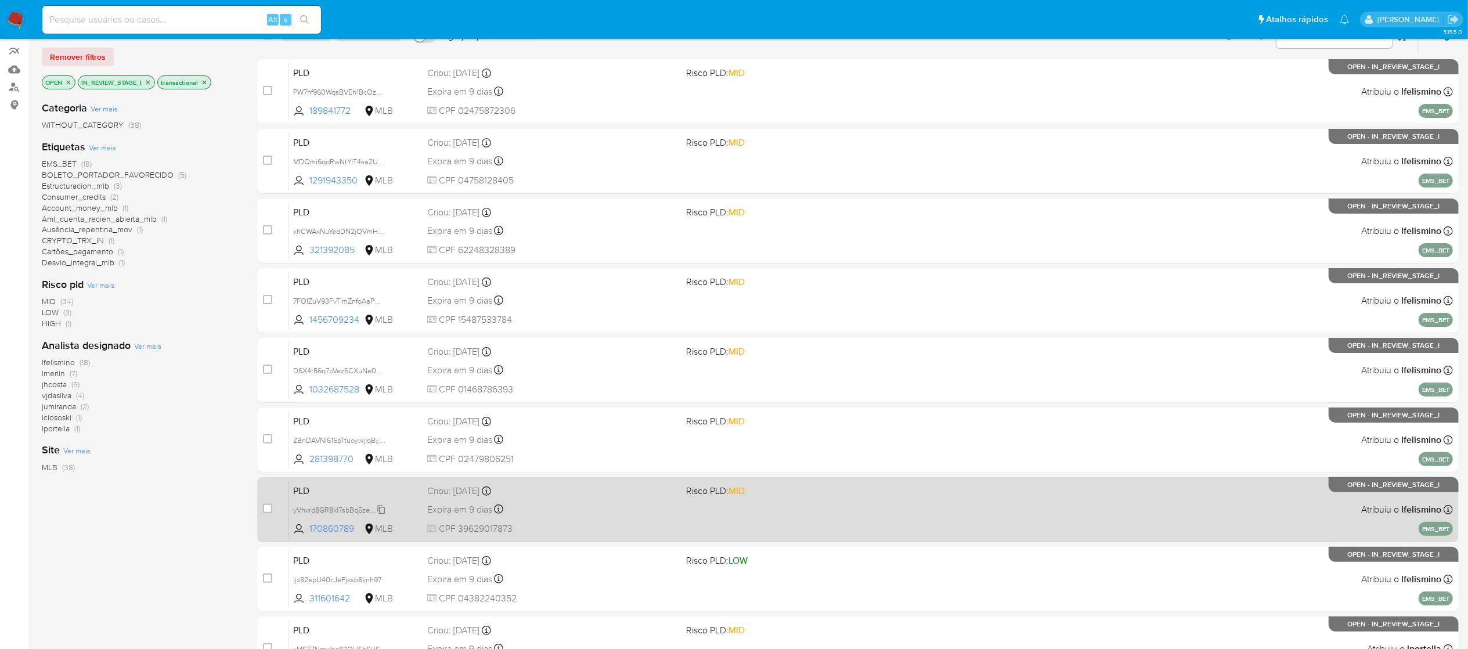
click at [378, 507] on span "yVhvrd8GR8kl7sbBq5zepKBR" at bounding box center [340, 509] width 95 height 13
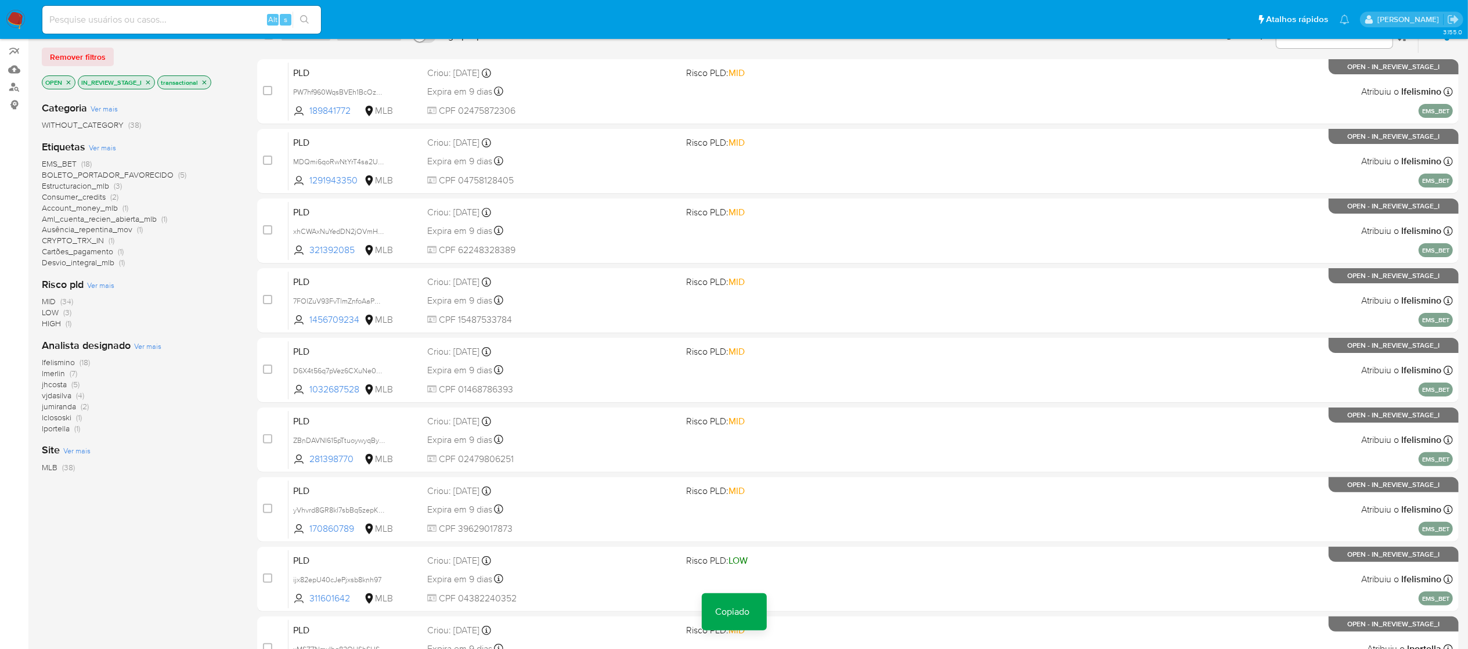
click at [156, 522] on div "11-20 de 38 resultados Remover filtros OPEN IN_REVIEW_STAGE_I transactional Cat…" at bounding box center [140, 404] width 197 height 777
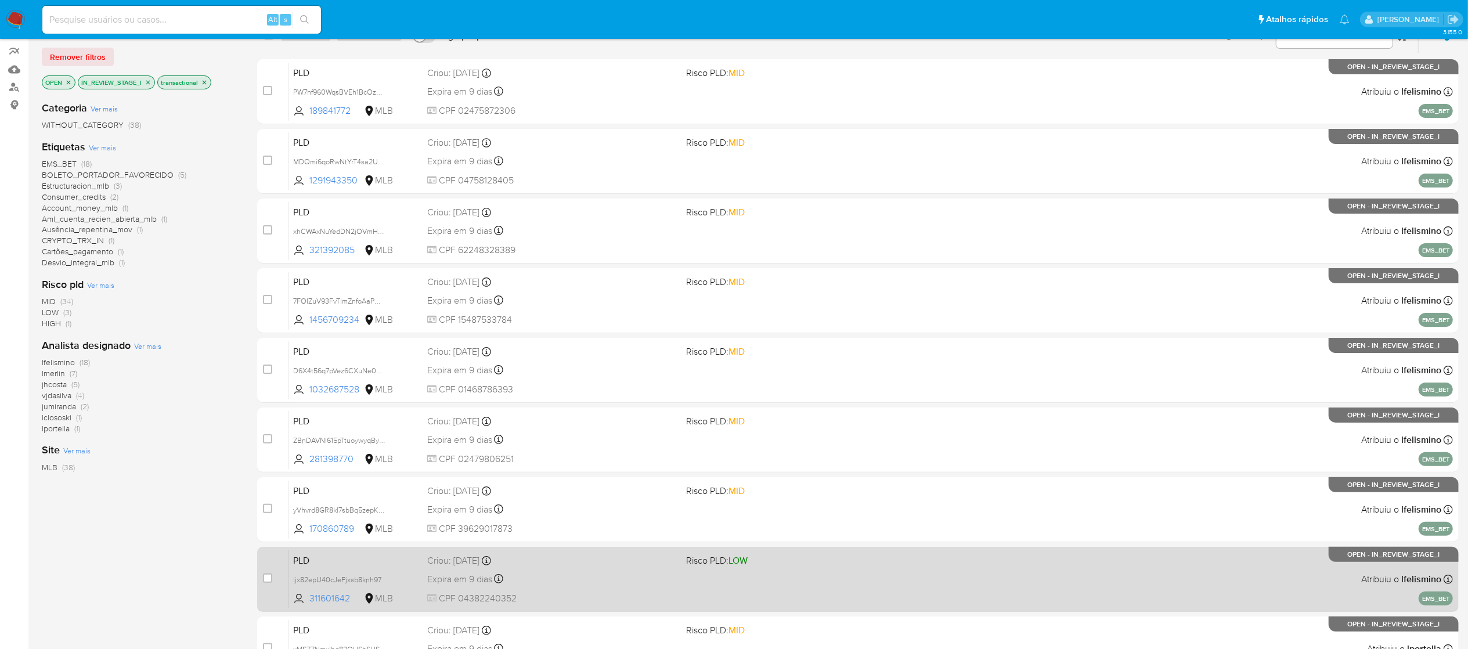
scroll to position [232, 0]
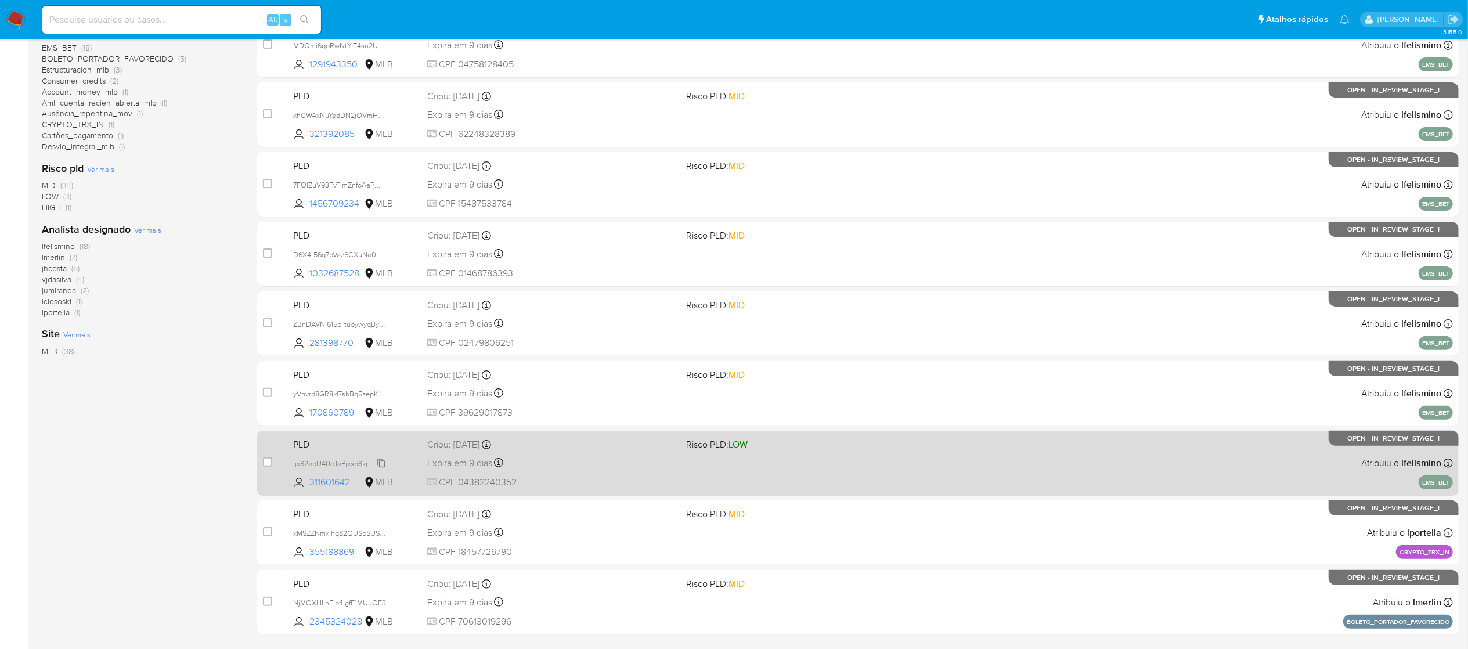
click at [384, 464] on icon at bounding box center [381, 462] width 9 height 9
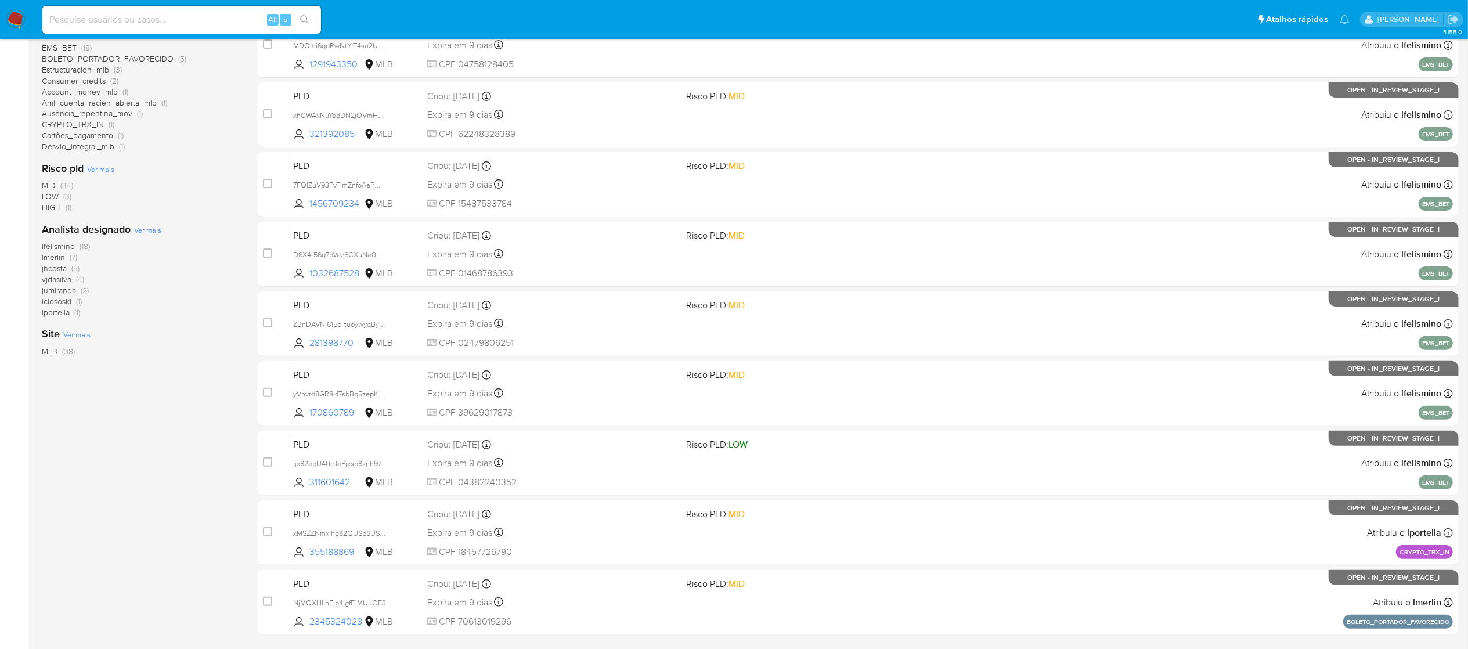
click at [189, 518] on div "11-20 de 38 resultados Remover filtros OPEN IN_REVIEW_STAGE_I transactional Cat…" at bounding box center [140, 288] width 197 height 777
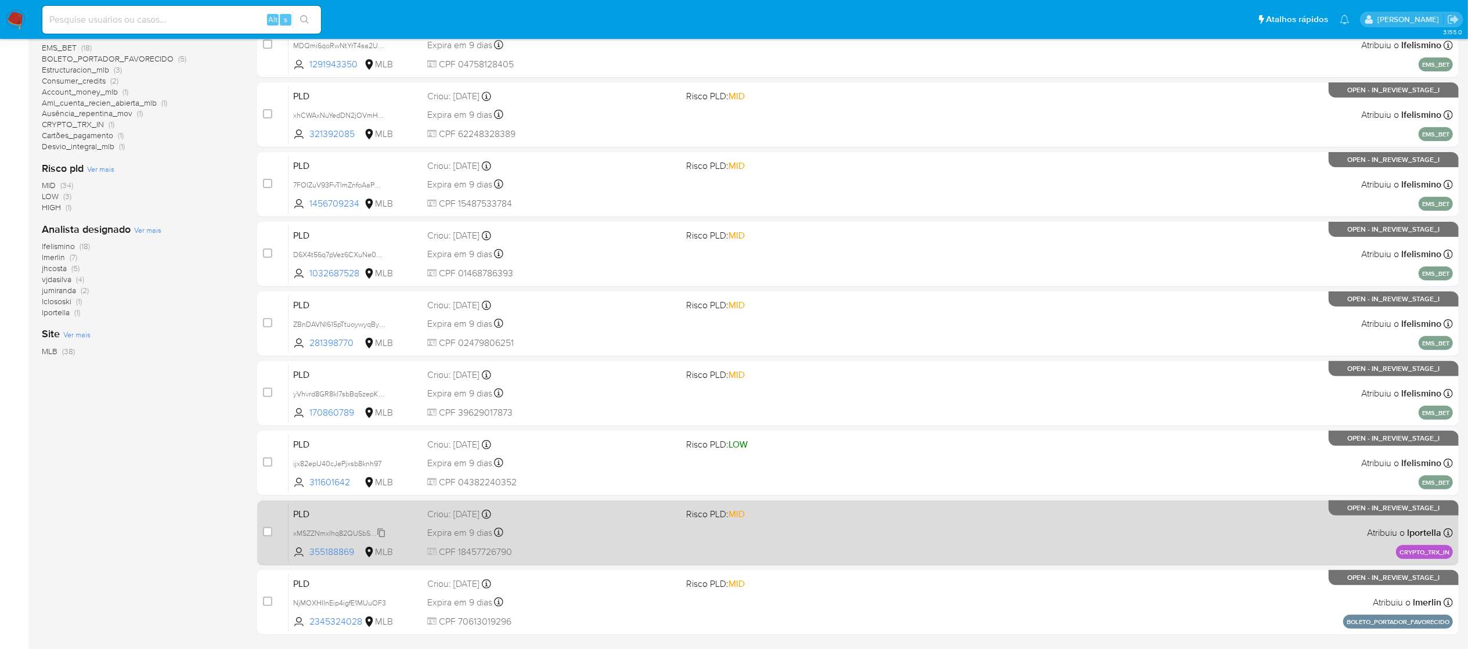
click at [382, 531] on span "xMSZZNmxIhq82QUSbSUSrldc" at bounding box center [342, 532] width 98 height 13
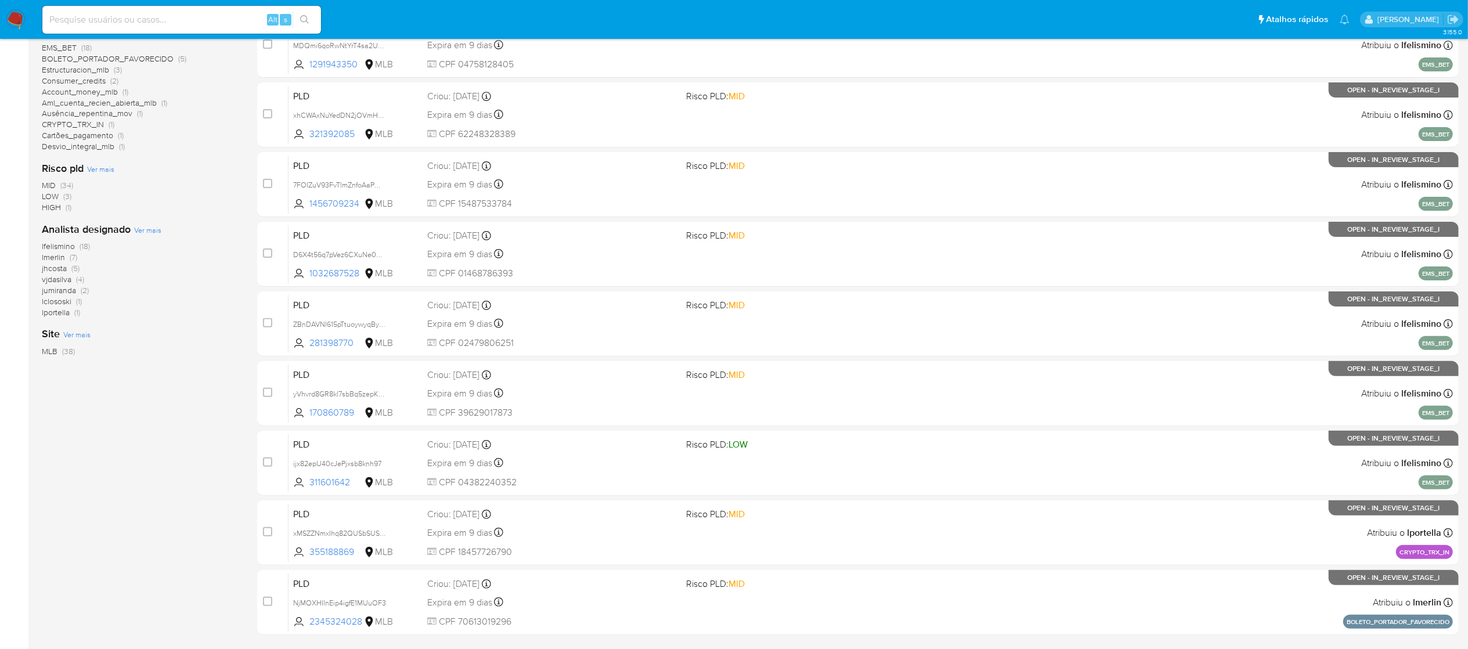
click at [152, 538] on div "11-20 de 38 resultados Remover filtros OPEN IN_REVIEW_STAGE_I transactional Cat…" at bounding box center [140, 288] width 197 height 777
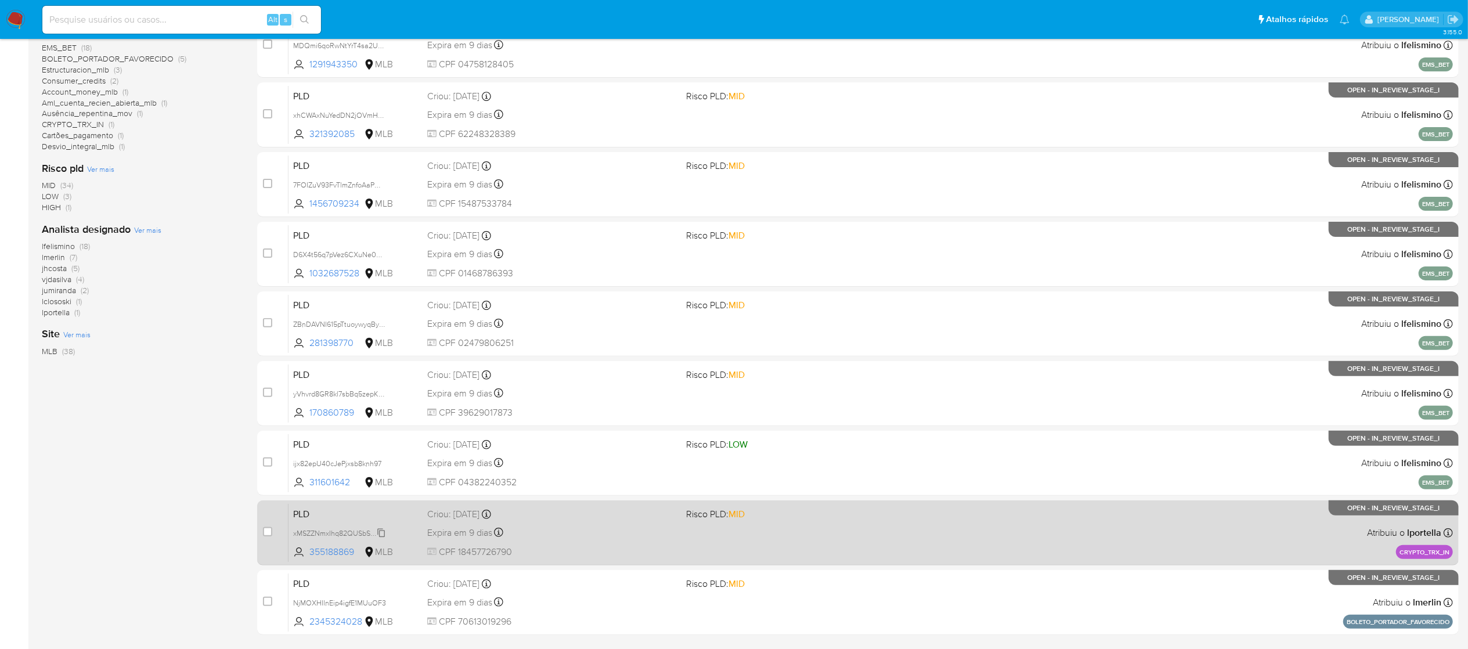
scroll to position [267, 0]
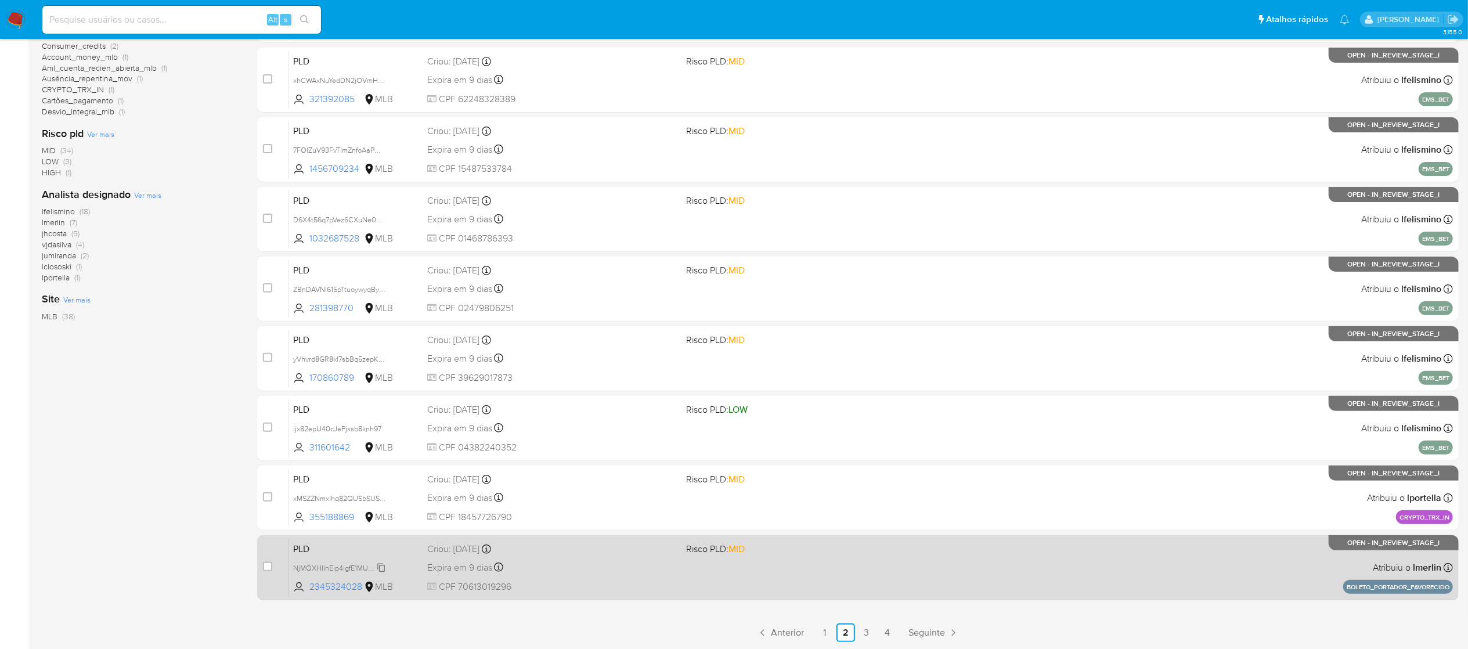
click at [384, 568] on span "NjMOXHIInEip4igfE1MUuOF3" at bounding box center [339, 567] width 93 height 13
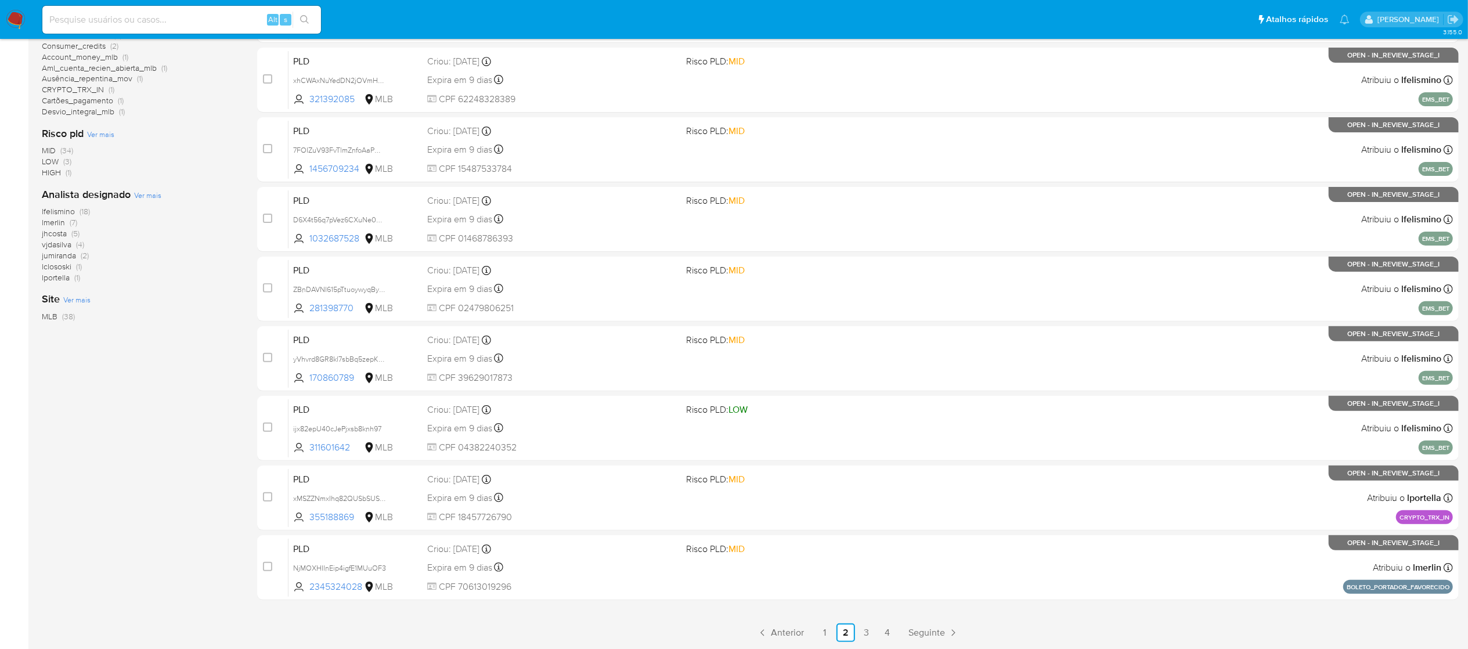
click at [156, 520] on div "11-20 de 38 resultados Remover filtros OPEN IN_REVIEW_STAGE_I transactional Cat…" at bounding box center [140, 253] width 197 height 777
click at [865, 631] on link "3" at bounding box center [866, 632] width 19 height 19
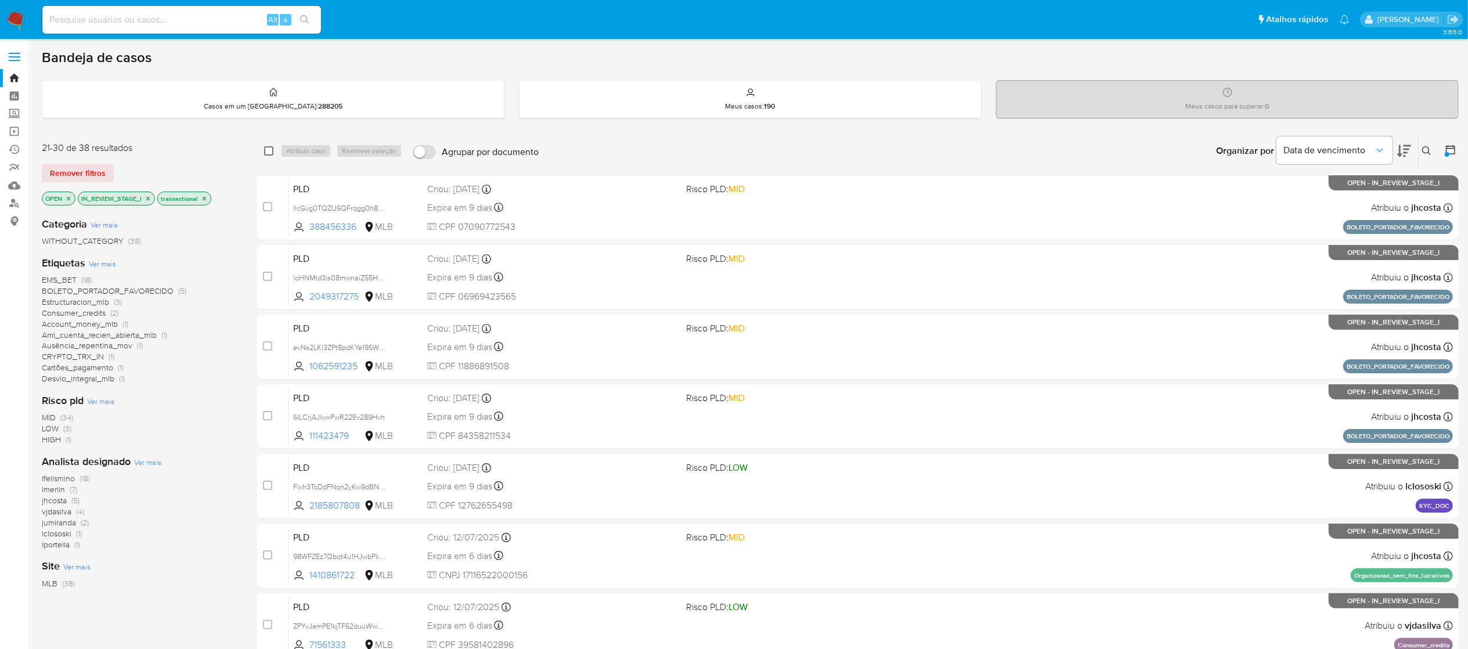
click at [268, 153] on input "checkbox" at bounding box center [268, 150] width 9 height 9
checkbox input "true"
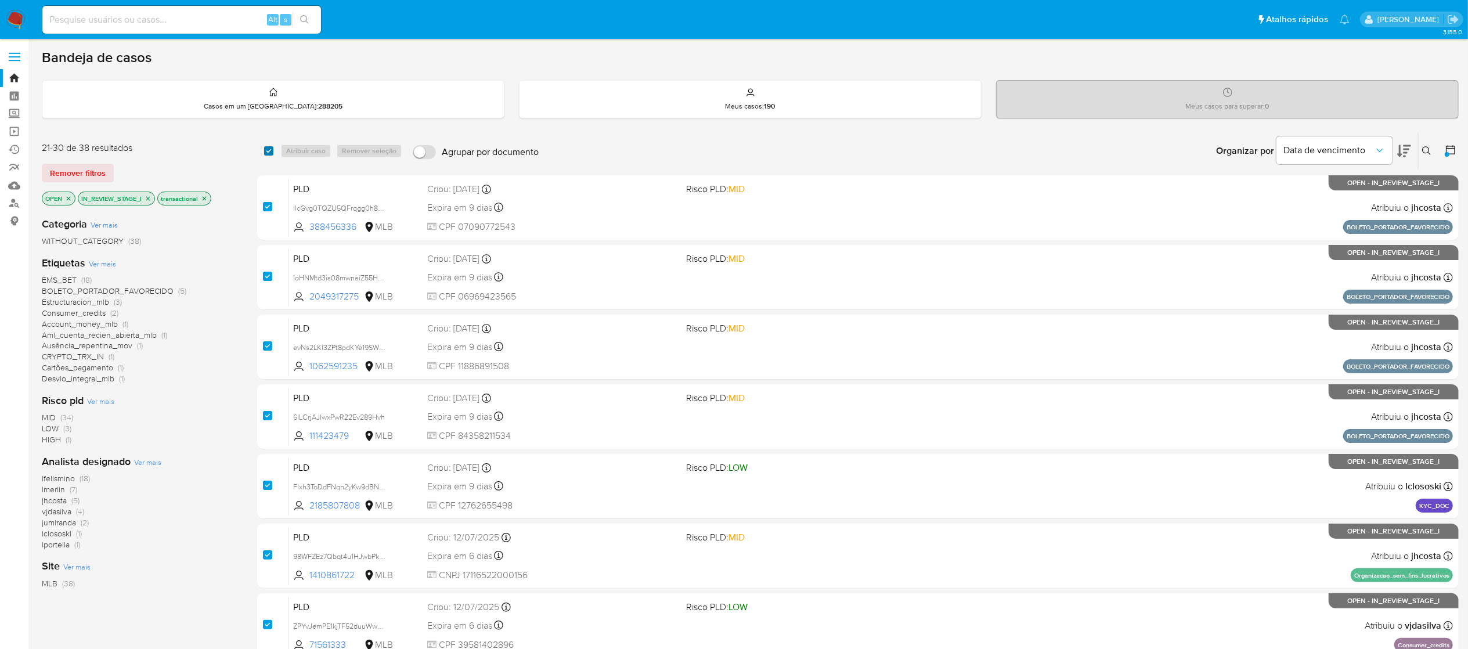
checkbox input "true"
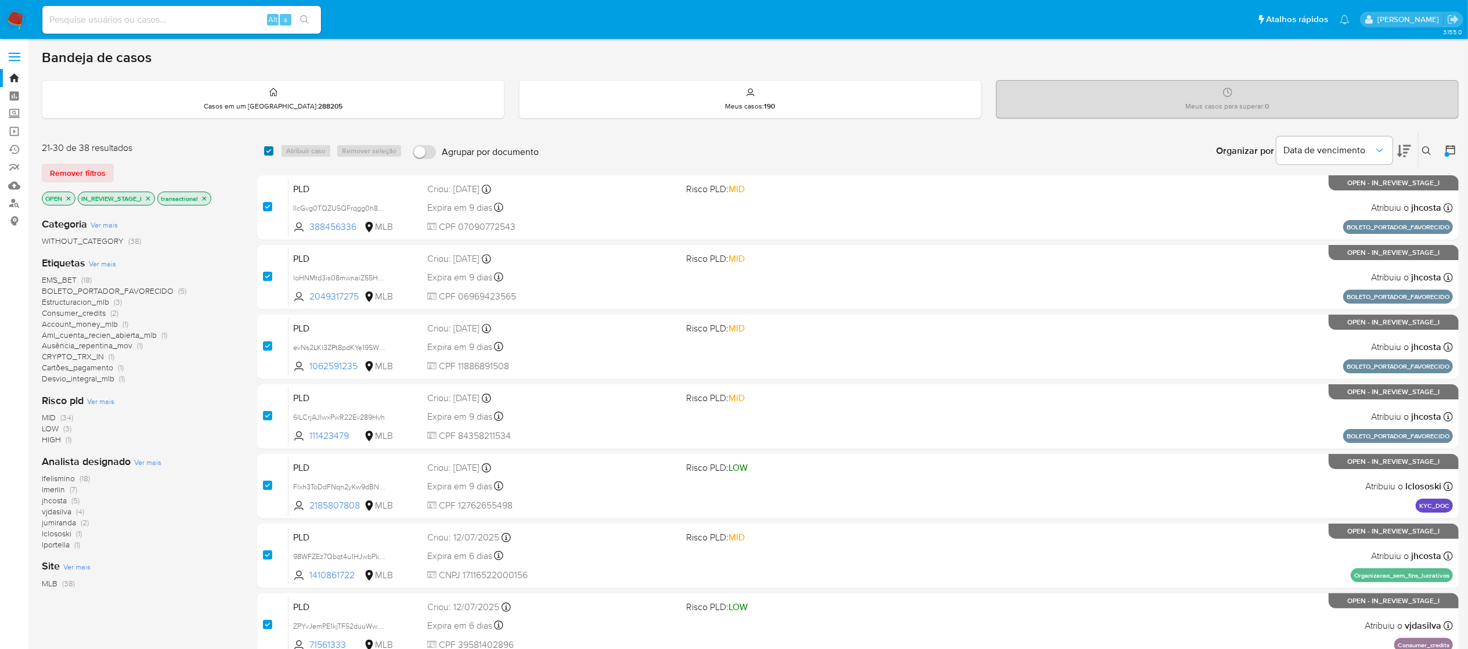
checkbox input "true"
